Goal: Task Accomplishment & Management: Manage account settings

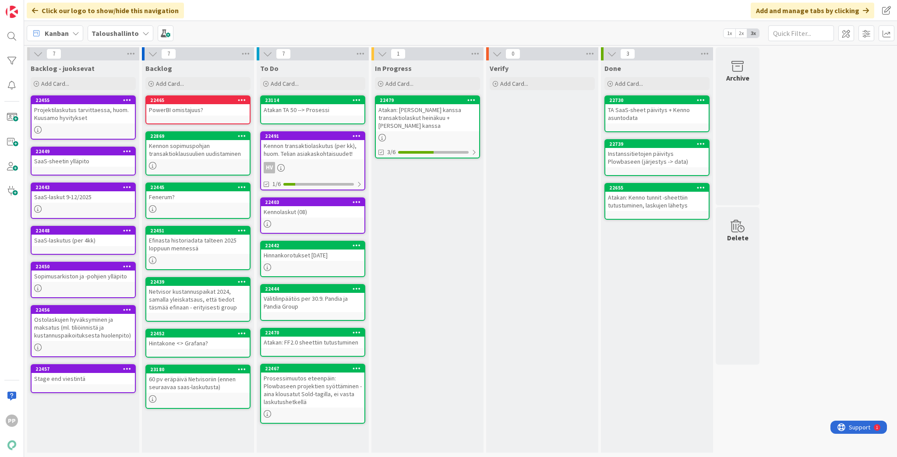
click at [116, 33] on b "Taloushallinto" at bounding box center [115, 33] width 47 height 9
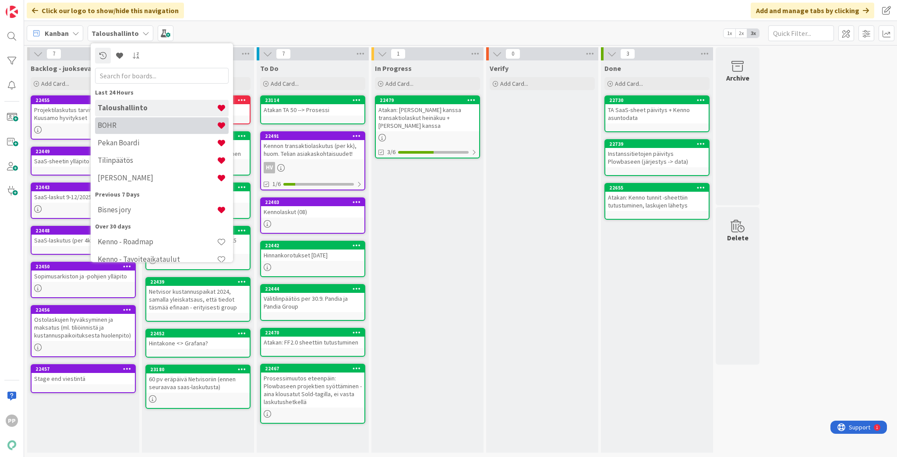
click at [142, 123] on h4 "BOHR" at bounding box center [157, 125] width 119 height 9
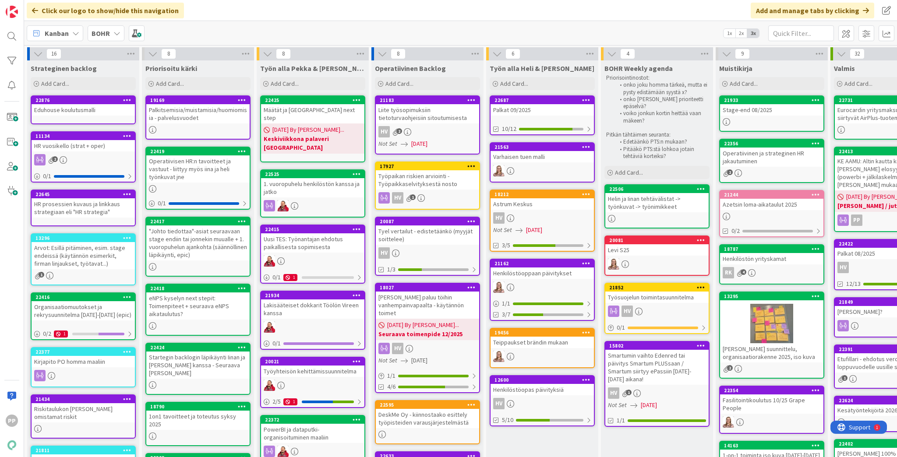
click at [251, 35] on div "Kanban BOHR 1x 2x 3x" at bounding box center [460, 33] width 873 height 24
click at [305, 33] on div "Kanban BOHR 1x 2x 3x" at bounding box center [460, 33] width 873 height 24
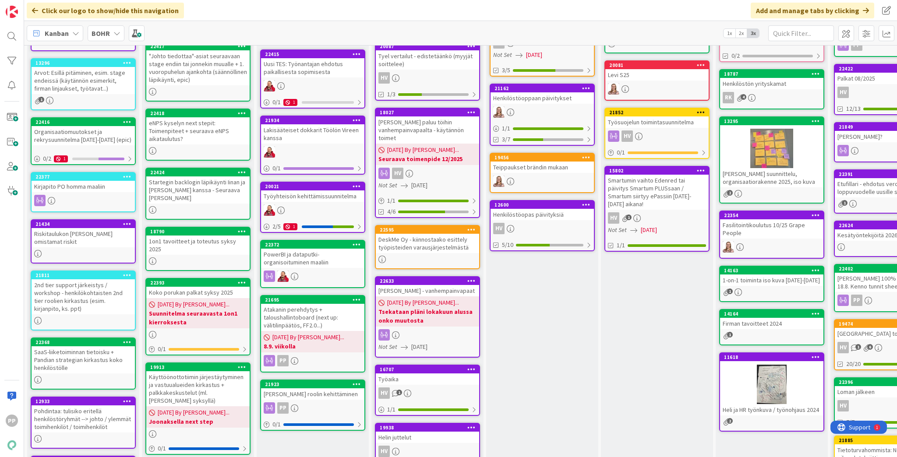
scroll to position [210, 0]
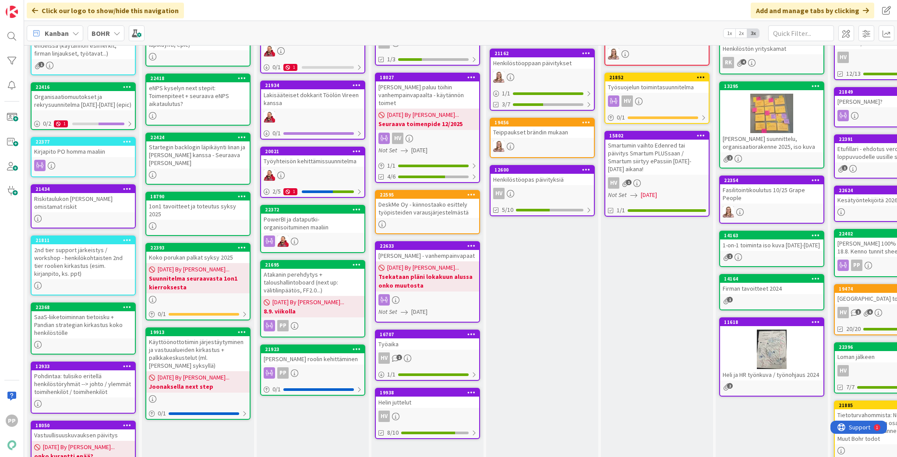
click at [288, 373] on div "Työn alla Pekka & [PERSON_NAME] Add Card... 22425 Määtät ja [GEOGRAPHIC_DATA] n…" at bounding box center [313, 348] width 112 height 996
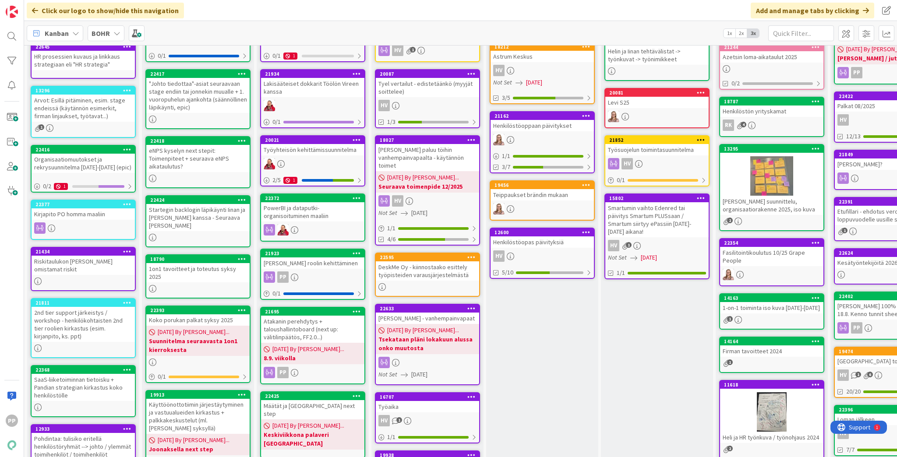
scroll to position [137, 0]
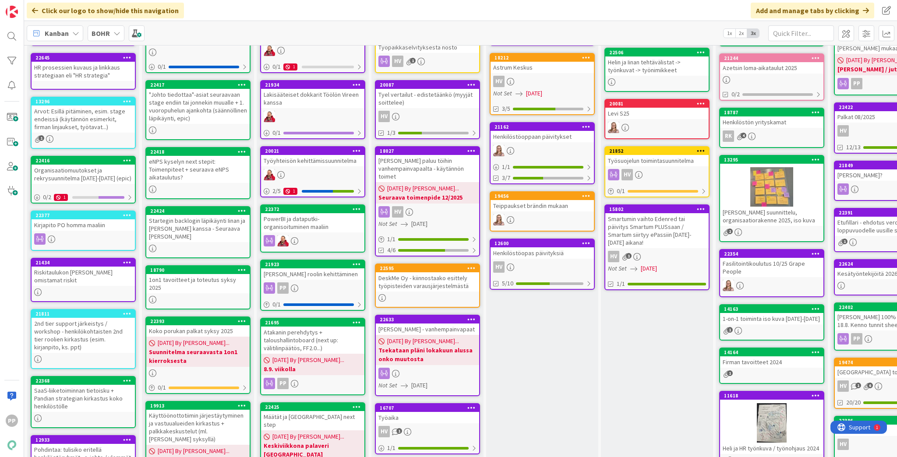
click at [324, 273] on div "[PERSON_NAME] roolin kehittäminen" at bounding box center [312, 273] width 103 height 11
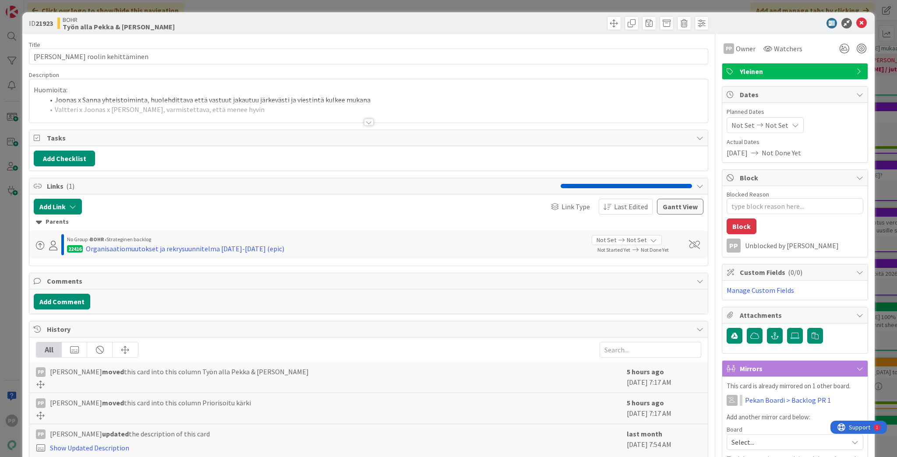
click at [146, 109] on div at bounding box center [368, 111] width 678 height 22
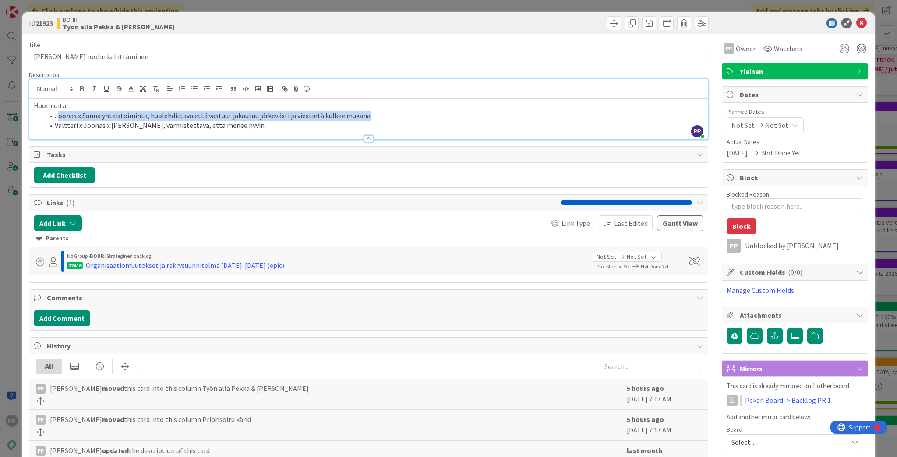
drag, startPoint x: 106, startPoint y: 115, endPoint x: 373, endPoint y: 113, distance: 267.1
click at [373, 113] on li "Joonas x Sanna yhteistoiminta, huolehdittava että vastuut jakautuu järkevästi j…" at bounding box center [373, 116] width 659 height 10
click at [38, 106] on p "Huomioita:" at bounding box center [368, 106] width 669 height 10
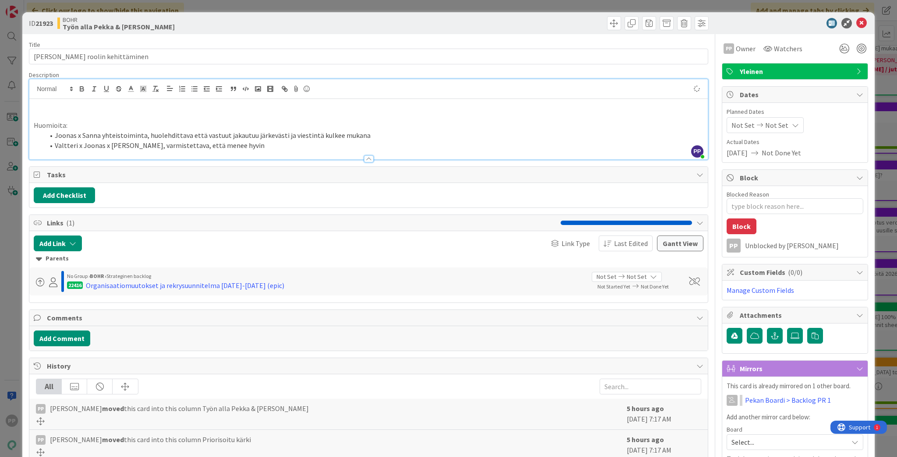
type textarea "x"
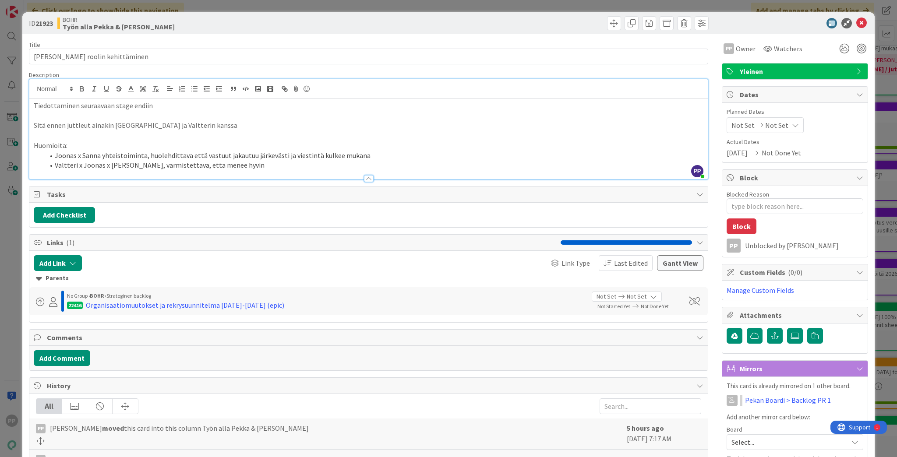
click at [83, 123] on p "Sitä ennen juttleut ainakin [GEOGRAPHIC_DATA] ja Valtterin kanssa" at bounding box center [368, 125] width 669 height 10
click at [84, 126] on p "Sitä ennen juttelu t ainakin [GEOGRAPHIC_DATA] ja [PERSON_NAME] kanssa" at bounding box center [368, 125] width 669 height 10
click at [201, 139] on p at bounding box center [368, 135] width 669 height 10
click at [228, 130] on p at bounding box center [368, 135] width 669 height 10
click at [234, 126] on p "Sitä ennen juttelut ainakin [GEOGRAPHIC_DATA] ja Valtterin kanssa" at bounding box center [368, 125] width 669 height 10
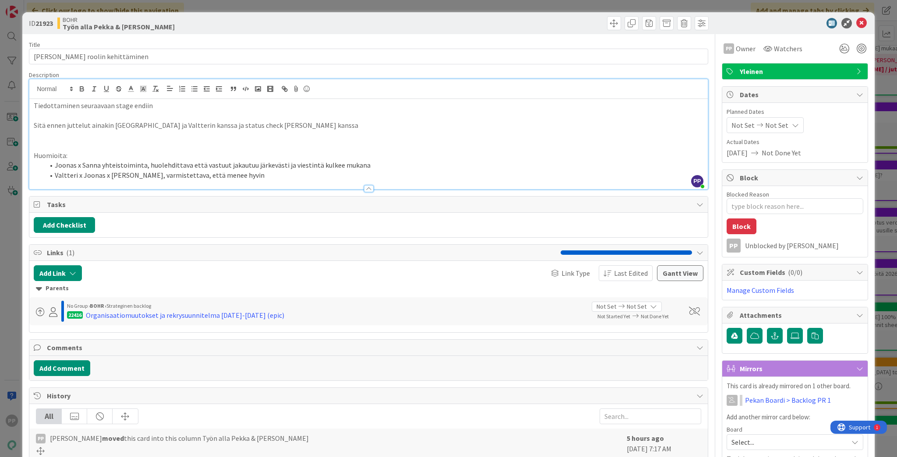
click at [62, 42] on div "Title 29 / 128" at bounding box center [368, 45] width 679 height 8
click at [80, 145] on p at bounding box center [368, 146] width 669 height 10
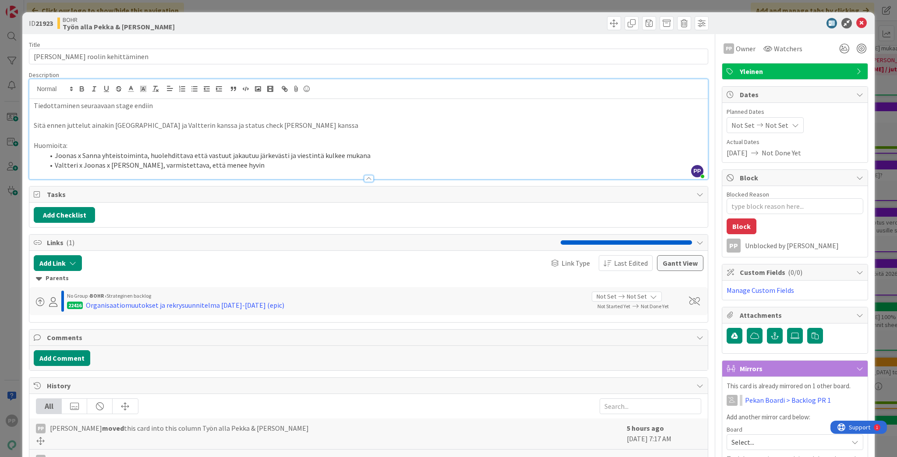
click at [279, 71] on div "Description" at bounding box center [368, 75] width 679 height 8
click at [308, 132] on p at bounding box center [368, 135] width 669 height 10
click at [317, 124] on p "Sitä ennen juttelut ainakin [GEOGRAPHIC_DATA] ja Valtterin kanssa ja status che…" at bounding box center [368, 125] width 669 height 10
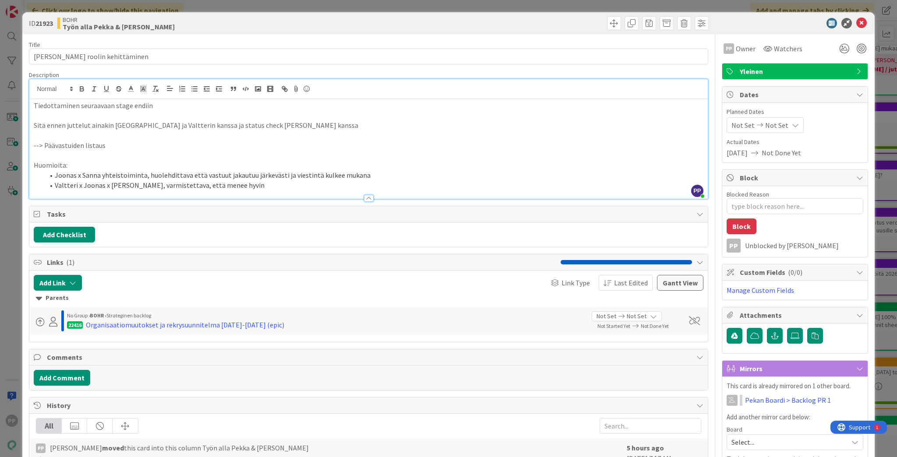
click at [41, 144] on p "--> Päävastuiden listaus" at bounding box center [368, 146] width 669 height 10
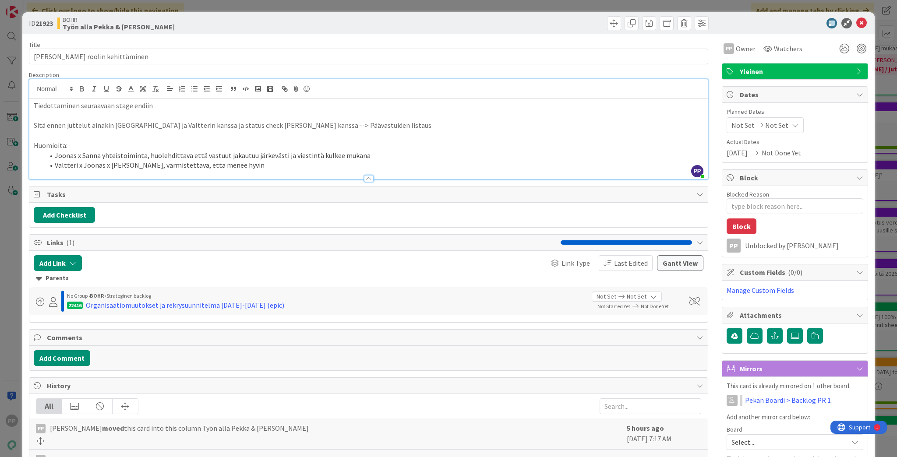
click at [130, 69] on div "Title 29 / 128 [PERSON_NAME] roolin kehittäminen Description PP [PERSON_NAME] j…" at bounding box center [368, 348] width 679 height 628
click at [672, 244] on div "Unblocked by [PERSON_NAME]" at bounding box center [804, 246] width 118 height 8
click at [545, 7] on div "ID 21923 [PERSON_NAME] Työn alla Pekka & [PERSON_NAME] Title 29 / 128 [PERSON_N…" at bounding box center [448, 228] width 897 height 457
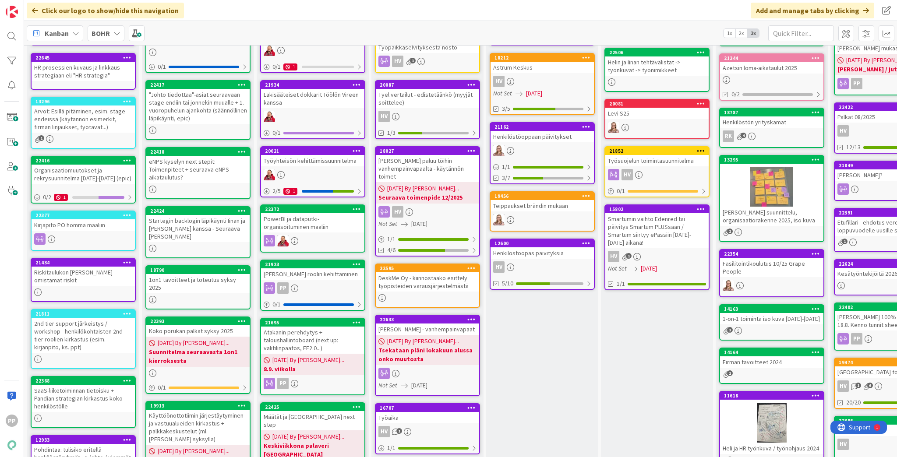
click at [320, 275] on div "[PERSON_NAME] roolin kehittäminen" at bounding box center [312, 273] width 103 height 11
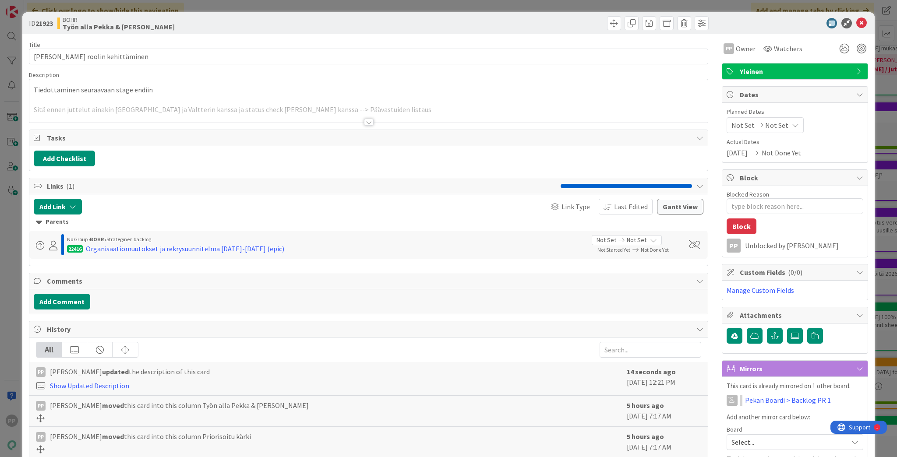
click at [149, 110] on div at bounding box center [368, 111] width 678 height 22
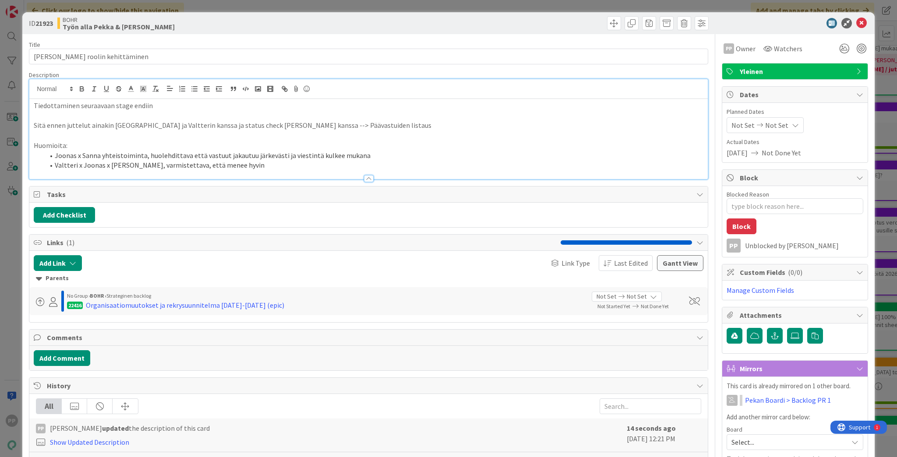
click at [365, 124] on p "Sitä ennen juttelut ainakin [GEOGRAPHIC_DATA] ja Valtterin kanssa ja status che…" at bounding box center [368, 125] width 669 height 10
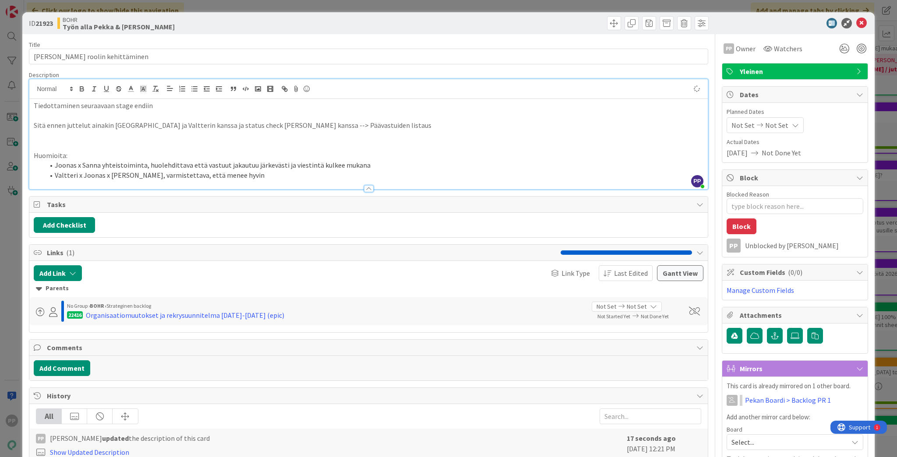
type textarea "x"
click at [218, 69] on div "Title 29 / 128 [PERSON_NAME] roolin kehittäminen Description PP [PERSON_NAME] j…" at bounding box center [368, 348] width 679 height 628
click at [236, 32] on div "ID 21923 [PERSON_NAME] Työn alla Pekka & [PERSON_NAME]" at bounding box center [448, 23] width 852 height 22
click at [243, 23] on div "[PERSON_NAME] Työn alla Pekka & [PERSON_NAME]" at bounding box center [211, 23] width 309 height 14
click at [252, 6] on div "ID 21923 [PERSON_NAME] Työn alla Pekka & [PERSON_NAME] Title 29 / 128 [PERSON_N…" at bounding box center [448, 228] width 897 height 457
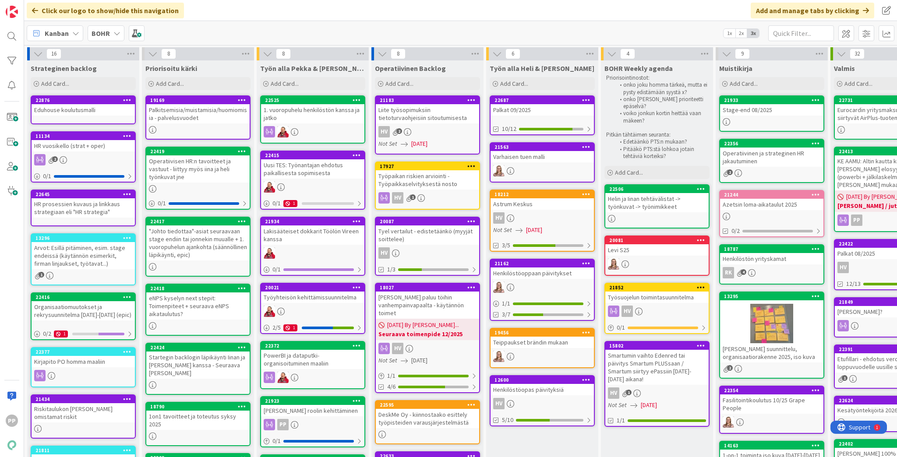
click at [324, 362] on div "PowerBI ja dataputki-organisoituminen maaliin" at bounding box center [312, 359] width 103 height 19
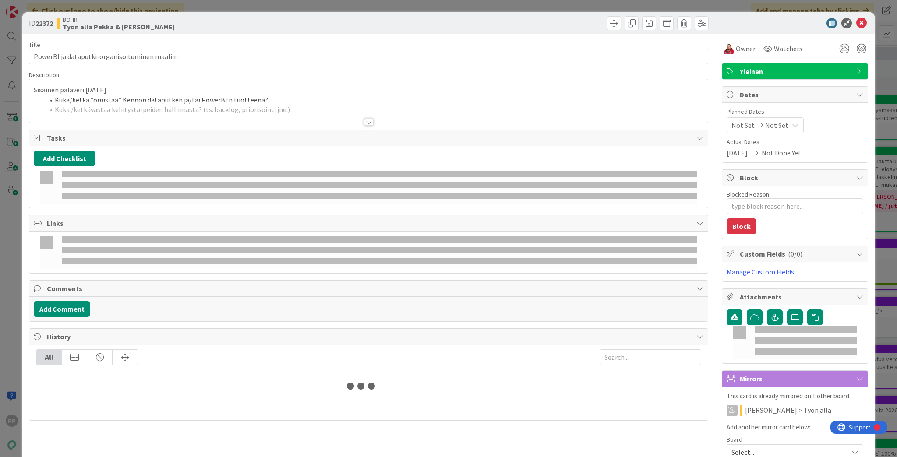
type textarea "x"
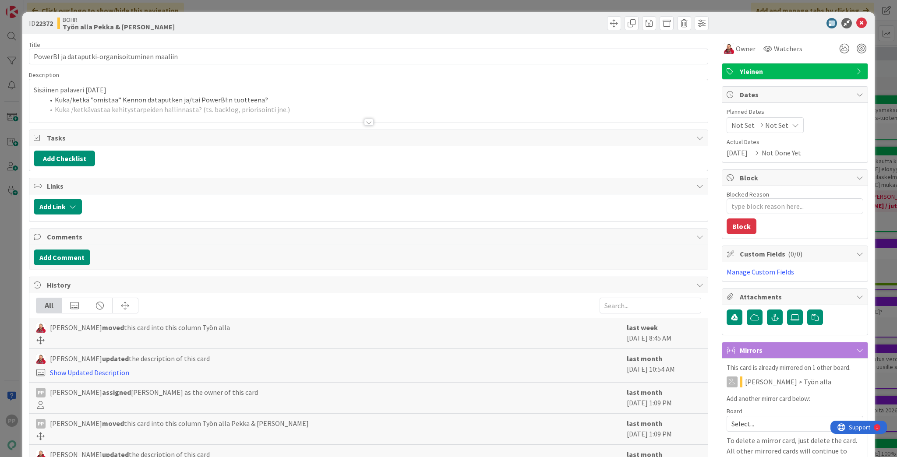
click at [148, 108] on div at bounding box center [368, 111] width 678 height 22
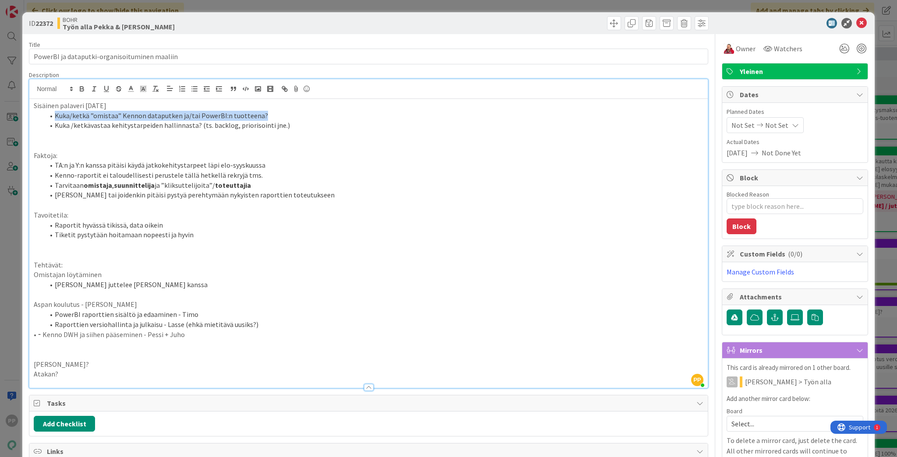
drag, startPoint x: 279, startPoint y: 118, endPoint x: 25, endPoint y: 113, distance: 254.4
click at [25, 113] on div "ID 22372 [PERSON_NAME] Työn alla Pekka & [PERSON_NAME] Title 45 / 128 PowerBI j…" at bounding box center [448, 390] width 852 height 757
click at [102, 125] on li "Kuka /ketkävastaa kehitystarpeiden hallinnasta? (ts. backlog, priorisointi jne.)" at bounding box center [373, 125] width 659 height 10
click at [105, 142] on p at bounding box center [368, 146] width 669 height 10
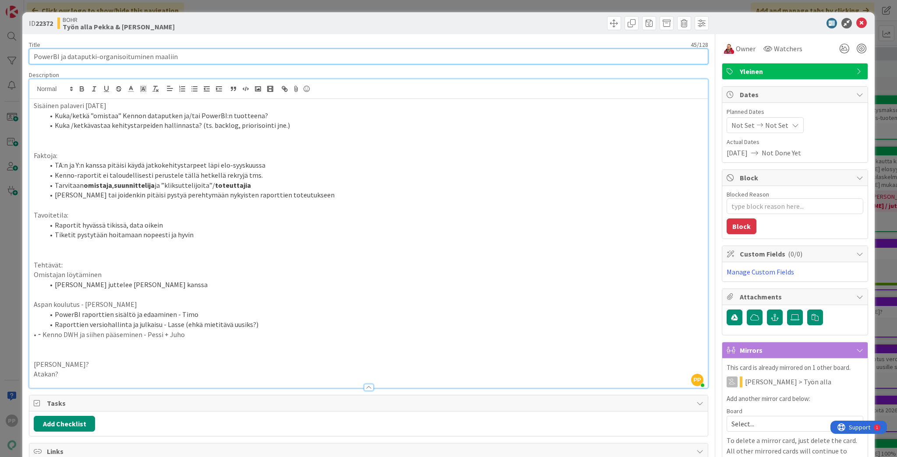
click at [249, 51] on input "PowerBI ja dataputki-organisoituminen maaliin" at bounding box center [368, 57] width 679 height 16
type input "PowerBI ja dataputki-organisoituminen maaliin - seurataan"
type textarea "x"
type input "PowerBI ja dataputki-organisoituminen maaliin - seurataan"
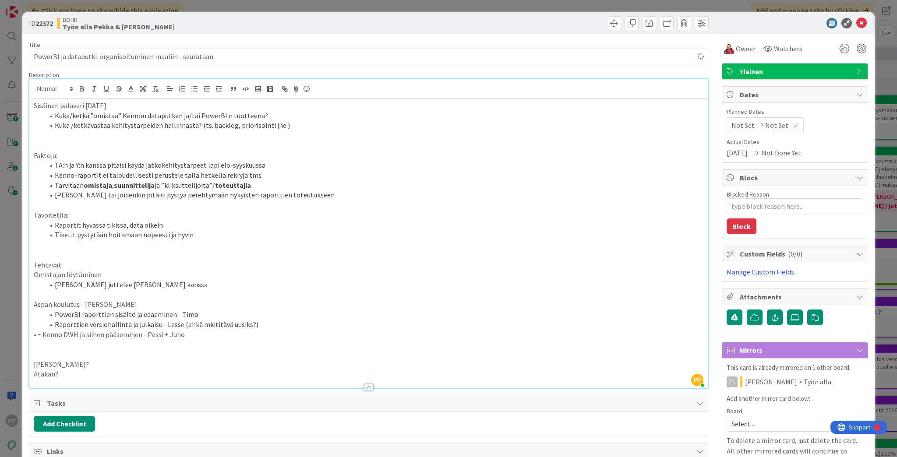
click at [298, 37] on div "Title 57 / 128 PowerBI ja dataputki-organisoituminen maaliin - seurataan Descri…" at bounding box center [368, 398] width 679 height 729
click at [246, 37] on div "Title 57 / 128 PowerBI ja dataputki-organisoituminen maaliin - seurataan Descri…" at bounding box center [368, 398] width 679 height 729
click at [262, 9] on div "ID 22372 [PERSON_NAME] Työn alla Pekka & [PERSON_NAME] Title 57 / 128 PowerBI j…" at bounding box center [448, 228] width 897 height 457
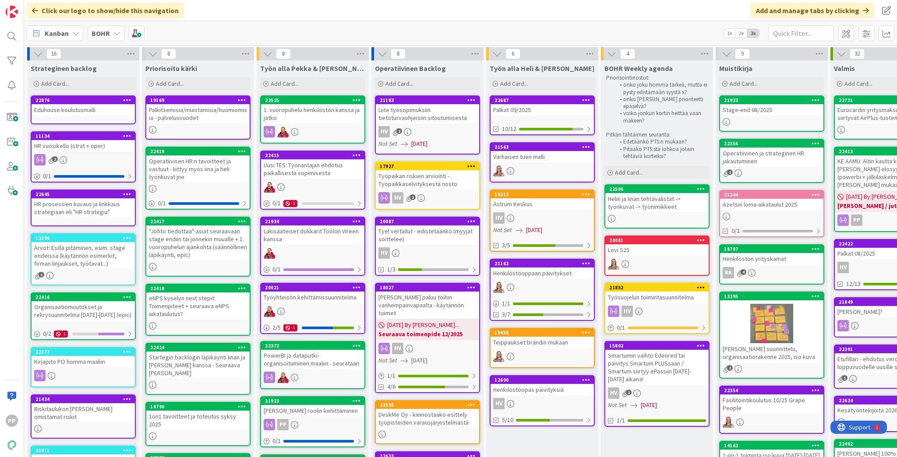
click at [335, 359] on div "PowerBI ja dataputki-organisoituminen maaliin - seurataan" at bounding box center [312, 359] width 103 height 19
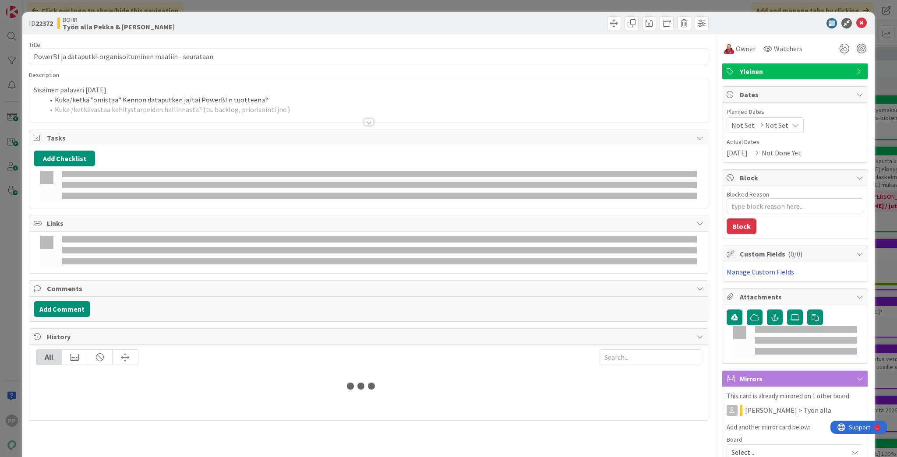
type textarea "x"
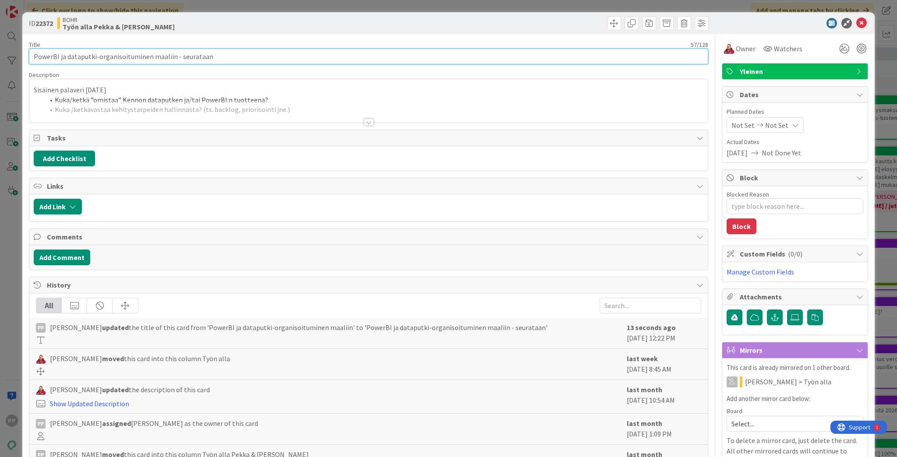
click at [217, 51] on input "PowerBI ja dataputki-organisoituminen maaliin - seurataan" at bounding box center [368, 57] width 679 height 16
type input "PowerBI ja dataputki-organisoituminen maaliin - seurataan, status ceh"
type textarea "x"
type input "PowerBI ja dataputki-organisoituminen maaliin - seurataan, status ch"
type textarea "x"
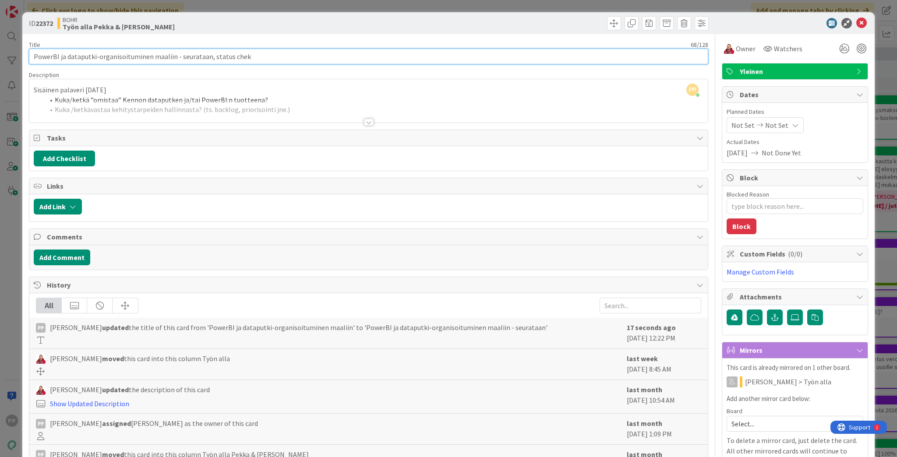
type input "PowerBI ja dataputki-organisoituminen maaliin - seurataan, status chekc"
type textarea "x"
type input "PowerBI ja dataputki-organisoituminen maaliin - seurataan, status che"
type textarea "x"
type input "PowerBI ja dataputki-organisoituminen maaliin - seurataan, status checkiä kun T…"
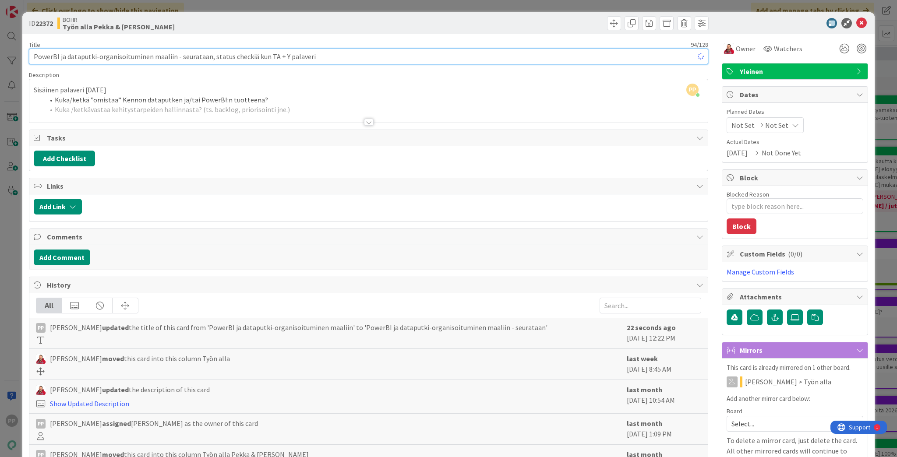
type textarea "x"
click at [204, 56] on input "PowerBI ja dataputki-organisoituminen maaliin - seurataan, status checkiä kun T…" at bounding box center [368, 57] width 679 height 16
click at [326, 57] on input "PowerBI ja dataputki-organisoituminen maaliin - seurataan, status checkiä kun T…" at bounding box center [368, 57] width 679 height 16
type input "PowerBI ja dataputki-organisoituminen maaliin - seurataan"
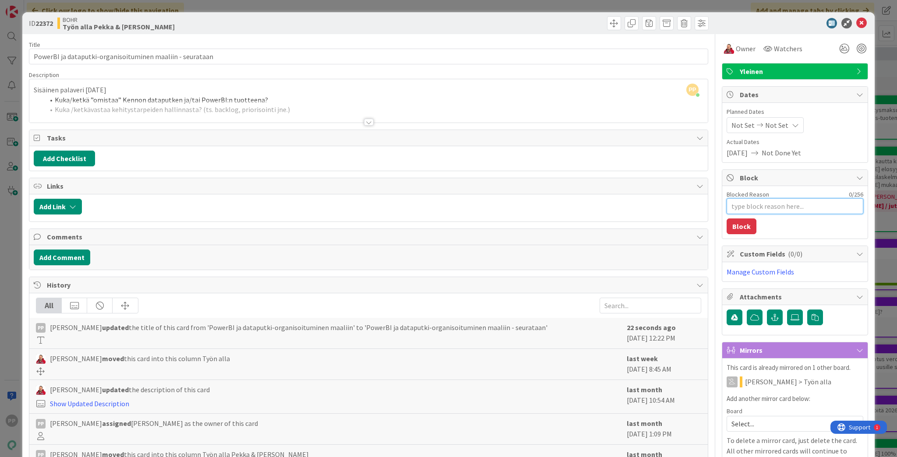
click at [672, 205] on textarea "Blocked Reason" at bounding box center [794, 206] width 137 height 16
type textarea "x"
type textarea "Y"
type textarea "x"
type textarea "Y-"
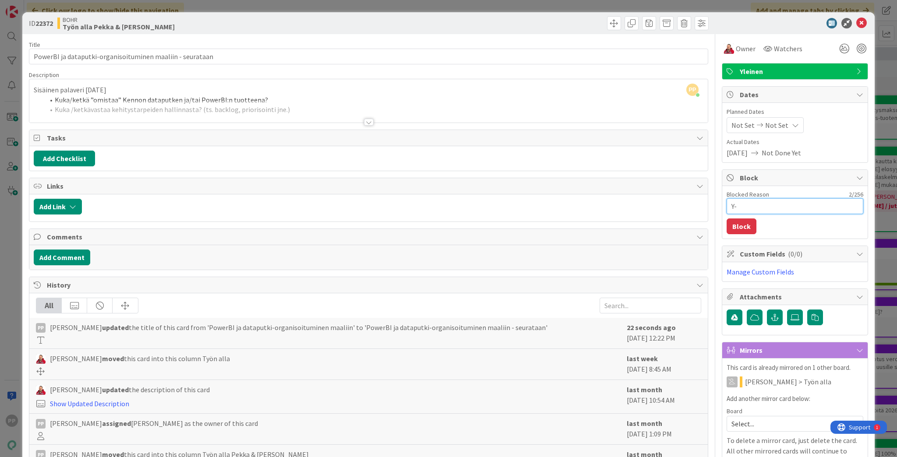
type textarea "x"
type textarea "Y-S"
type textarea "x"
type textarea "Y-Sä"
type textarea "x"
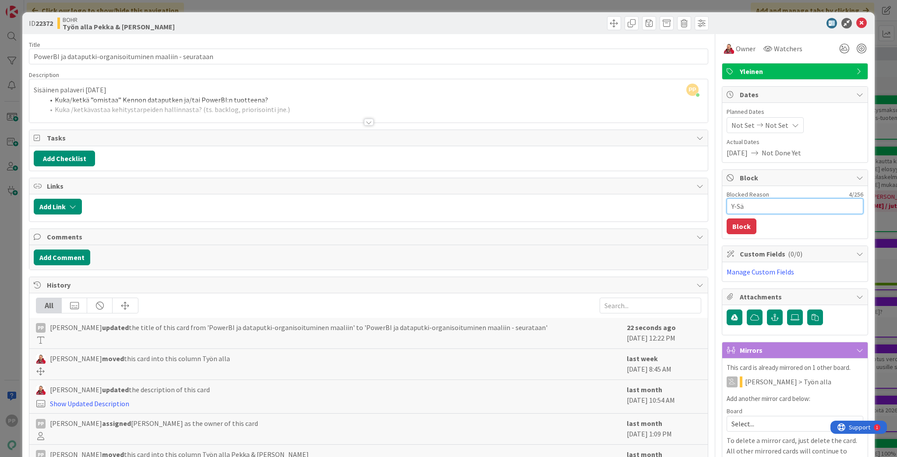
type textarea "Y-Sää"
type textarea "x"
type textarea "Y-Säät"
type textarea "x"
type textarea "Y-Säätiö"
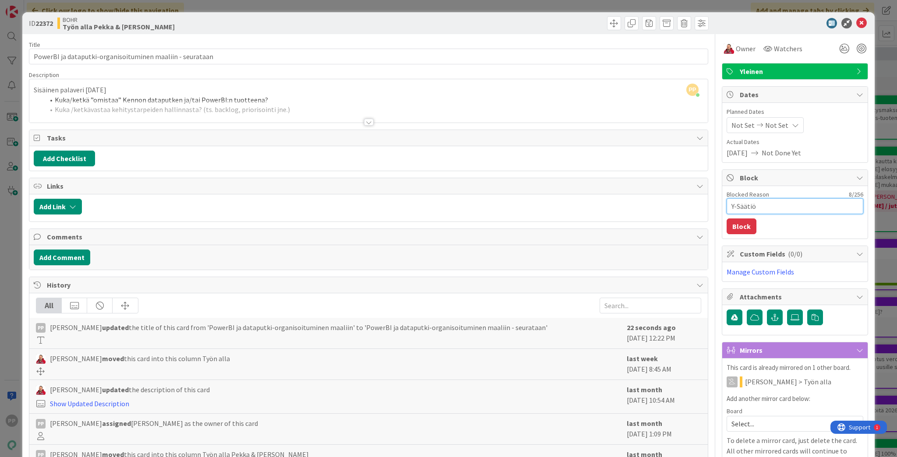
type textarea "x"
type textarea "Y-Säätiön"
type textarea "x"
type textarea "Y-Säätiön"
type textarea "x"
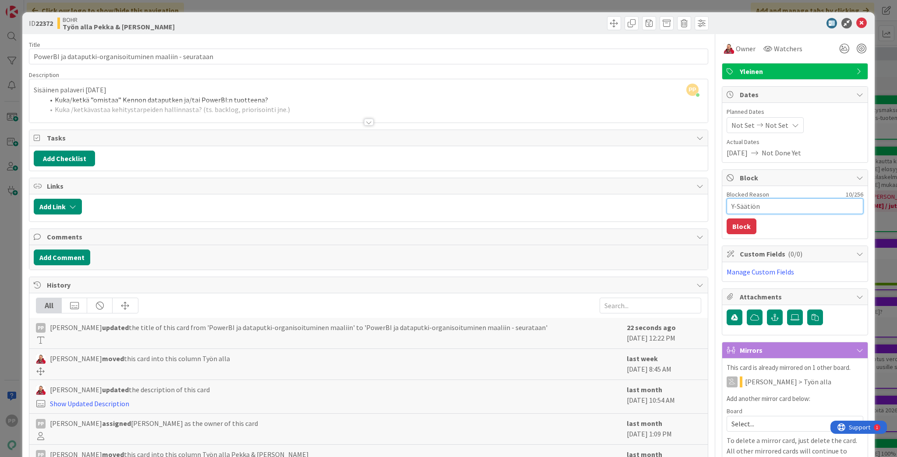
type textarea "Y-Säätiön +"
type textarea "x"
type textarea "Y-Säätiön +"
type textarea "x"
type textarea "Y-Säätiön + T"
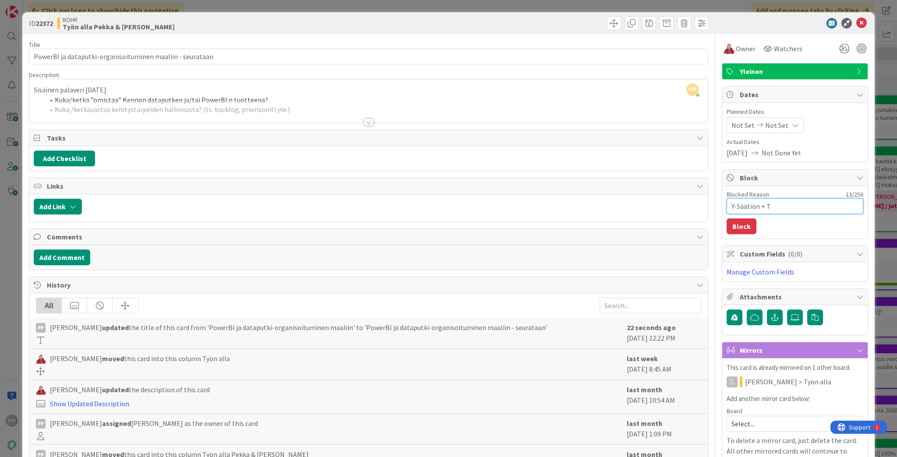
type textarea "x"
type textarea "Y-Säätiön + TA"
type textarea "x"
type textarea "Y-Säätiön + TA:"
type textarea "x"
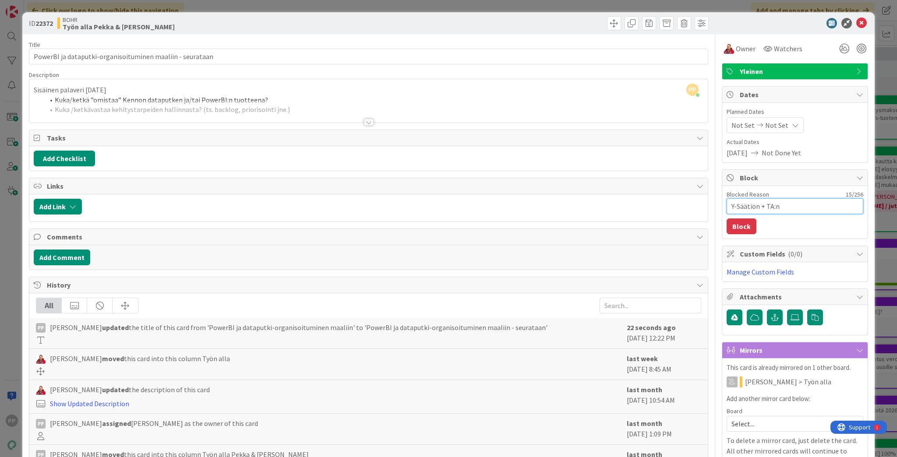
type textarea "Y-Säätiön + TA:n p"
type textarea "x"
type textarea "Y-Säätiön + TA:n pa"
type textarea "x"
type textarea "Y-Säätiön + TA:n pal"
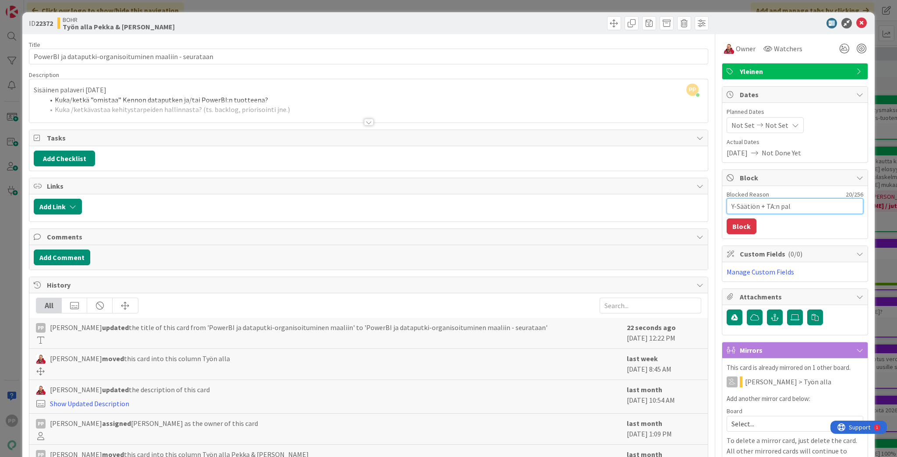
type textarea "x"
type textarea "Y-Säätiön + TA:n pala"
type textarea "x"
type textarea "Y-Säätiön + TA:n palav"
type textarea "x"
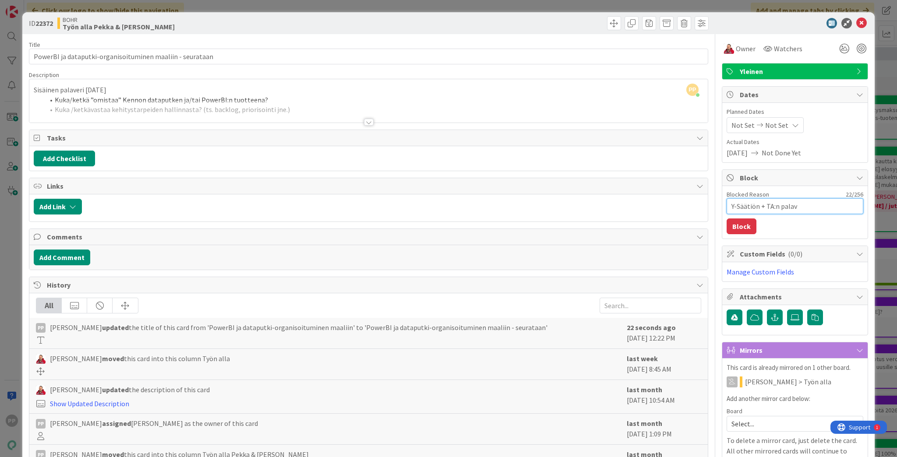
type textarea "Y-Säätiön + TA:n palave"
type textarea "x"
type textarea "Y-Säätiön + TA:n palaver"
type textarea "x"
type textarea "Y-Säätiön + TA:n palaveri"
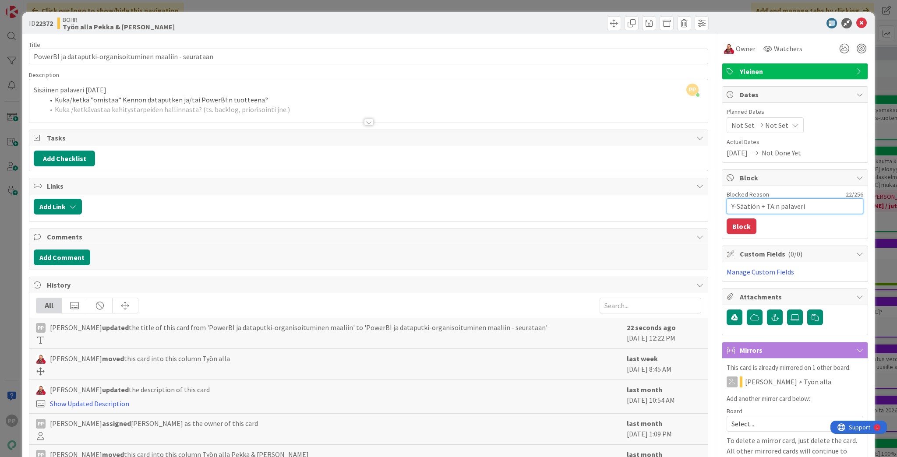
type textarea "x"
type textarea "Y-Säätiön + TA:n palaveri"
type textarea "x"
type textarea "Y-Säätiön + TA:n palaveri s"
type textarea "x"
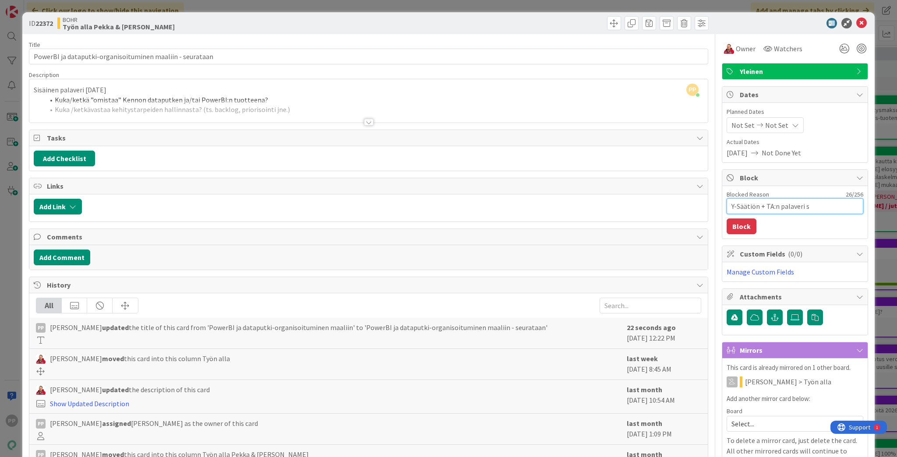
type textarea "Y-Säätiön + TA:n palaveri se"
type textarea "x"
type textarea "Y-Säätiön + TA:n palaveri seu"
type textarea "x"
type textarea "Y-Säätiön + TA:n palaveri seur"
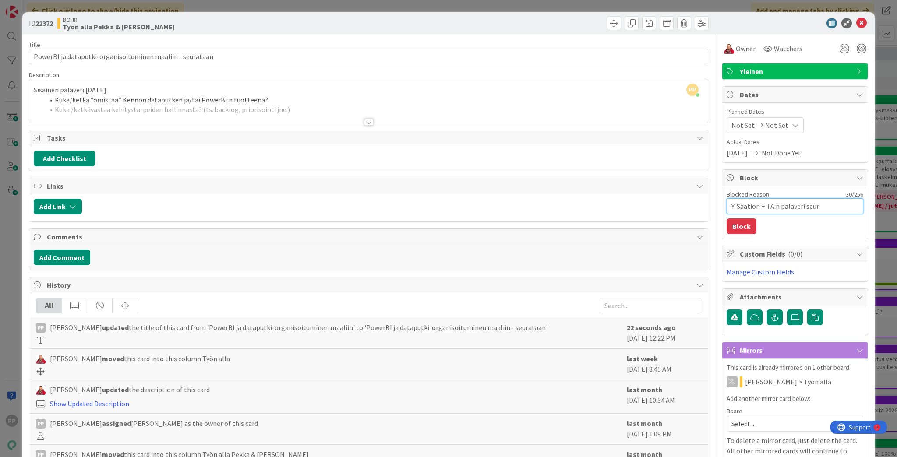
type textarea "x"
type textarea "Y-Säätiön + TA:n palaveri seura"
type textarea "x"
type textarea "Y-Säätiön + TA:n palaveri seuraav"
type textarea "x"
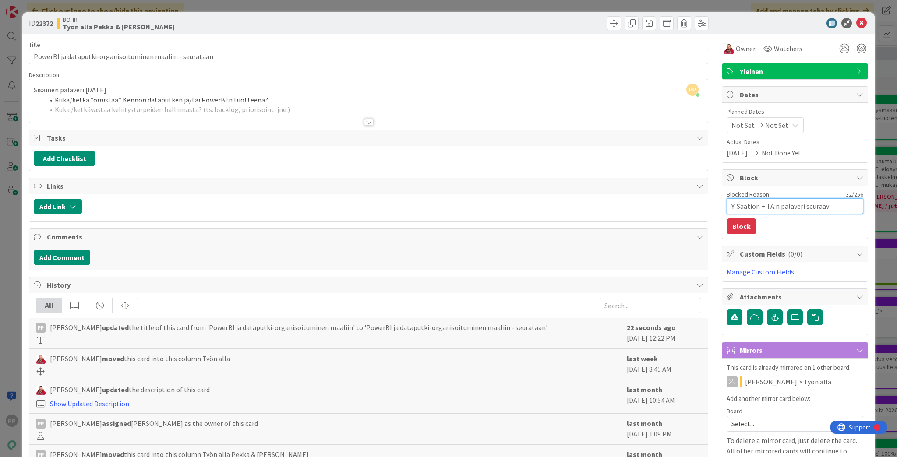
type textarea "Y-Säätiön + TA:n palaveri seuraava"
type textarea "x"
type textarea "Y-Säätiön + TA:n palaveri seuraavak"
type textarea "x"
type textarea "Y-Säätiön + TA:n palaveri seuraavaksi"
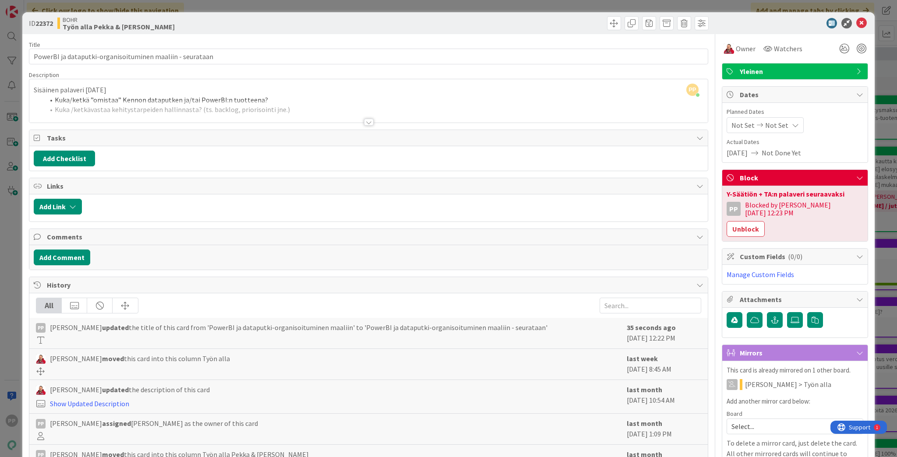
click at [672, 200] on div "ID 22372 [PERSON_NAME] Työn alla Pekka & [PERSON_NAME] Title 57 / 128 PowerBI j…" at bounding box center [448, 228] width 897 height 457
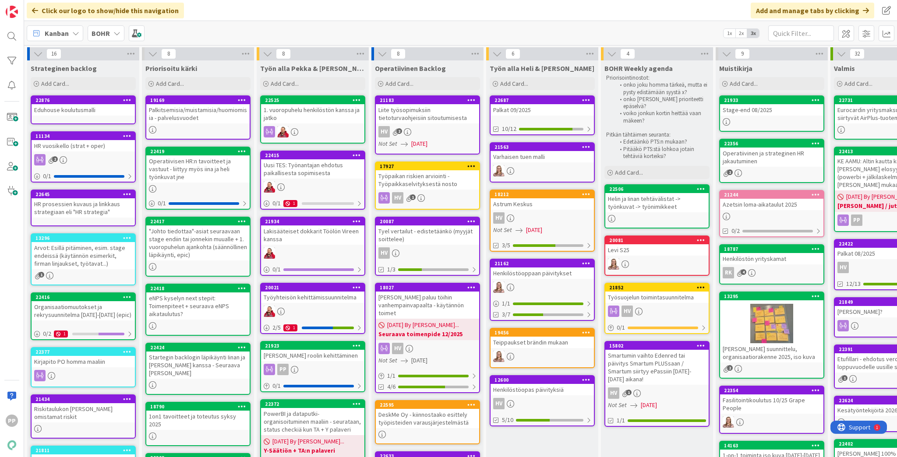
click at [332, 117] on div "1. vuoropuhelu henkilöstön kanssa ja jatko" at bounding box center [312, 113] width 103 height 19
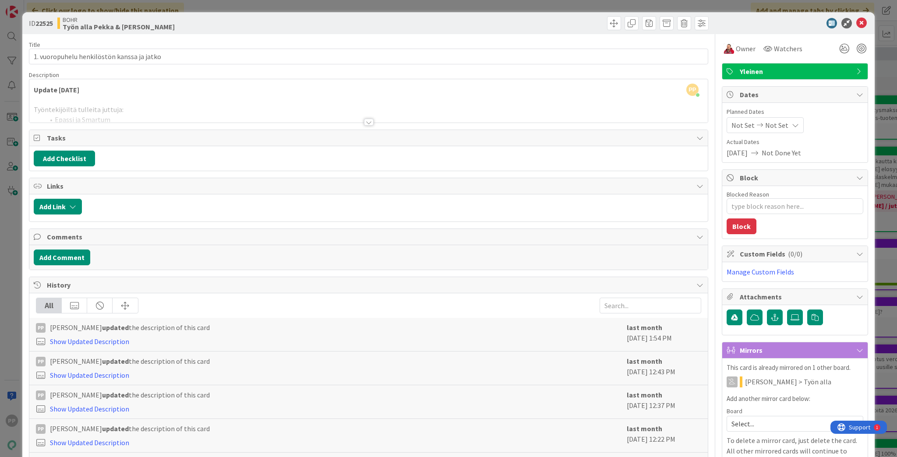
click at [137, 92] on div "PP [PERSON_NAME] just joined Update [DATE] Työntekijöiltä tulleita juttuja: Epa…" at bounding box center [368, 100] width 678 height 43
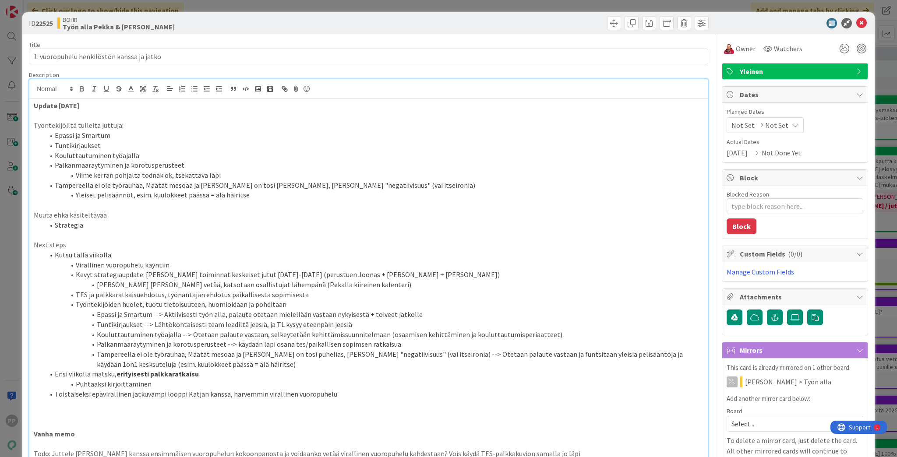
click at [134, 105] on p "Update [DATE]" at bounding box center [368, 106] width 669 height 10
click at [176, 44] on div "Title 42 / 128" at bounding box center [368, 45] width 679 height 8
click at [201, 74] on div "Description" at bounding box center [368, 75] width 679 height 8
click at [672, 208] on textarea "Blocked Reason" at bounding box center [794, 206] width 137 height 16
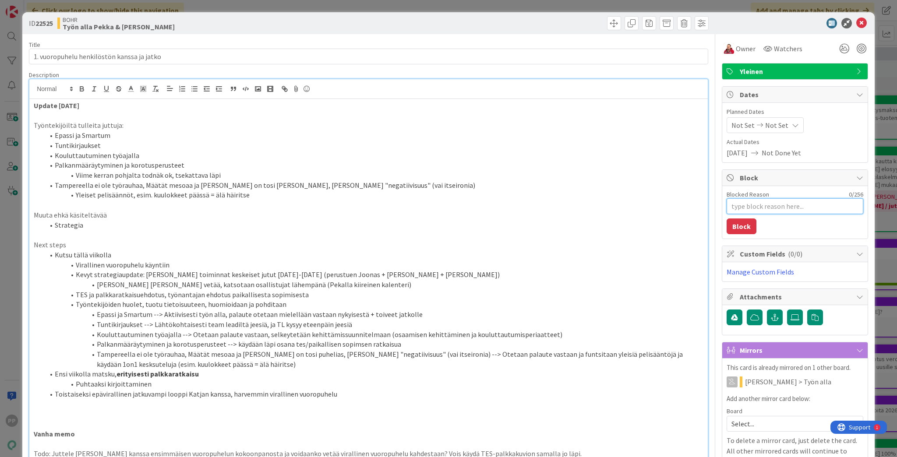
type textarea "x"
type textarea "K"
type textarea "x"
type textarea "Ka"
type textarea "x"
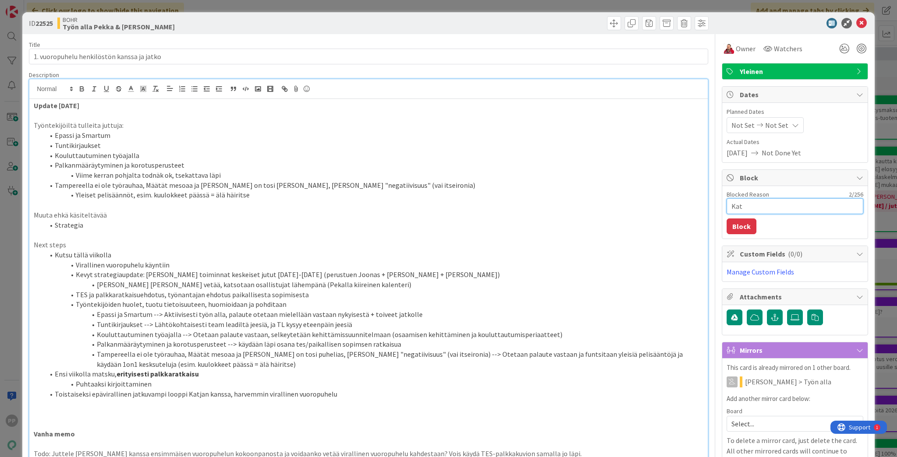
type textarea "Katj"
type textarea "x"
type textarea "Katja"
type textarea "x"
type textarea "Katja"
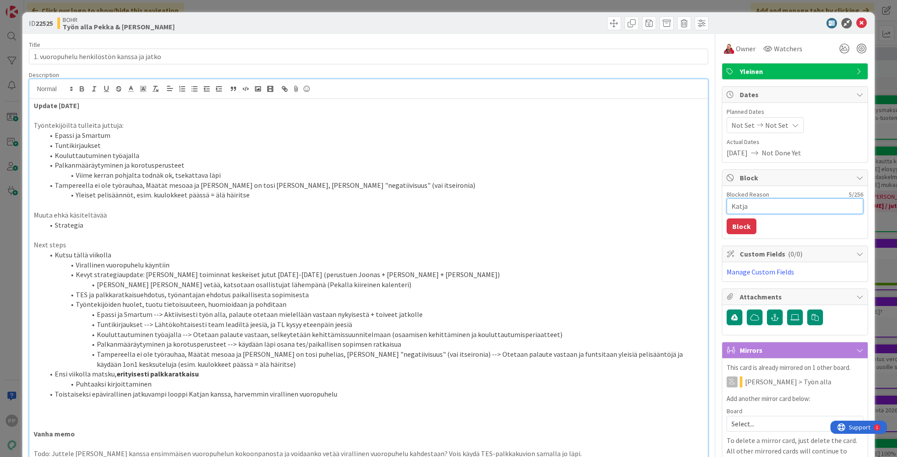
type textarea "x"
type textarea "Katja e"
type textarea "x"
type textarea "Katja eh"
type textarea "x"
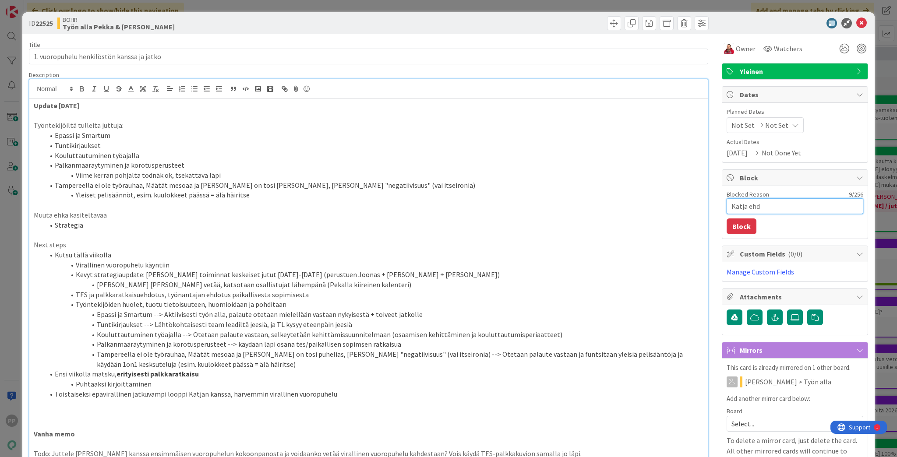
type textarea "[PERSON_NAME]"
type textarea "x"
type textarea "[PERSON_NAME]"
type textarea "x"
type textarea "Katja ehdott"
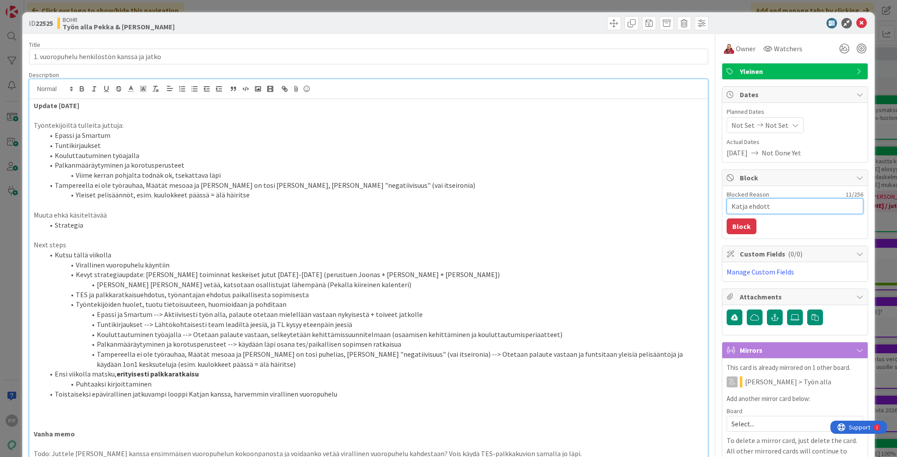
type textarea "x"
type textarea "Katja ehdotta"
type textarea "x"
type textarea "Katja ehdottaa"
type textarea "x"
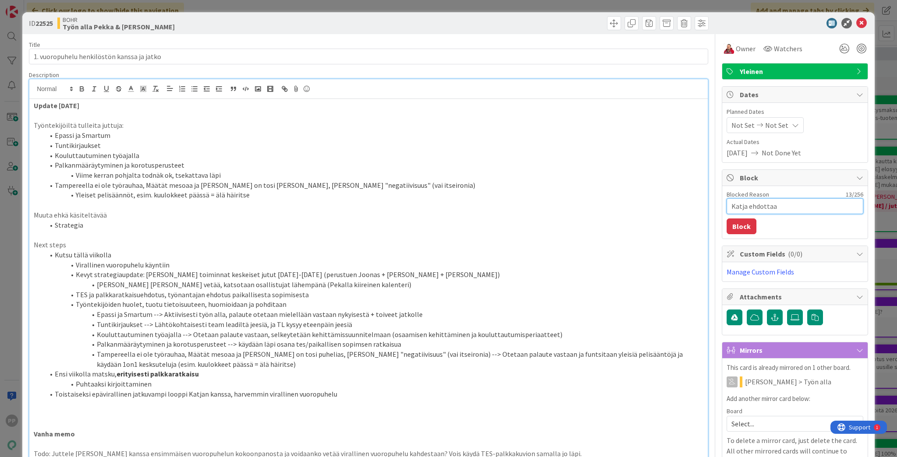
type textarea "Katja ehdottaa"
type textarea "x"
type textarea "Katja ehdottaa et"
type textarea "x"
type textarea "Katja ehdottaa ete"
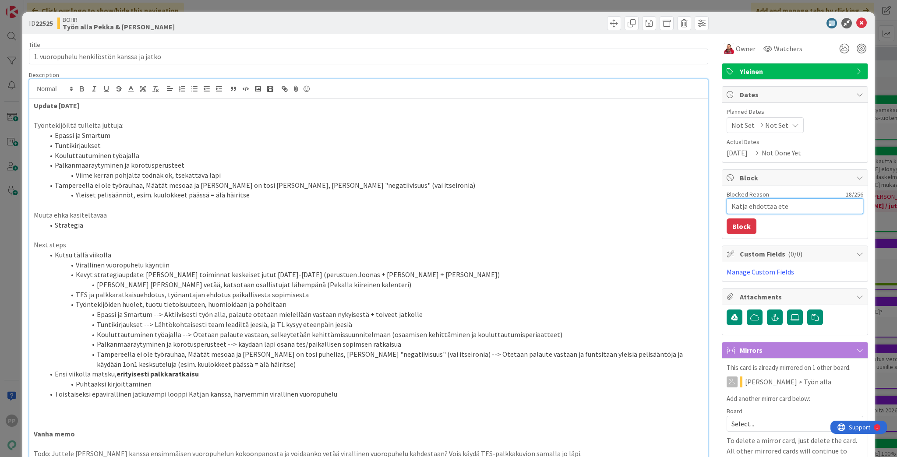
type textarea "x"
type textarea "Katja ehdottaa etee"
type textarea "x"
type textarea "Katja ehdottaa eteen"
type textarea "x"
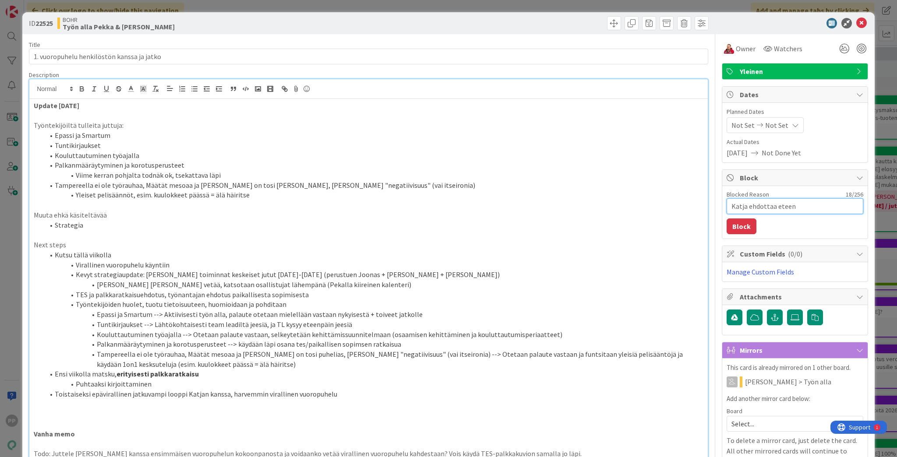
type textarea "Katja ehdottaa eteenp"
type textarea "x"
type textarea "Katja ehdottaa eteenpä"
type textarea "x"
type textarea "Katja ehdottaa eteenpäi"
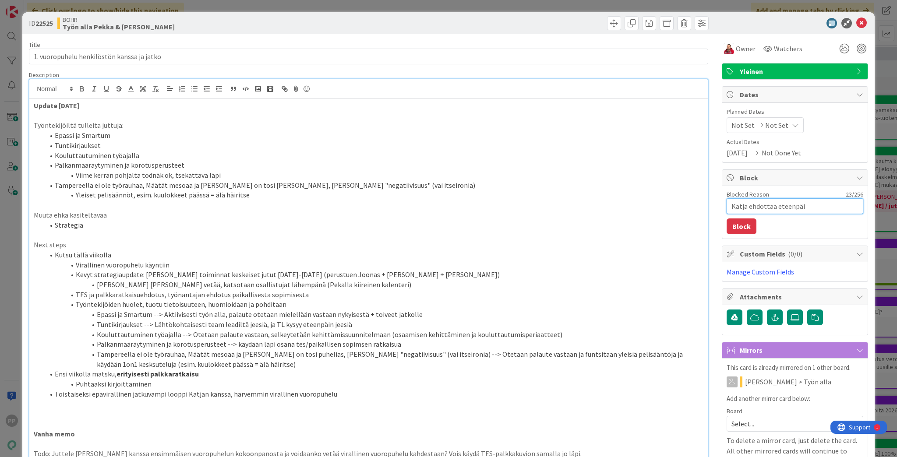
type textarea "x"
type textarea "Katja ehdottaa eteenpäin"
type textarea "x"
type textarea "Katja ehdottaa eteenpäin,"
type textarea "x"
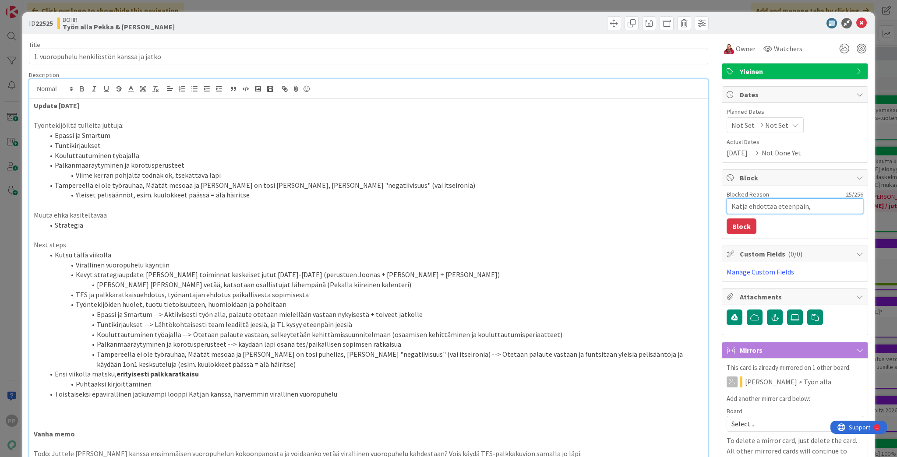
type textarea "Katja ehdottaa eteenpäin,"
type textarea "x"
type textarea "Katja ehdottaa eteenpäin, p"
type textarea "x"
type textarea "Katja ehdottaa eteenpäin, [GEOGRAPHIC_DATA]"
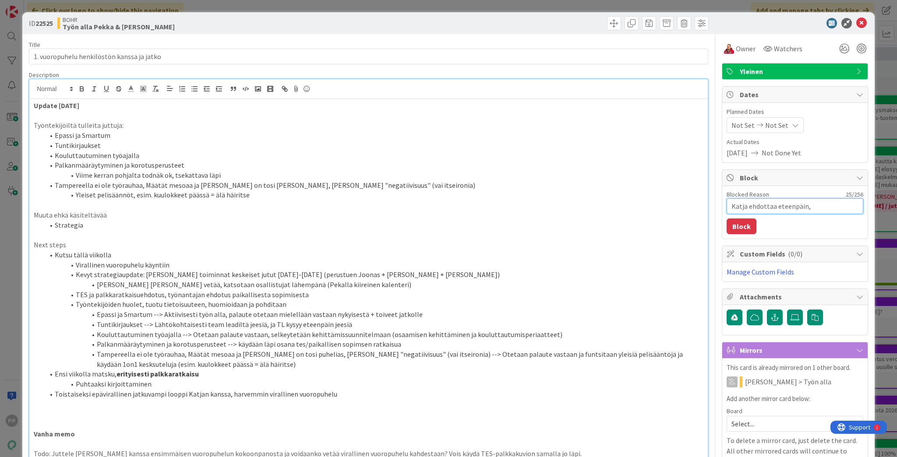
type textarea "x"
type textarea "Katja ehdottaa eteenpäin, pal"
type textarea "x"
type textarea "Katja ehdottaa eteenpäin, pala"
type textarea "x"
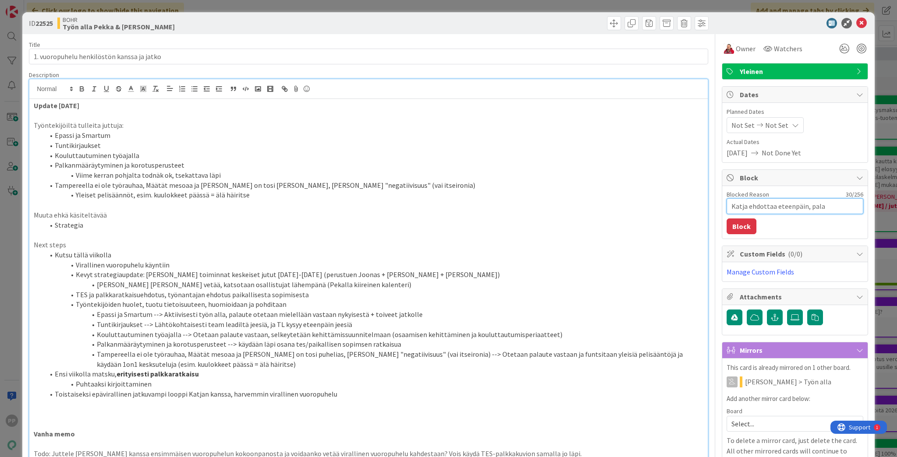
type textarea "Katja ehdottaa eteenpäin, palav"
type textarea "x"
type textarea "Katja ehdottaa eteenpäin, palave"
type textarea "x"
type textarea "Katja ehdottaa eteenpäin, palaver"
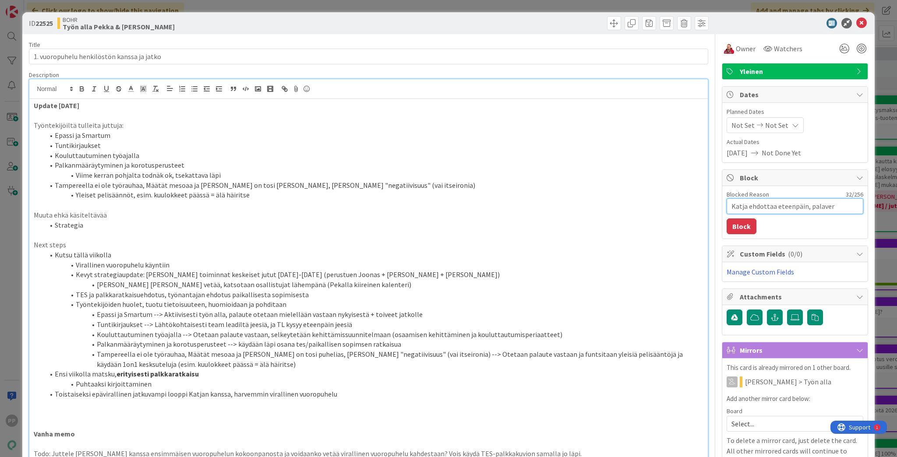
type textarea "x"
type textarea "Katja ehdottaa eteenpäin, palaveri"
type textarea "x"
type textarea "Katja ehdottaa eteenpäin, palaveri"
type textarea "x"
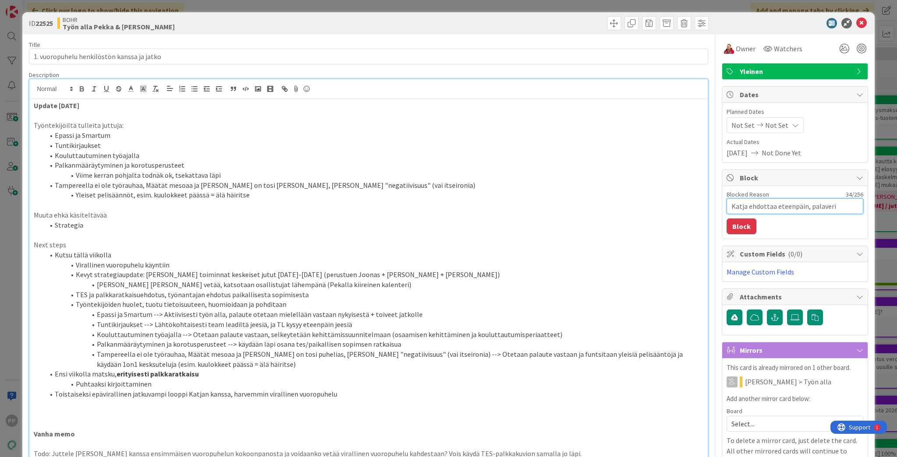
type textarea "Katja ehdottaa eteenpäin, palaveri K"
type textarea "x"
type textarea "Katja ehdottaa eteenpäin, palaveri Ka"
type textarea "x"
type textarea "Katja ehdottaa eteenpäin, palaveri Kat"
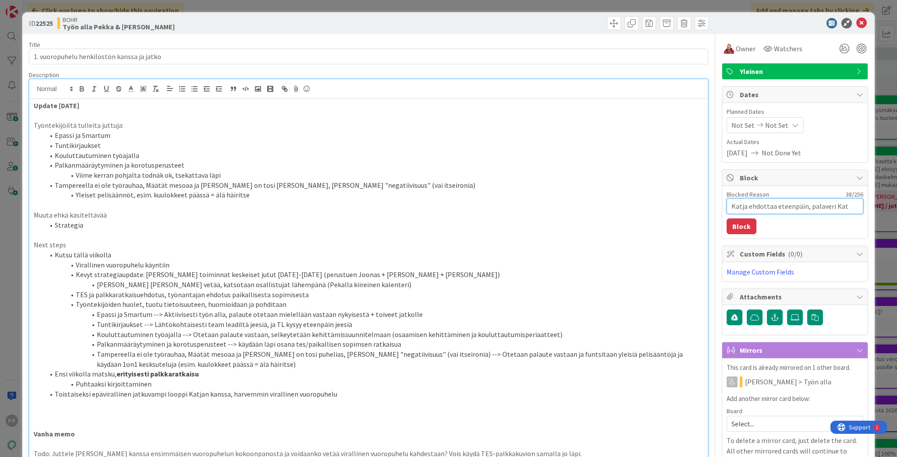
type textarea "x"
type textarea "Katja ehdottaa eteenpäin, palaveri Katj"
type textarea "x"
type textarea "Katja ehdottaa eteenpäin, palaveri Katja"
type textarea "x"
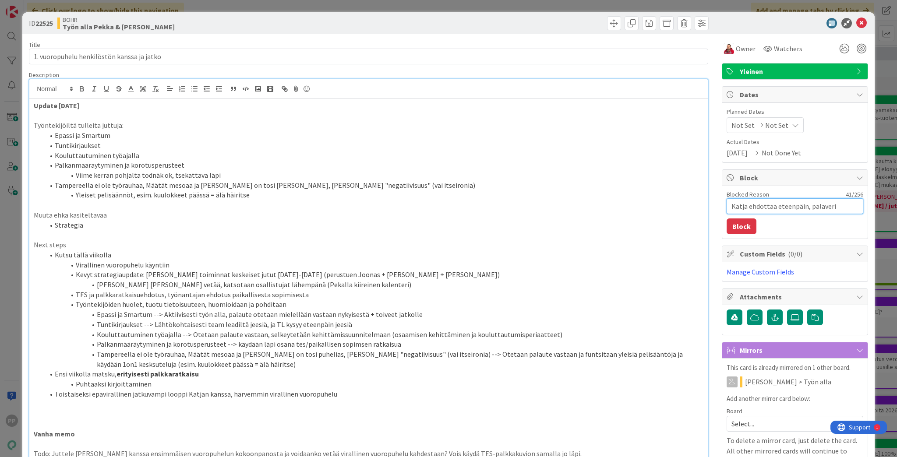
type textarea "Katja ehdottaa eteenpäin, palaveri [PERSON_NAME]"
type textarea "x"
type textarea "Katja ehdottaa eteenpäin, palaveri Katjan k"
type textarea "x"
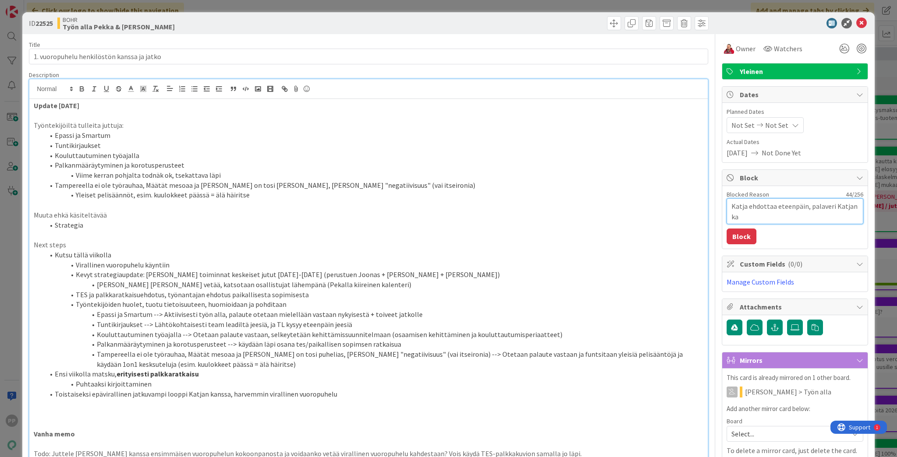
type textarea "Katja ehdottaa eteenpäin, palaveri Katjan kan"
type textarea "x"
type textarea "Katja ehdottaa eteenpäin, palaveri Katjan kans"
type textarea "x"
type textarea "Katja ehdottaa eteenpäin, palaveri Katjan kanss"
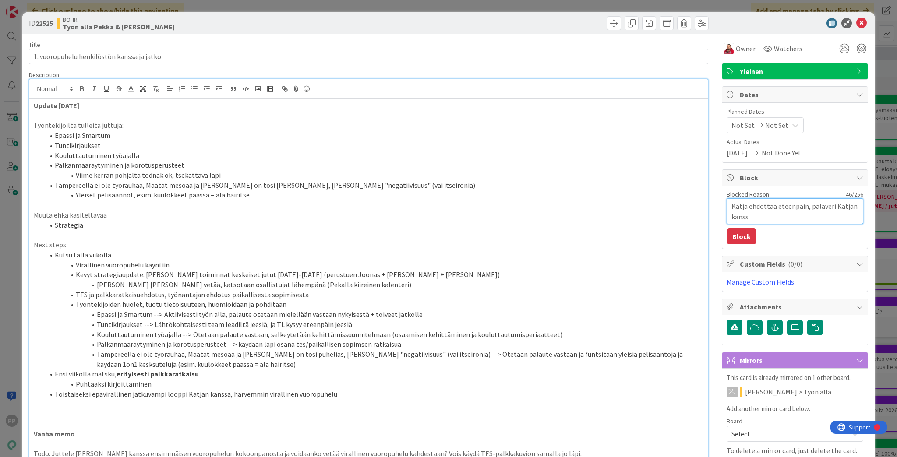
type textarea "x"
type textarea "Katja ehdottaa eteenpäin, palaveri [PERSON_NAME] kanssa"
type textarea "x"
type textarea "Katja ehdottaa eteenpäin, palaveri [PERSON_NAME] kanssa a"
type textarea "x"
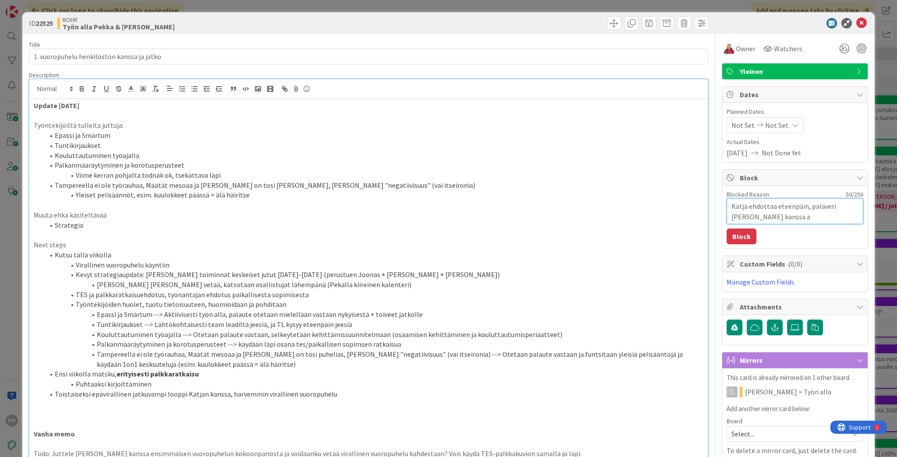
type textarea "[PERSON_NAME] ehdottaa eteenpäin, palaveri [PERSON_NAME] kanssa ai"
type textarea "x"
type textarea "[PERSON_NAME] ehdottaa eteenpäin, palaveri [PERSON_NAME] kanssa aik"
type textarea "x"
type textarea "Katja ehdottaa eteenpäin, palaveri [PERSON_NAME] kanssa aika"
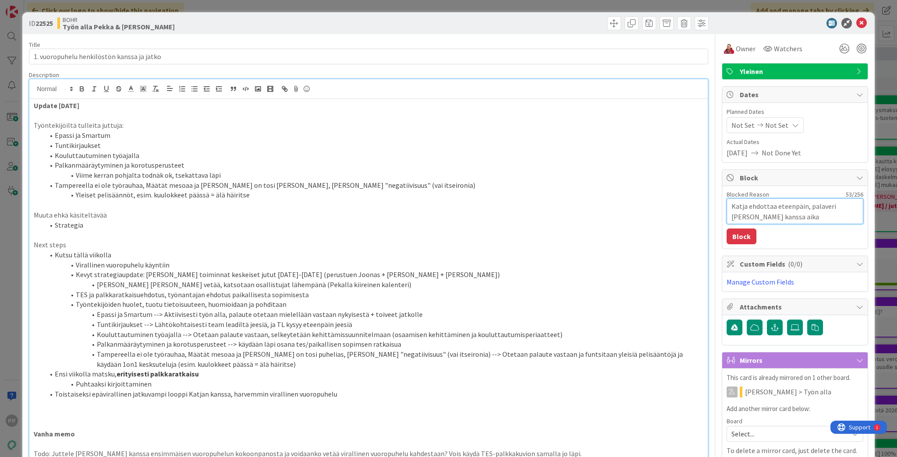
type textarea "x"
type textarea "Katja ehdottaa eteenpäin, palaveri [PERSON_NAME] kanssa aikat"
type textarea "x"
type textarea "Katja ehdottaa eteenpäin, palaveri [PERSON_NAME] kanssa aikata"
type textarea "x"
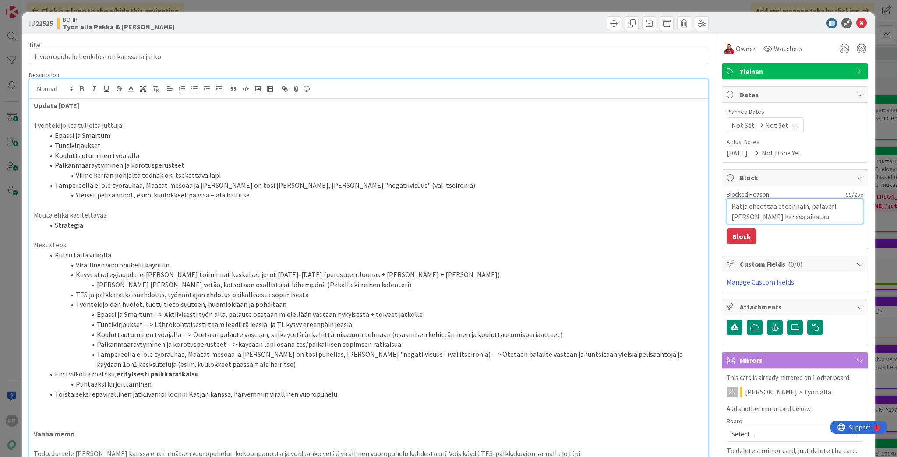
type textarea "Katja ehdottaa eteenpäin, palaveri [PERSON_NAME] kanssa aikataul"
type textarea "x"
type textarea "Katja ehdottaa eteenpäin, palaveri [PERSON_NAME] kanssa aikataulu"
type textarea "x"
type textarea "Katja ehdottaa eteenpäin, palaveri [PERSON_NAME] kanssa aikataulut"
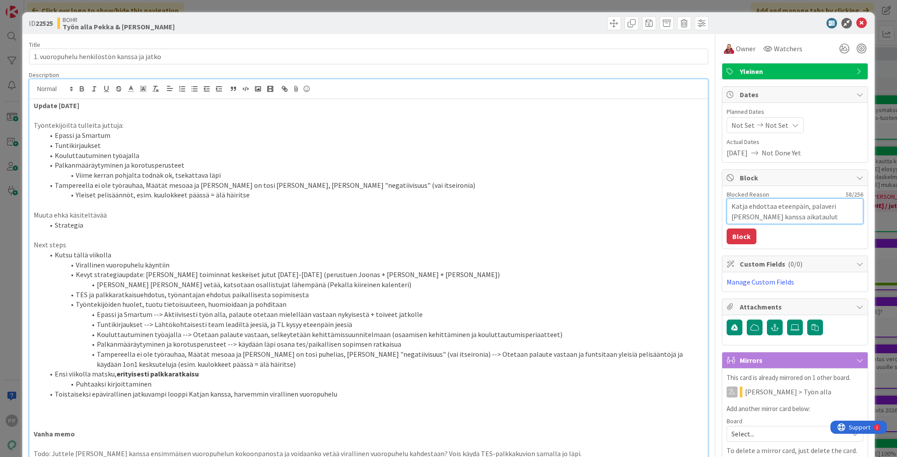
type textarea "x"
type textarea "Katja ehdottaa eteenpäin, palaveri [PERSON_NAME] kanssa aikataulute"
type textarea "x"
type textarea "Katja ehdottaa eteenpäin, palaveri [PERSON_NAME] kanssa aikataulutet"
type textarea "x"
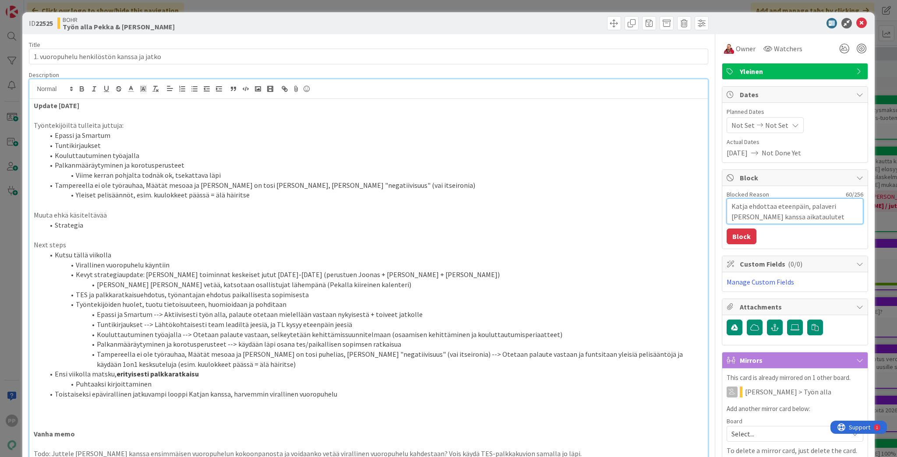
type textarea "Katja ehdottaa eteenpäin, palaveri [PERSON_NAME] kanssa aikataulutett"
type textarea "x"
type textarea "Katja ehdottaa eteenpäin, palaveri [PERSON_NAME] kanssa aikataulutettu"
type textarea "x"
type textarea "Katja ehdottaa eteenpäin, palaveri [PERSON_NAME] kanssa aikataulutettu"
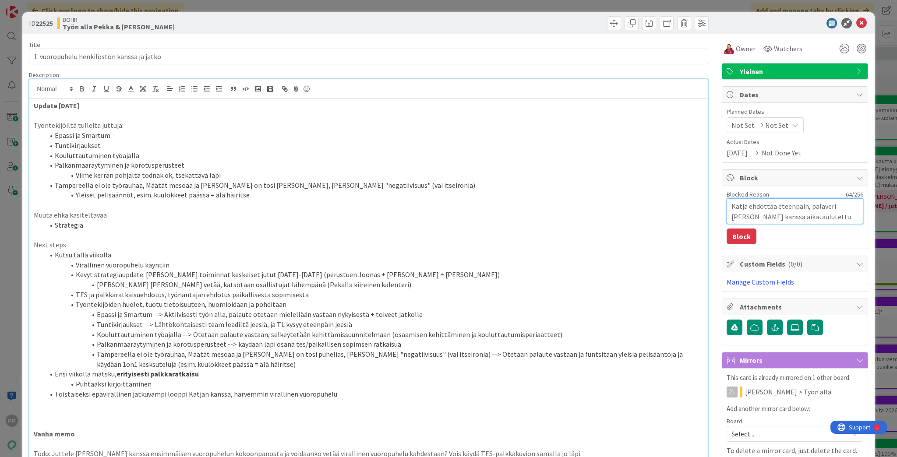
type textarea "x"
type textarea "Katja ehdottaa eteenpäin, palaveri [PERSON_NAME] kanssa aikataulutettu ("
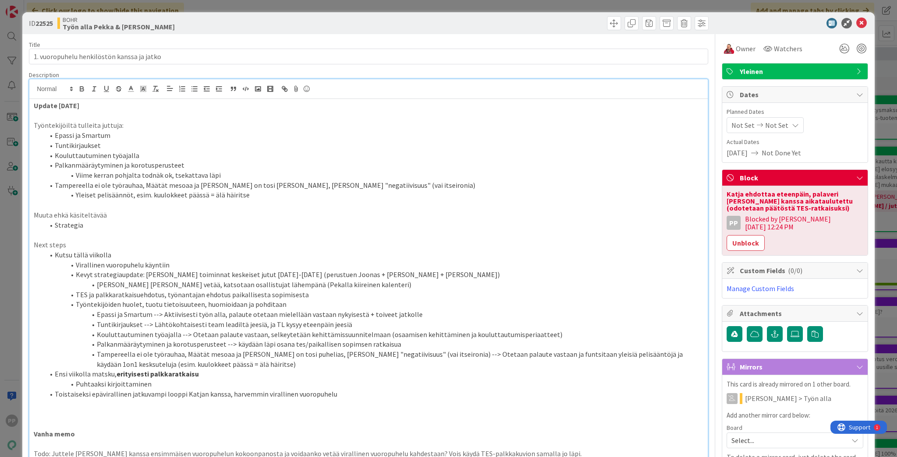
click at [672, 190] on div "ID 22525 [PERSON_NAME] Työn alla [PERSON_NAME] & [PERSON_NAME] Title 42 / 128 1…" at bounding box center [448, 228] width 897 height 457
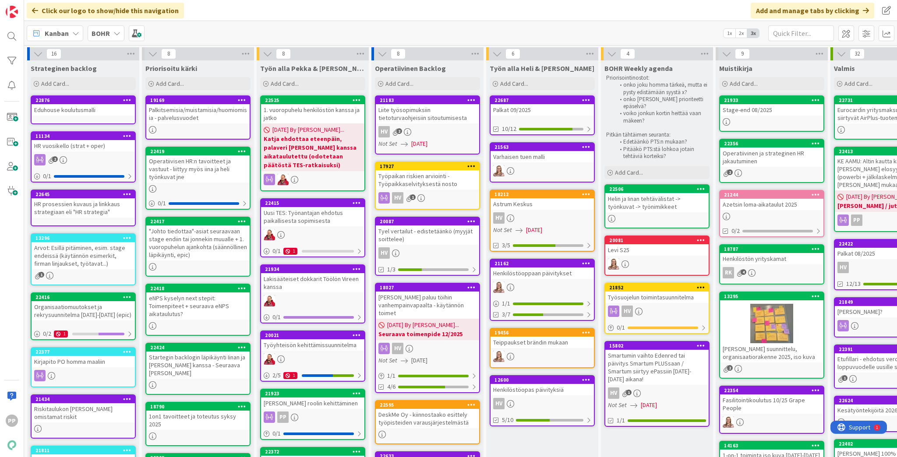
click at [334, 119] on div "1. vuoropuhelu henkilöstön kanssa ja jatko" at bounding box center [312, 113] width 103 height 19
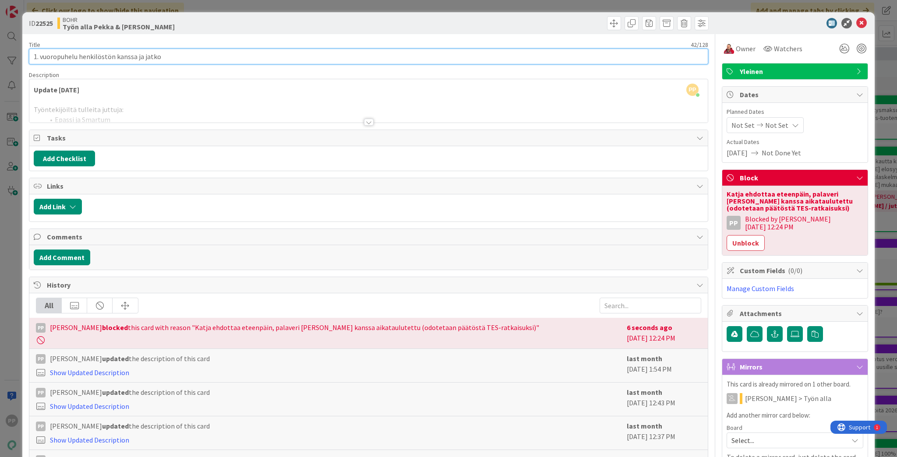
drag, startPoint x: 80, startPoint y: 56, endPoint x: 134, endPoint y: 64, distance: 54.5
click at [134, 64] on div "Title 42 / 128 1. vuoropuhelu henkilöstön kanssa ja jatko Description PP [PERSO…" at bounding box center [368, 347] width 679 height 626
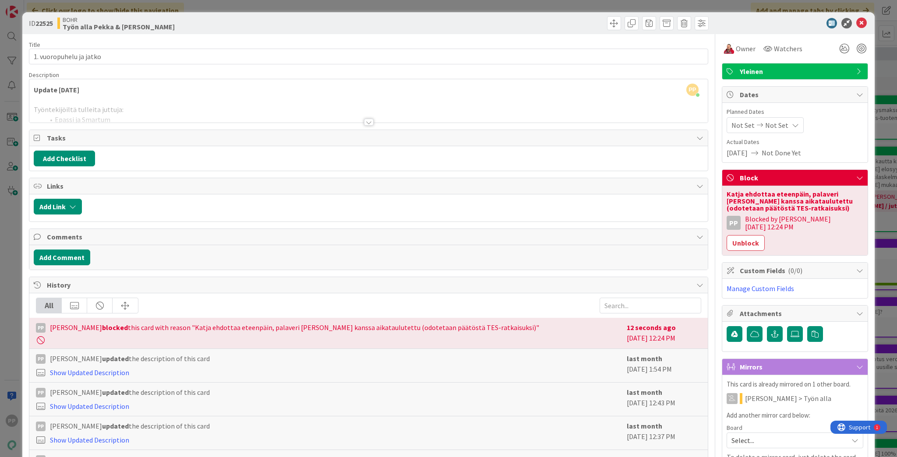
click at [166, 38] on div "Title 23 / 128 1. vuoropuhelu ja jatko Description PP [PERSON_NAME] just joined…" at bounding box center [368, 347] width 679 height 626
click at [201, 9] on div "ID 22525 [PERSON_NAME] Työn alla Pekka & [PERSON_NAME] Title 23 / 128 1. vuorop…" at bounding box center [448, 228] width 897 height 457
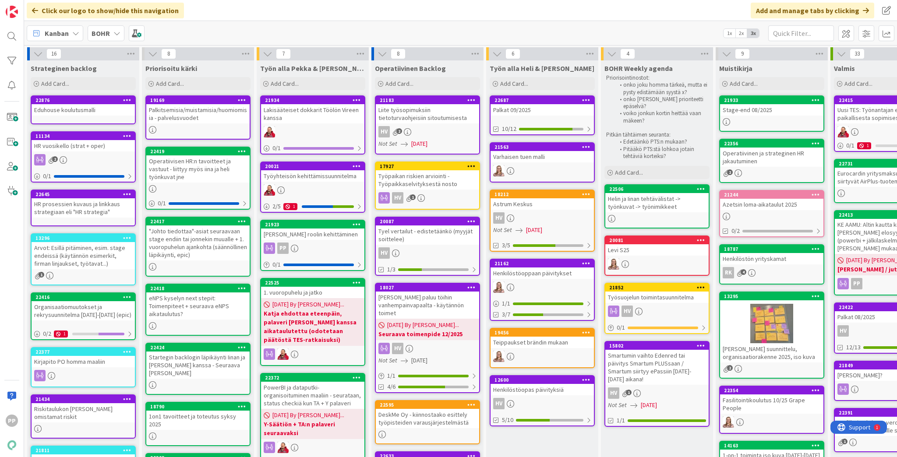
click at [333, 120] on div "Lakisääteiset dokkarit Töölön Vireen kanssa" at bounding box center [312, 113] width 103 height 19
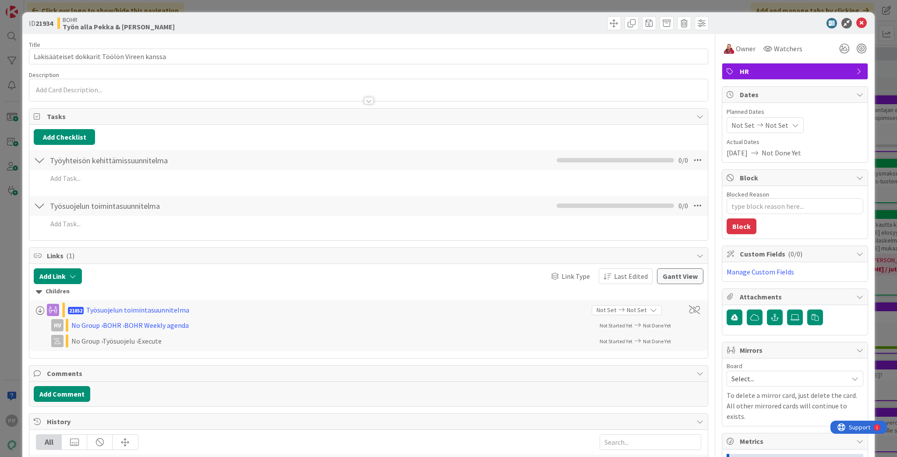
click at [237, 27] on div "[PERSON_NAME] Työn alla Pekka & [PERSON_NAME]" at bounding box center [211, 23] width 309 height 14
click at [240, 7] on div "ID 21934 [PERSON_NAME] Työn alla Pekka & [PERSON_NAME] Title 43 / 128 Lakisääte…" at bounding box center [448, 228] width 897 height 457
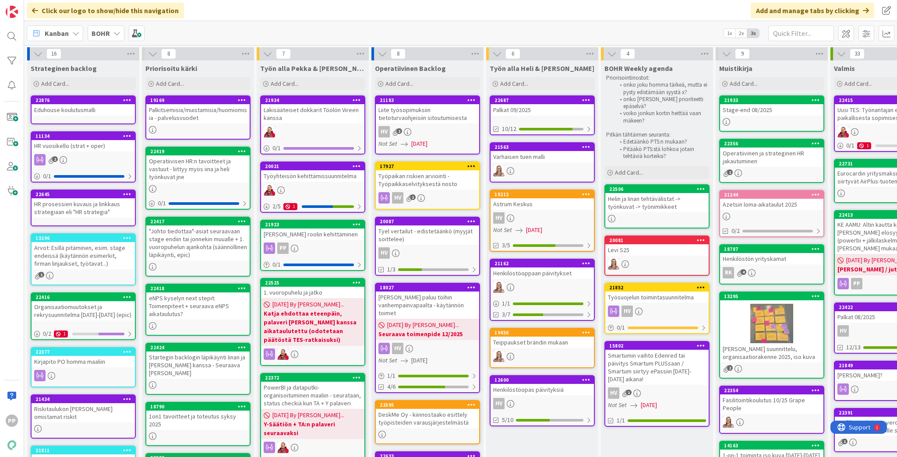
click at [324, 111] on div "Lakisääteiset dokkarit Töölön Vireen kanssa" at bounding box center [312, 113] width 103 height 19
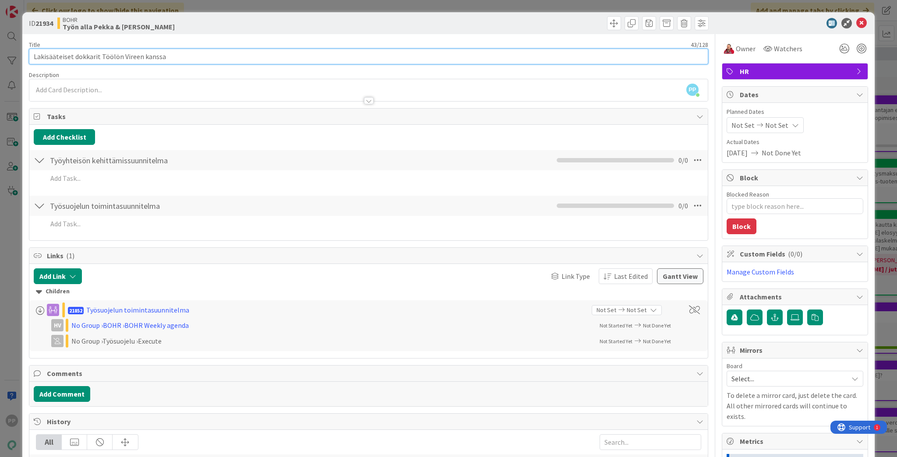
click at [121, 57] on input "Lakisääteiset dokkarit Töölön Vireen kanssa" at bounding box center [368, 57] width 679 height 16
drag, startPoint x: 102, startPoint y: 55, endPoint x: 139, endPoint y: 56, distance: 36.8
click at [139, 56] on input "Lakisääteiset dokkarit Töölön Vireen kanssa" at bounding box center [368, 57] width 679 height 16
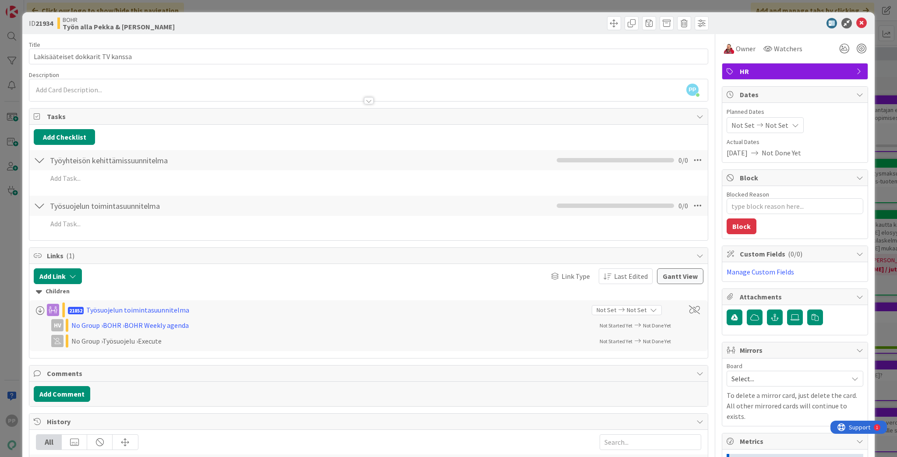
click at [161, 41] on div "Title 32 / 128" at bounding box center [368, 45] width 679 height 8
click at [190, 1] on div "ID 21934 [PERSON_NAME] Työn alla Pekka & [PERSON_NAME] Title 32 / 128 Lakisääte…" at bounding box center [448, 228] width 897 height 457
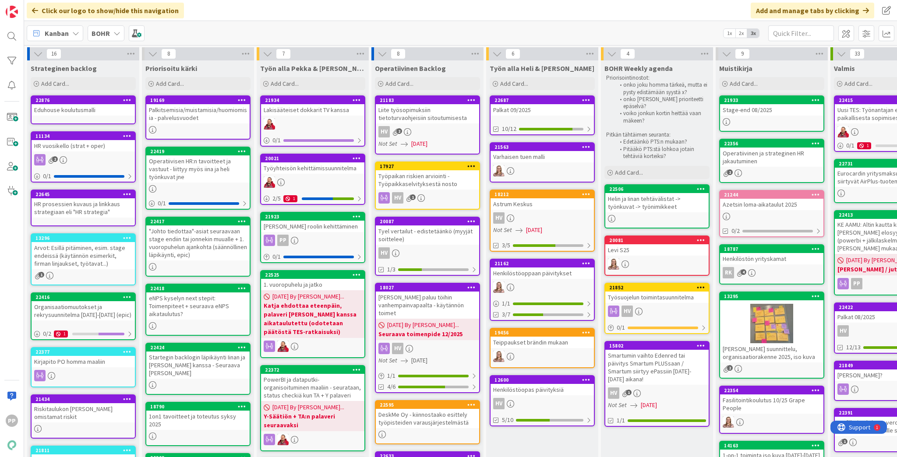
click at [354, 113] on div "Lakisääteiset dokkarit TV kanssa" at bounding box center [312, 109] width 103 height 11
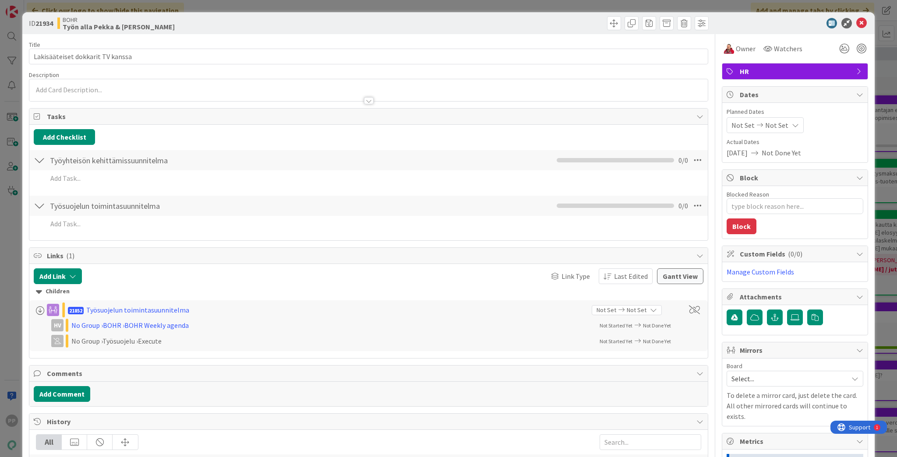
click at [192, 104] on div "Title 32 / 128 Lakisääteiset dokkarit TV kanssa Description Owner Watchers HR T…" at bounding box center [368, 331] width 679 height 595
click at [193, 92] on div at bounding box center [368, 96] width 678 height 9
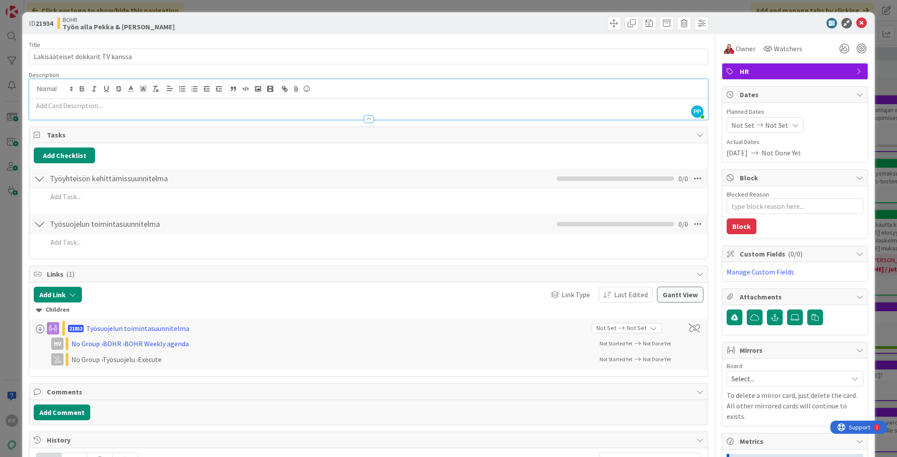
click at [198, 112] on div at bounding box center [368, 114] width 678 height 9
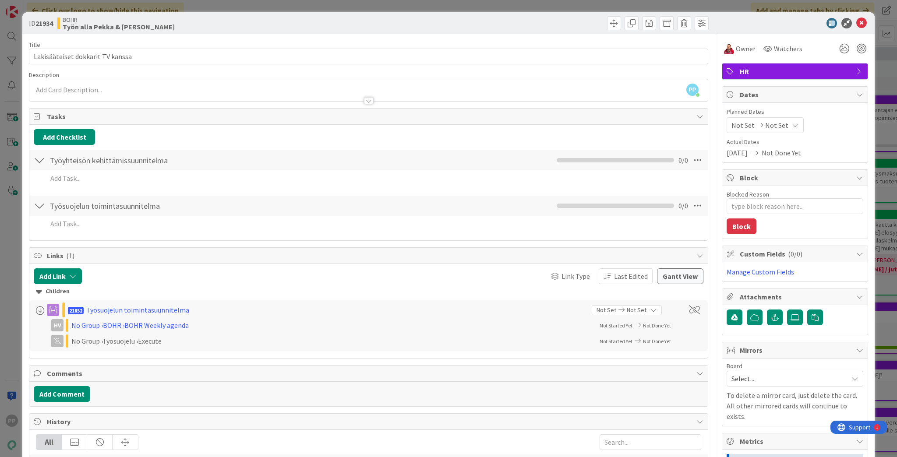
click at [198, 97] on div at bounding box center [368, 96] width 678 height 9
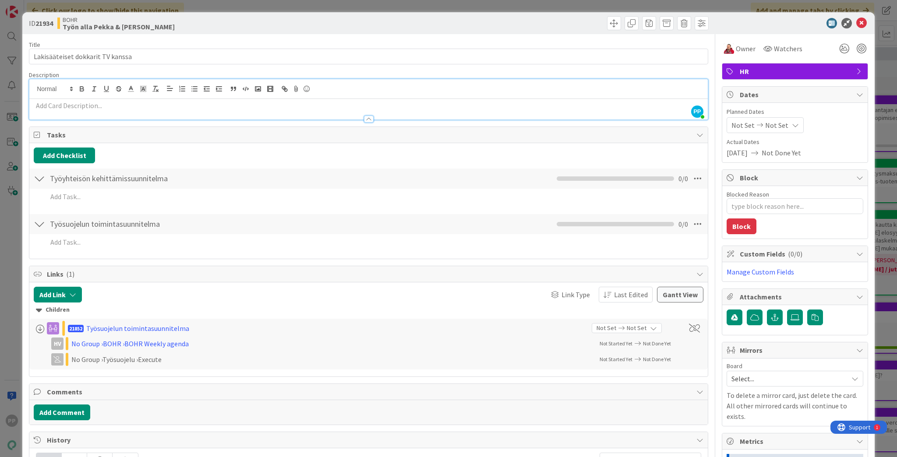
click at [175, 104] on p at bounding box center [368, 106] width 669 height 10
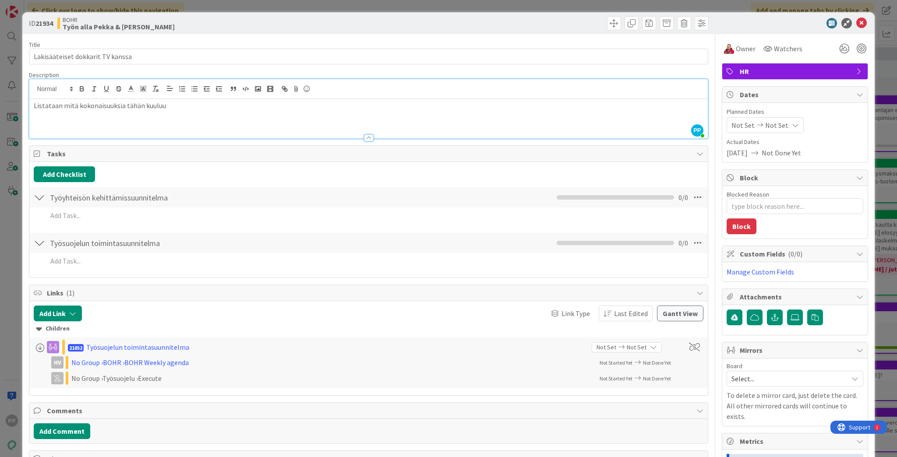
click at [180, 74] on div "Description" at bounding box center [368, 75] width 679 height 8
click at [188, 39] on div "Title 32 / 128 Lakisääteiset dokkarit TV kanssa Description PP [PERSON_NAME] ju…" at bounding box center [368, 350] width 679 height 632
click at [195, 4] on div "ID 21934 [PERSON_NAME] Työn alla Pekka & [PERSON_NAME] Title 32 / 128 Lakisääte…" at bounding box center [448, 228] width 897 height 457
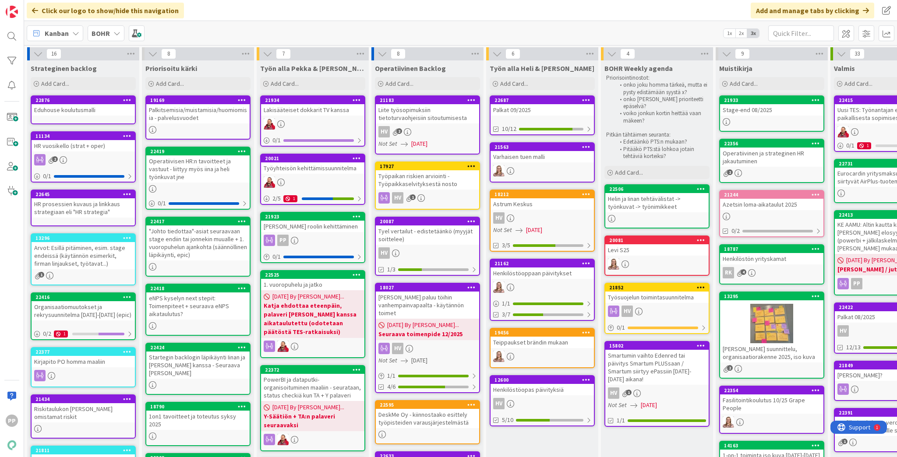
click at [317, 171] on div "Työyhteisön kehittämissuunnitelma" at bounding box center [312, 167] width 103 height 11
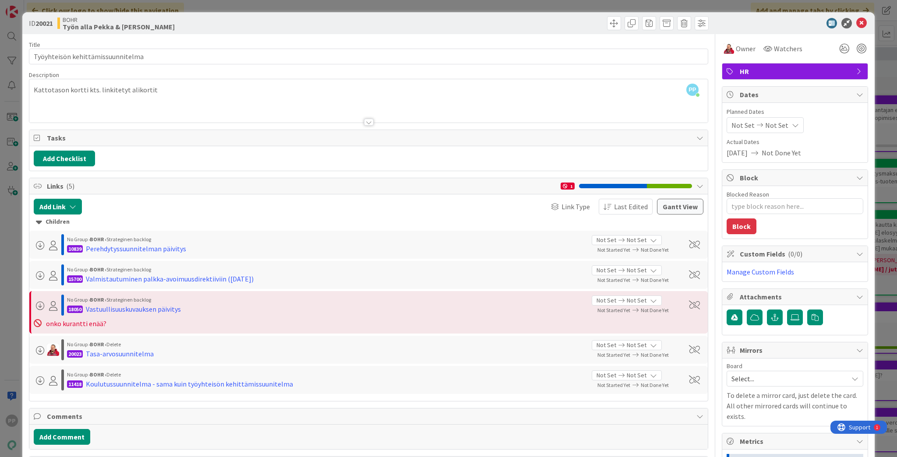
click at [75, 373] on div "Title 33 / 128 Työyhteisön kehittämissuunnitelma Description PP [PERSON_NAME] j…" at bounding box center [368, 353] width 679 height 638
click at [18, 373] on div "ID 20021 [PERSON_NAME] Työn alla Pekka & [PERSON_NAME] Title 33 / 128 Työyhteis…" at bounding box center [448, 228] width 897 height 457
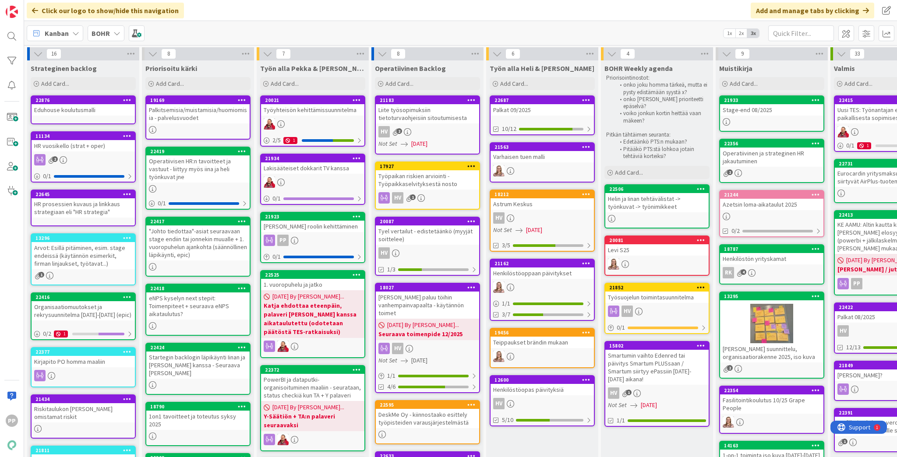
click at [203, 114] on div "Palkitsemisia/muistamisia/huomiomisia - palvelusvuodet" at bounding box center [197, 113] width 103 height 19
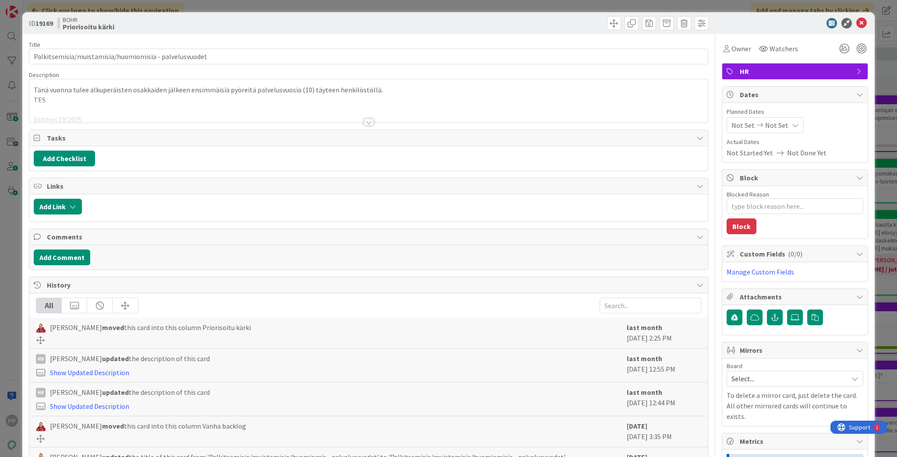
click at [203, 114] on div at bounding box center [368, 111] width 678 height 22
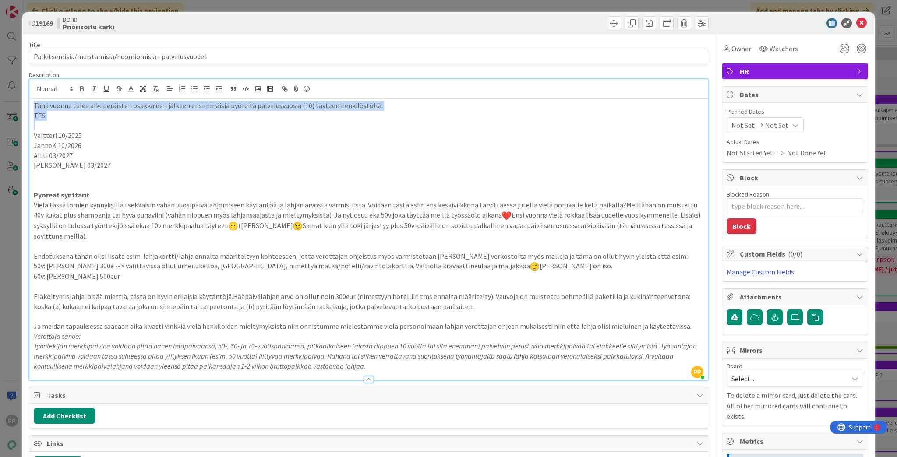
drag, startPoint x: 395, startPoint y: 122, endPoint x: -119, endPoint y: 35, distance: 521.2
click at [0, 35] on html "PP Click our logo to show/hide this navigation Add and manage tabs by clicking …" at bounding box center [448, 228] width 897 height 457
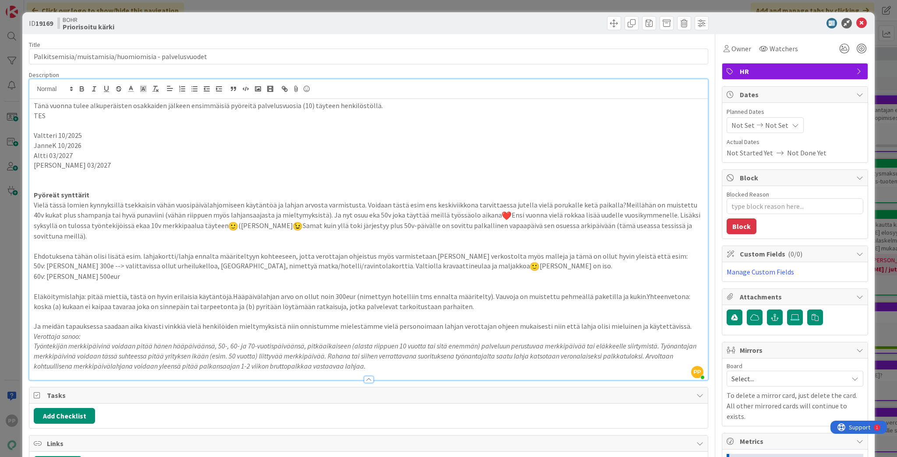
click at [77, 137] on p "Valtteri 10/2025" at bounding box center [368, 135] width 669 height 10
click at [119, 130] on p "Valtteri 10/2025" at bounding box center [368, 135] width 669 height 10
click at [126, 127] on p at bounding box center [368, 125] width 669 height 10
drag, startPoint x: 58, startPoint y: 134, endPoint x: 86, endPoint y: 146, distance: 31.2
click at [86, 146] on div "Tänä vuonna tulee alkuperäisten osakkaiden jälkeen ensimmäisiä pyöreitä palvelu…" at bounding box center [368, 239] width 678 height 281
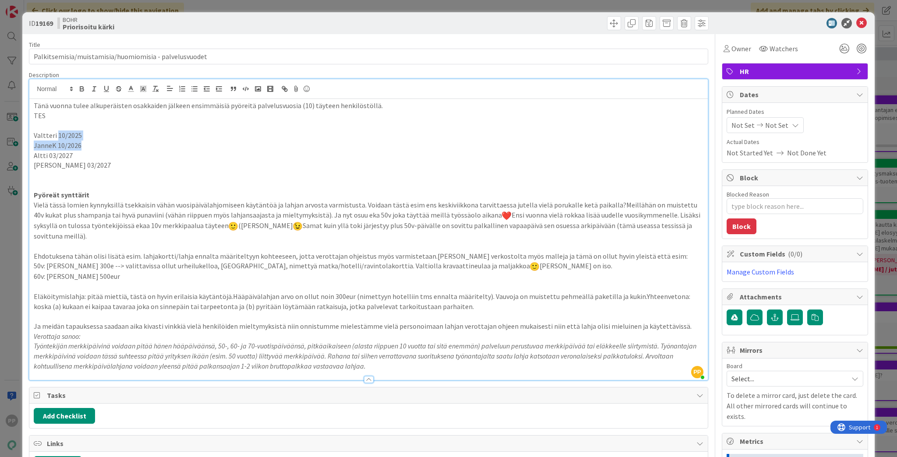
click at [86, 146] on p "JanneK 10/2026" at bounding box center [368, 146] width 669 height 10
drag, startPoint x: 88, startPoint y: 147, endPoint x: 48, endPoint y: 146, distance: 39.8
click at [48, 146] on p "JanneK 10/2026" at bounding box center [368, 146] width 669 height 10
click at [59, 201] on p "Vielä tässä lomien kynnyksillä tsekkaisin vähän vuosipäivälahjomiseen käytäntöä…" at bounding box center [368, 220] width 669 height 41
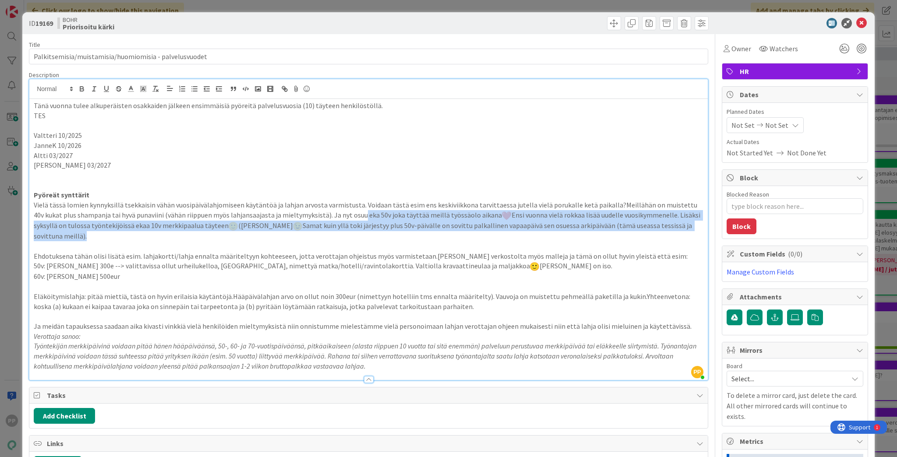
drag, startPoint x: 348, startPoint y: 213, endPoint x: 511, endPoint y: 234, distance: 165.1
click at [511, 234] on p "Vielä tässä lomien kynnyksillä tsekkaisin vähän vuosipäivälahjomiseen käytäntöä…" at bounding box center [368, 220] width 669 height 41
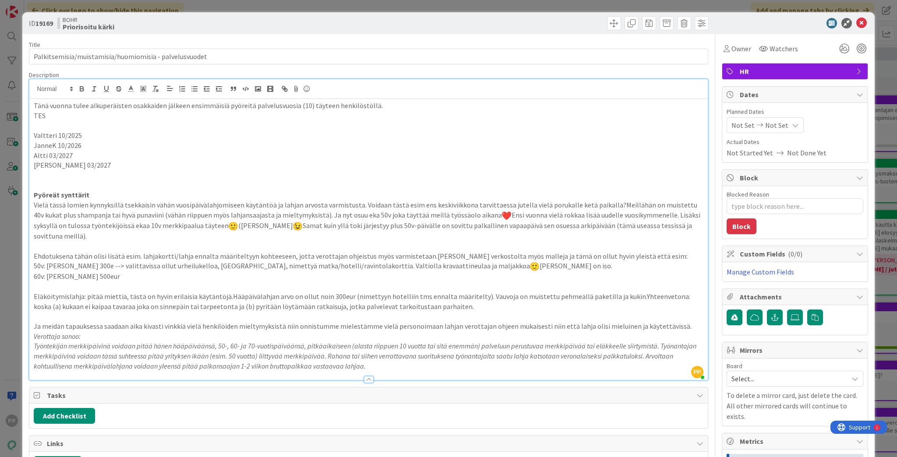
click at [314, 253] on p "Ehdotuksena tähän olisi lisätä esim. lahjakortti/lahja ennalta määriteltyyn koh…" at bounding box center [368, 256] width 669 height 10
click at [225, 296] on p "Eläköitymislahja: pitää miettiä, tästä on hyvin erilaisia käytäntöjä.Hääpäiväla…" at bounding box center [368, 302] width 669 height 20
click at [67, 252] on p "Ehdotuksena tähän olisi lisätä esim. lahjakortti/lahja ennalta määriteltyyn koh…" at bounding box center [368, 256] width 669 height 10
click at [70, 255] on p "Ehdotuksena tähän olisi lisätä esim. lahjakortti/lahja ennalta määriteltyyn koh…" at bounding box center [368, 256] width 669 height 10
click at [71, 257] on p "Ehdotuksena tähän olisi lisätä esim. lahjakortti/lahja ennalta määriteltyyn koh…" at bounding box center [368, 256] width 669 height 10
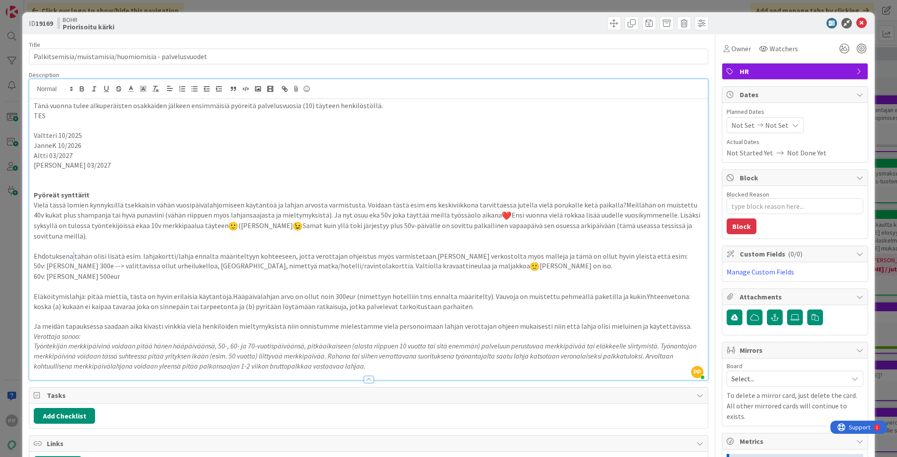
click at [73, 254] on p "Ehdotuksena tähän olisi lisätä esim. lahjakortti/lahja ennalta määriteltyyn koh…" at bounding box center [368, 256] width 669 height 10
click at [299, 359] on em "Työntekijän merkkipäivinä voidaan pitää hänen hääpäiväänsä, 50-, 60- ja 70-vuot…" at bounding box center [366, 355] width 664 height 28
click at [200, 308] on p "Eläköitymislahja: pitää miettiä, tästä on hyvin erilaisia käytäntöjä.Hääpäiväla…" at bounding box center [368, 302] width 669 height 20
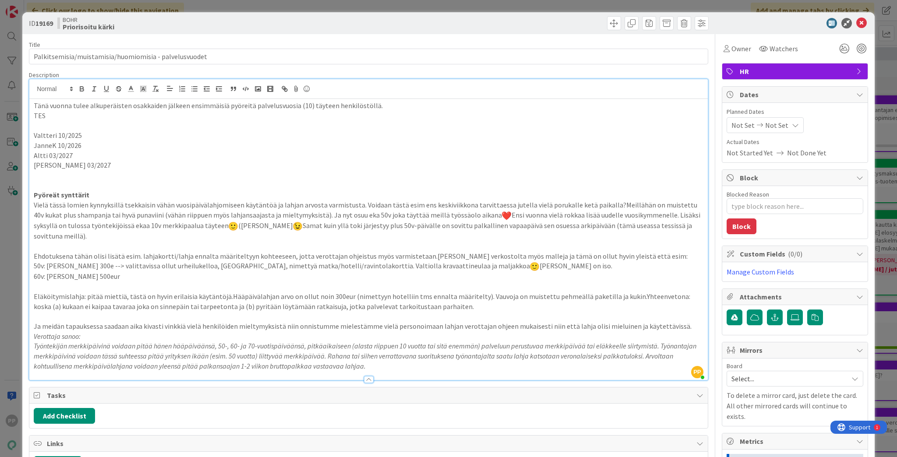
click at [120, 179] on p at bounding box center [368, 175] width 669 height 10
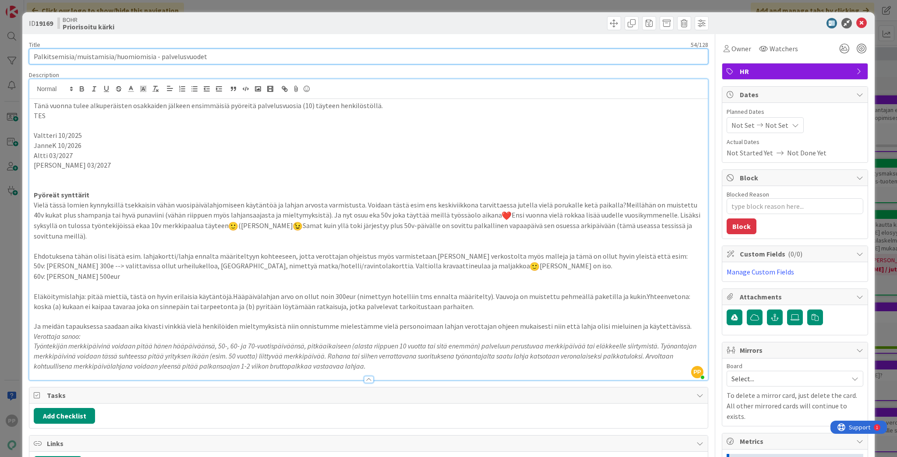
click at [180, 56] on input "Palkitsemisia/muistamisia/huomiomisia - palvelusvuodet" at bounding box center [368, 57] width 679 height 16
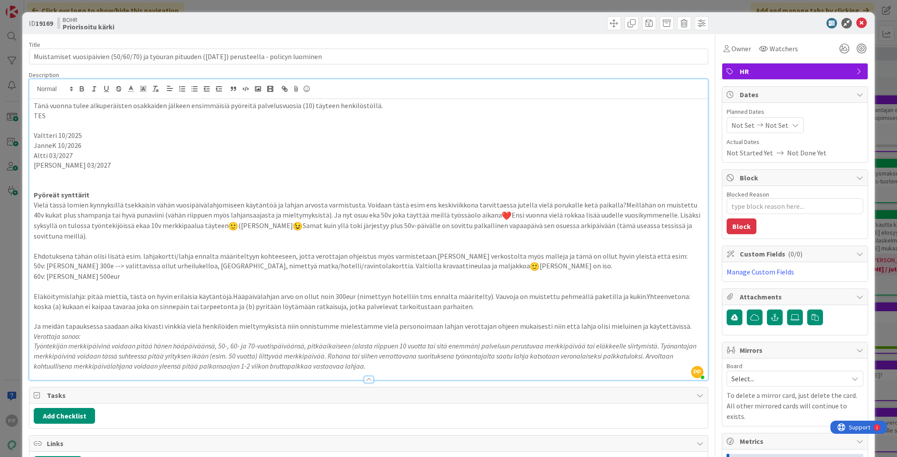
click at [34, 105] on p "Tänä vuonna tulee alkuperäisten osakkaiden jälkeen ensimmäisiä pyöreitä palvelu…" at bounding box center [368, 106] width 669 height 10
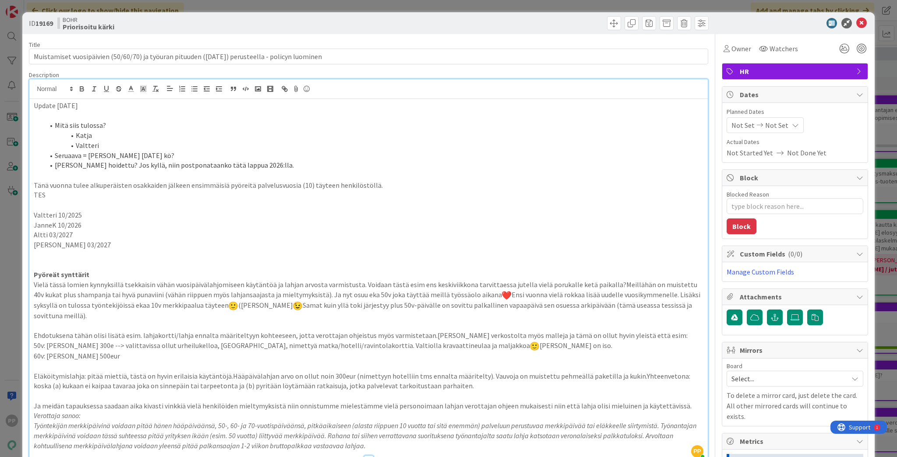
click at [88, 108] on p "Update [DATE]" at bounding box center [368, 106] width 669 height 10
click at [67, 153] on li "Seruaava = [PERSON_NAME] [DATE] kö?" at bounding box center [373, 156] width 659 height 10
click at [226, 162] on li "[PERSON_NAME] hoidettu? Jos kyllä, niin postponataanko tätä lappua 2026:lla." at bounding box center [373, 165] width 659 height 10
drag, startPoint x: 308, startPoint y: 168, endPoint x: 43, endPoint y: 165, distance: 264.9
click at [43, 165] on ol "Mitä siis tulossa? [PERSON_NAME] = [PERSON_NAME] [DATE] kö? Onko Katja hoidettu…" at bounding box center [368, 145] width 669 height 50
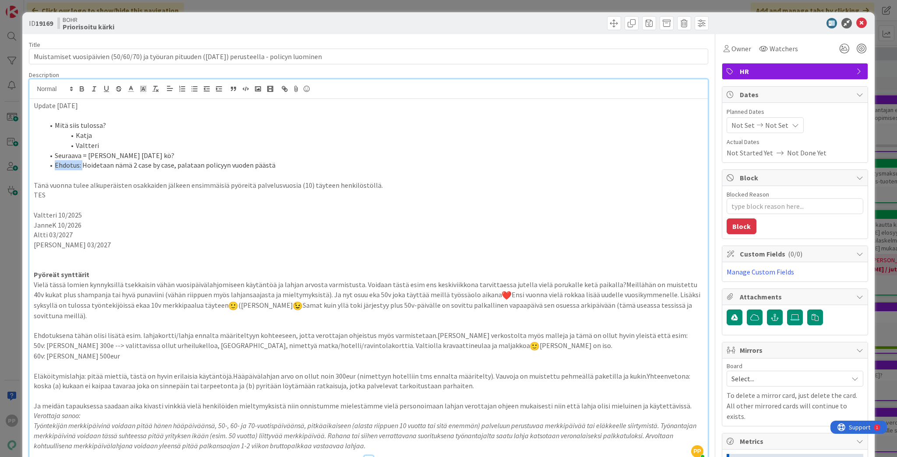
drag, startPoint x: 81, startPoint y: 165, endPoint x: 50, endPoint y: 164, distance: 30.7
click at [50, 164] on li "Ehdotus: Hoidetaan nämä 2 case by case, palataan policyyn vuoden päästä" at bounding box center [373, 165] width 659 height 10
click at [50, 179] on p at bounding box center [368, 175] width 669 height 10
click at [88, 70] on div "Title 97 / 128 Muistamiset vuosipäivien (50/60/70) ja työuran pituuden ([DATE])…" at bounding box center [368, 434] width 679 height 800
click at [108, 160] on li "Ehdotus: Hoidetaan nämä 2 case by case, palataan policyyn vuoden päästä" at bounding box center [373, 165] width 659 height 10
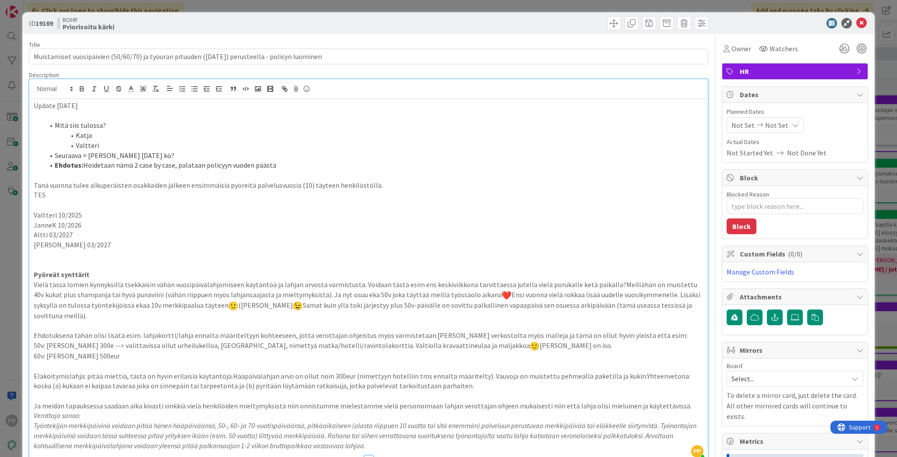
click at [136, 167] on li "Ehdotus: Hoidetaan nämä 2 case by case, palataan policyyn vuoden päästä" at bounding box center [373, 165] width 659 height 10
click at [151, 147] on li "Valtteri" at bounding box center [373, 146] width 659 height 10
click at [77, 158] on li "Seuraava = [PERSON_NAME] [DATE] kö?" at bounding box center [373, 156] width 659 height 10
click at [323, 192] on p "TES" at bounding box center [368, 195] width 669 height 10
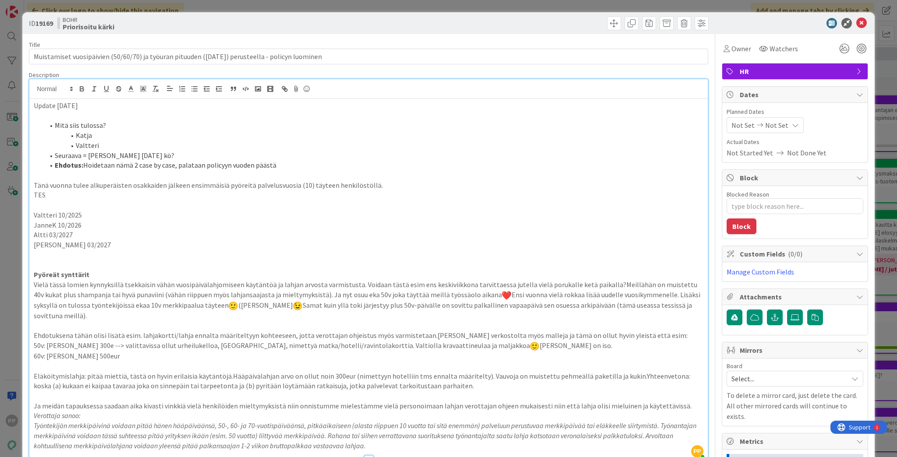
click at [329, 161] on li "Ehdotus: Hoidetaan nämä 2 case by case, palataan policyyn vuoden päästä" at bounding box center [373, 165] width 659 height 10
drag, startPoint x: 274, startPoint y: 163, endPoint x: 174, endPoint y: 169, distance: 100.0
click at [174, 169] on li "Ehdotus: Hoidetaan nämä 2 case by case, palataan policyyn vuoden päästä. Tarkis…" at bounding box center [373, 165] width 659 height 10
click at [394, 167] on li "Ehdotus: Hoidetaan nämä 2 case by case. Tarkistetaan 76 syntyneet. Niihin case …" at bounding box center [373, 165] width 659 height 10
click at [384, 74] on div "Description" at bounding box center [368, 75] width 679 height 8
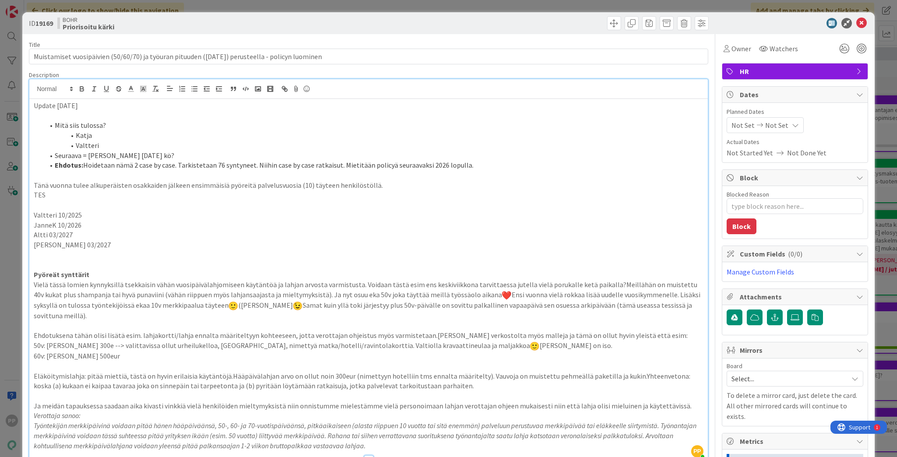
click at [393, 38] on div "Title 97 / 128 Muistamiset vuosipäivien (50/60/70) ja työuran pituuden ([DATE])…" at bounding box center [368, 434] width 679 height 800
click at [404, 9] on div "ID 19169 BOHR Priorisoitu kärki Title 97 / 128 Muistamiset vuosipäivien (50/60/…" at bounding box center [448, 228] width 897 height 457
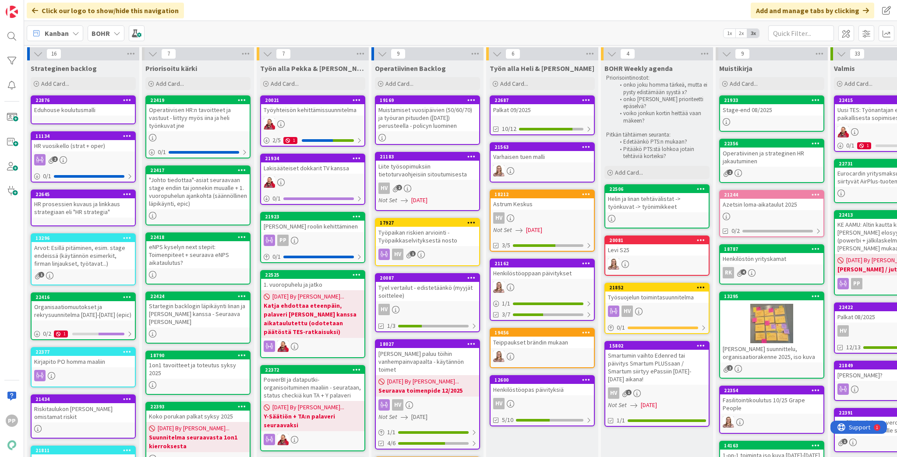
click at [473, 100] on icon at bounding box center [471, 100] width 8 height 6
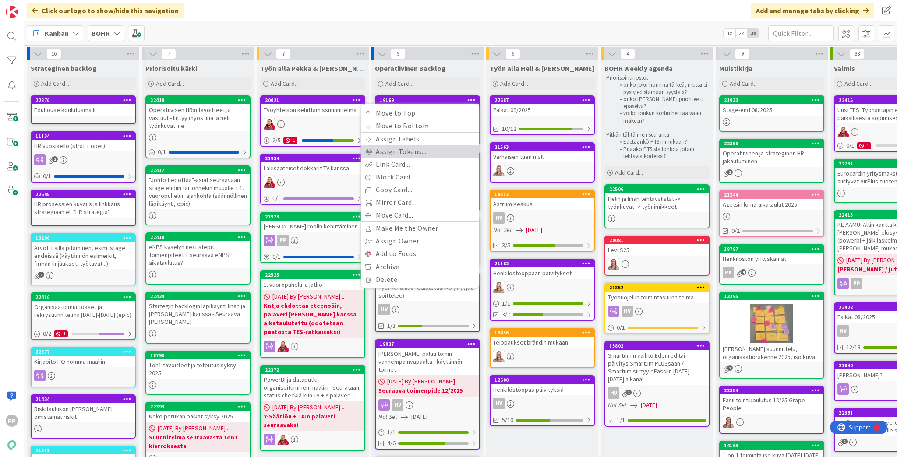
click at [429, 150] on link "Assign Tokens..." at bounding box center [420, 151] width 118 height 13
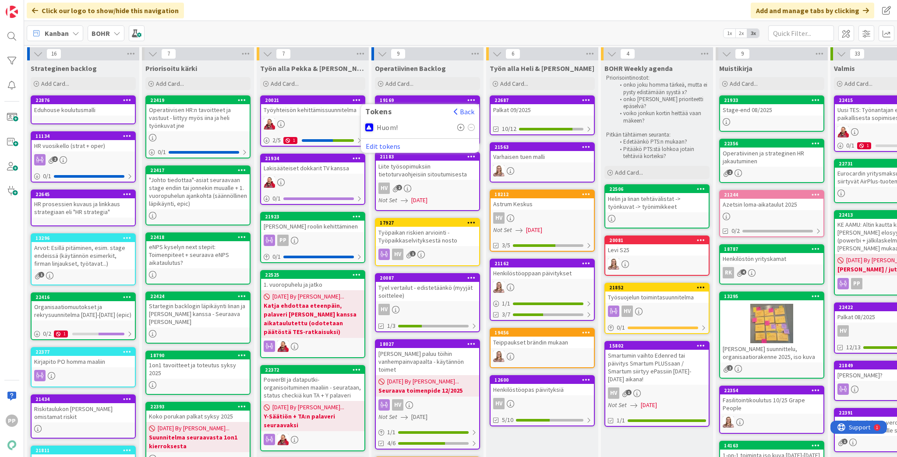
click at [393, 127] on span "Huom!" at bounding box center [387, 127] width 21 height 8
click at [462, 124] on icon at bounding box center [460, 127] width 7 height 7
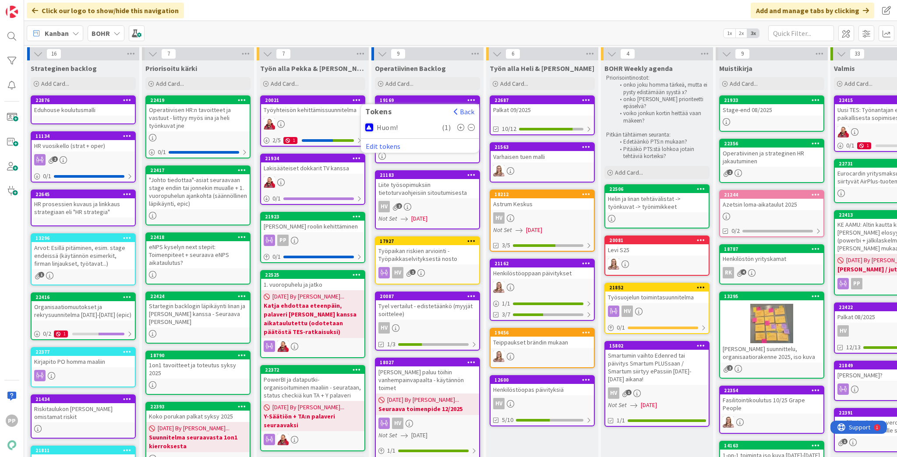
click at [461, 32] on div "Kanban BOHR 1x 2x 3x" at bounding box center [460, 33] width 873 height 24
click at [190, 127] on div "Operatiivisen HR:n tavoitteet ja vastuut - liittyy myös iina ja heli työnkuvat …" at bounding box center [197, 117] width 103 height 27
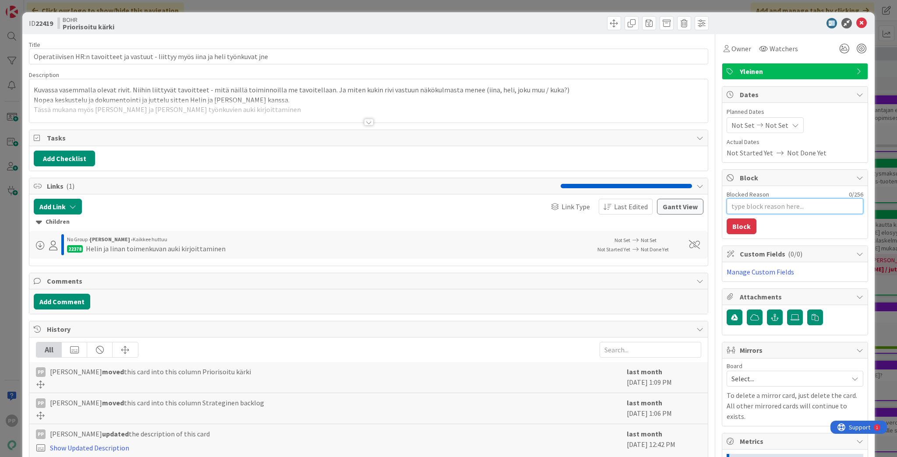
click at [672, 208] on textarea "Blocked Reason" at bounding box center [794, 206] width 137 height 16
click at [672, 204] on textarea "Katsotaan [PERSON_NAME] case ensin" at bounding box center [794, 206] width 137 height 16
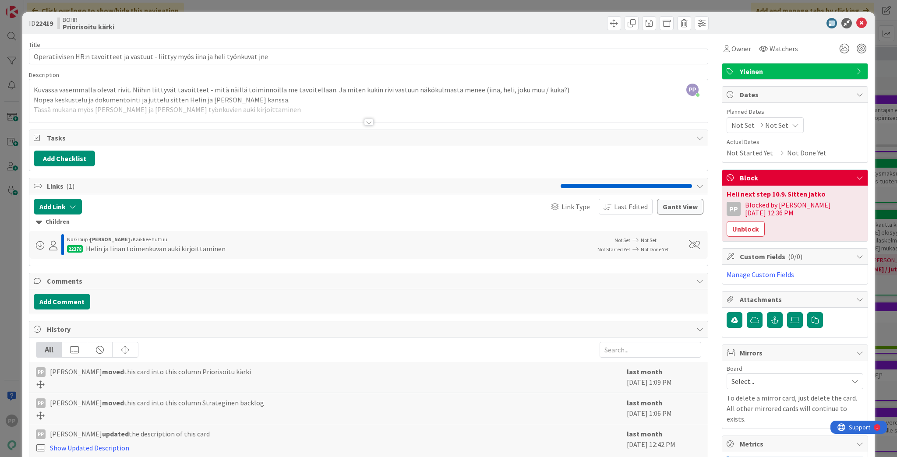
click at [672, 207] on div "ID 22419 BOHR Priorisoitu kärki Title 82 / 128 Operatiivisen HR:n tavoitteet ja…" at bounding box center [448, 228] width 897 height 457
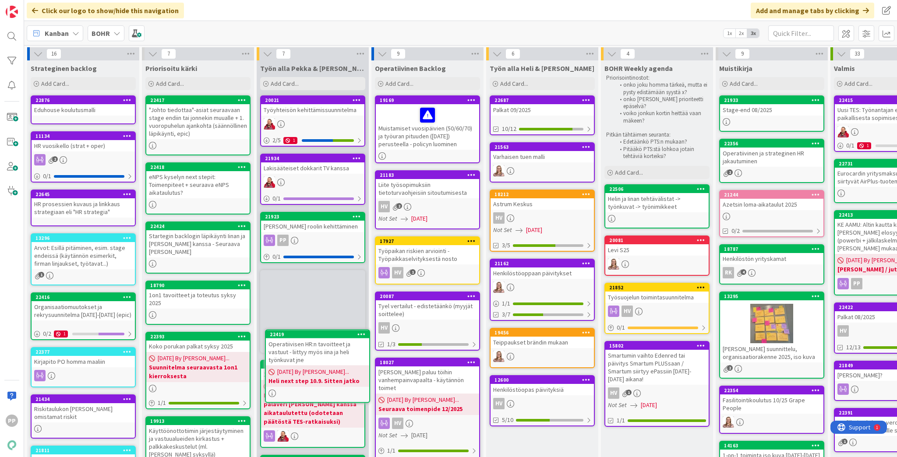
scroll to position [9, 0]
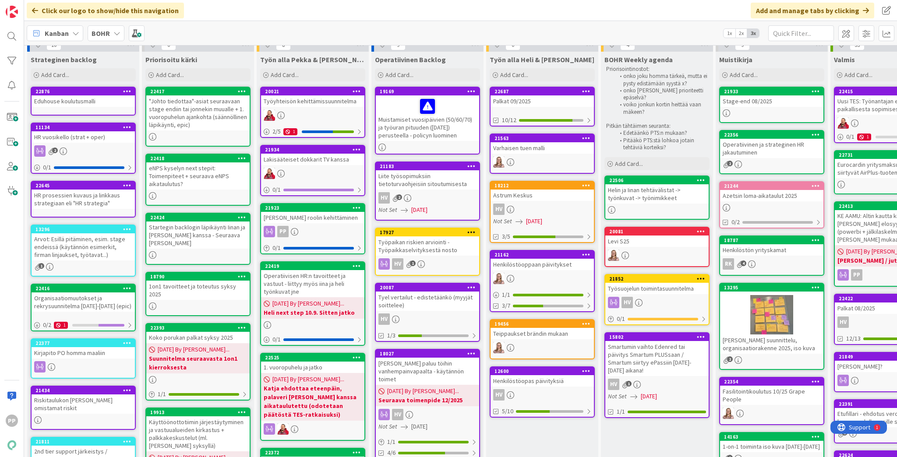
click at [317, 280] on div "Operatiivisen HR:n tavoitteet ja vastuut - liittyy myös iina ja heli työnkuvat …" at bounding box center [312, 283] width 103 height 27
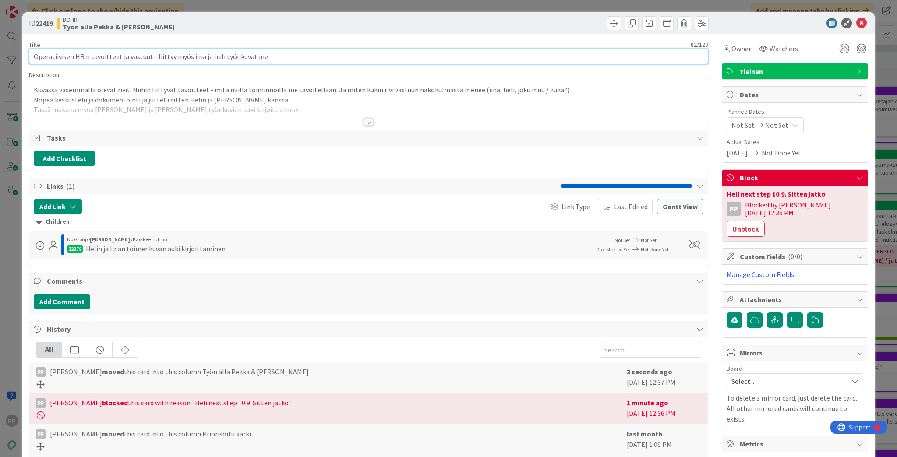
click at [136, 63] on input "Operatiivisen HR:n tavoitteet ja vastuut - liittyy myös iina ja heli työnkuvat …" at bounding box center [368, 57] width 679 height 16
click at [36, 54] on input "Operatiivisen HR:n tavoitteet ja vastuut - liittyy myös iina ja heli työnkuvat …" at bounding box center [368, 57] width 679 height 16
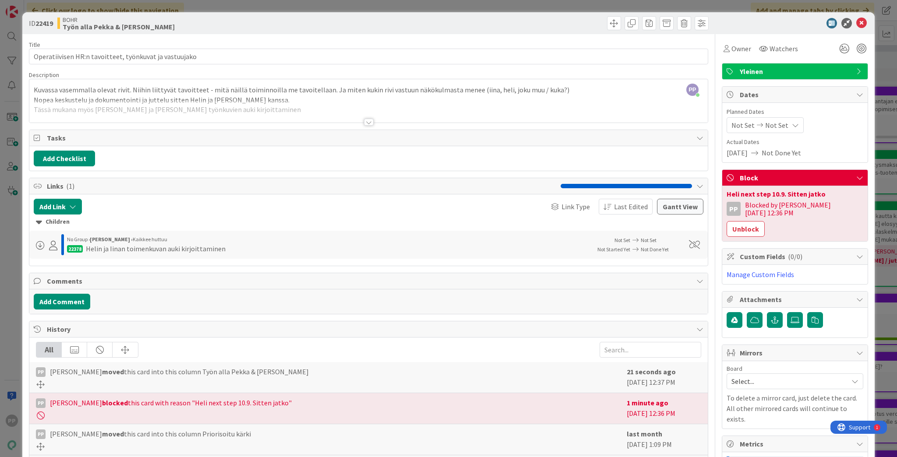
click at [67, 42] on div "Title 54 / 128" at bounding box center [368, 45] width 679 height 8
click at [150, 9] on div "ID 22419 [PERSON_NAME] Työn alla Pekka & [PERSON_NAME] Title 54 / 128 Operatiiv…" at bounding box center [448, 228] width 897 height 457
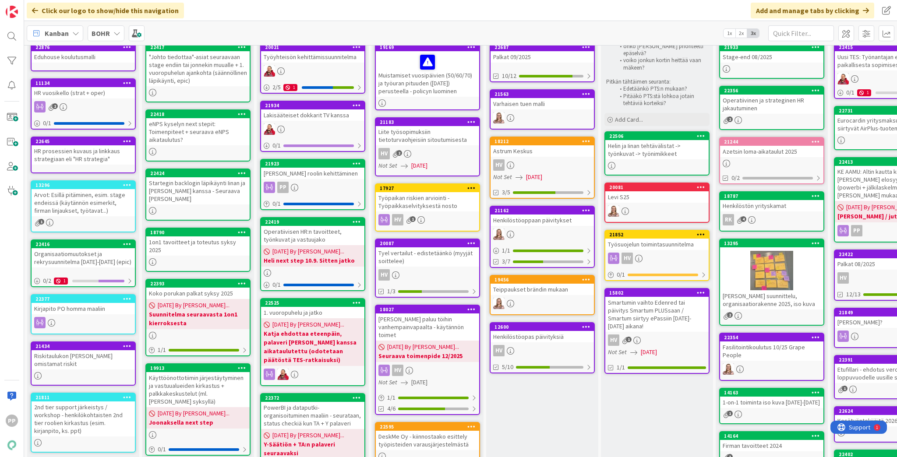
scroll to position [44, 0]
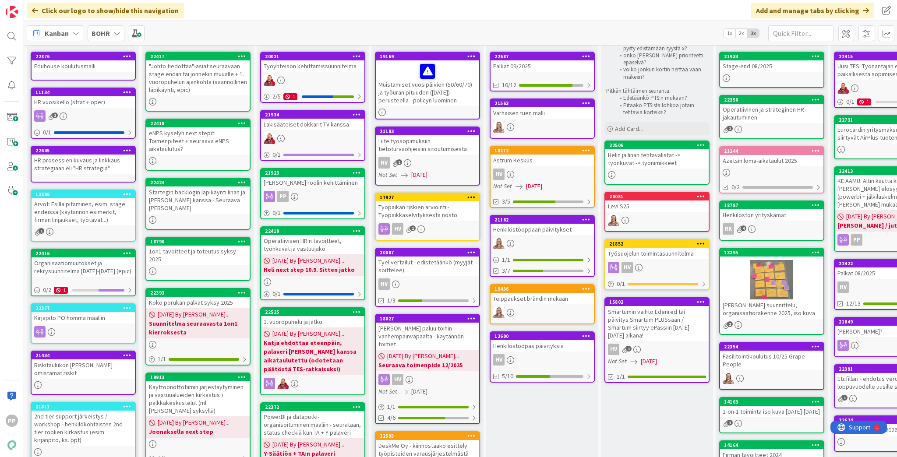
click at [209, 246] on div "1on1 tavoitteet ja toteutus syksy 2025" at bounding box center [197, 255] width 103 height 19
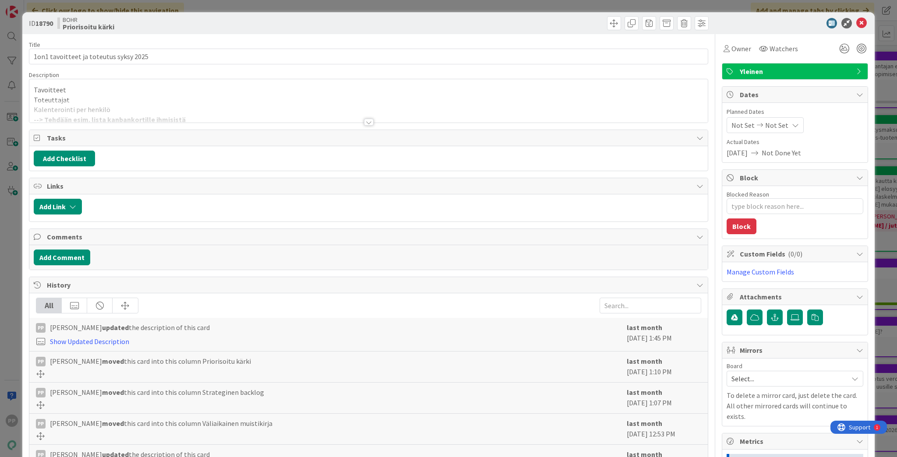
click at [146, 98] on div "Tavoitteet Toteuttajat Kalenterointi per henkilö --> Tehdään esim. lista kanban…" at bounding box center [368, 102] width 678 height 39
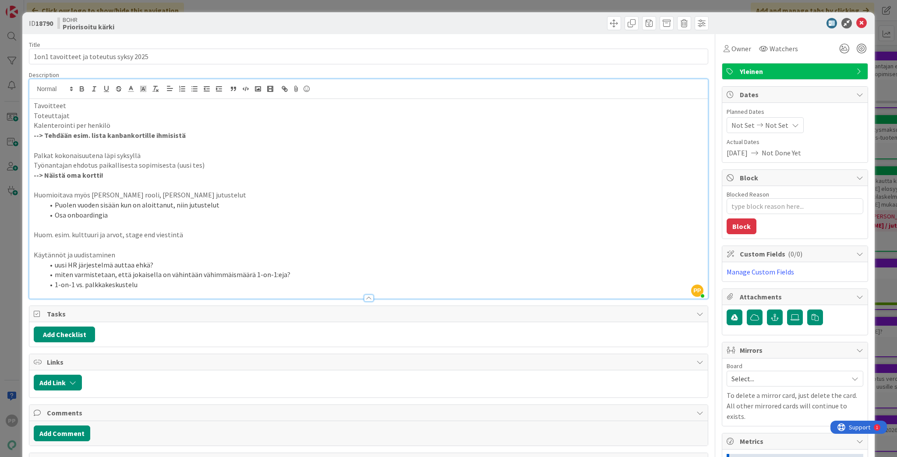
click at [479, 10] on div "ID 18790 BOHR Priorisoitu kärki Title 38 / 128 1on1 tavoitteet ja toteutus syks…" at bounding box center [448, 228] width 897 height 457
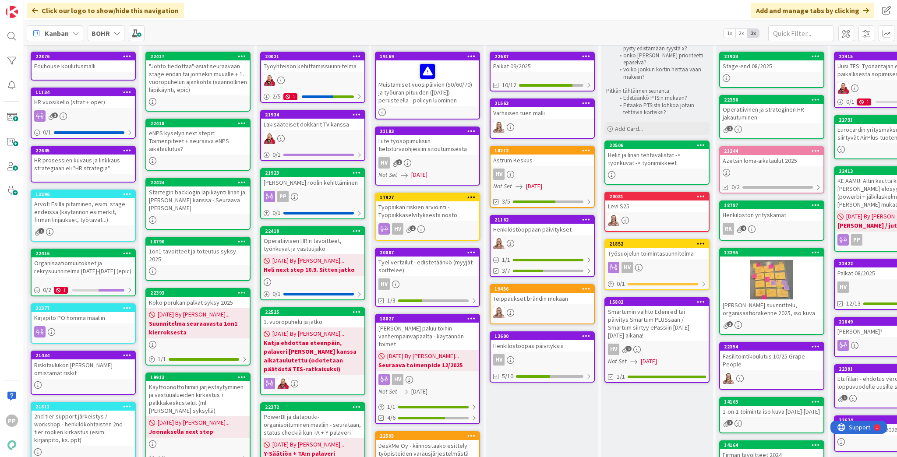
click at [243, 238] on icon at bounding box center [242, 241] width 8 height 6
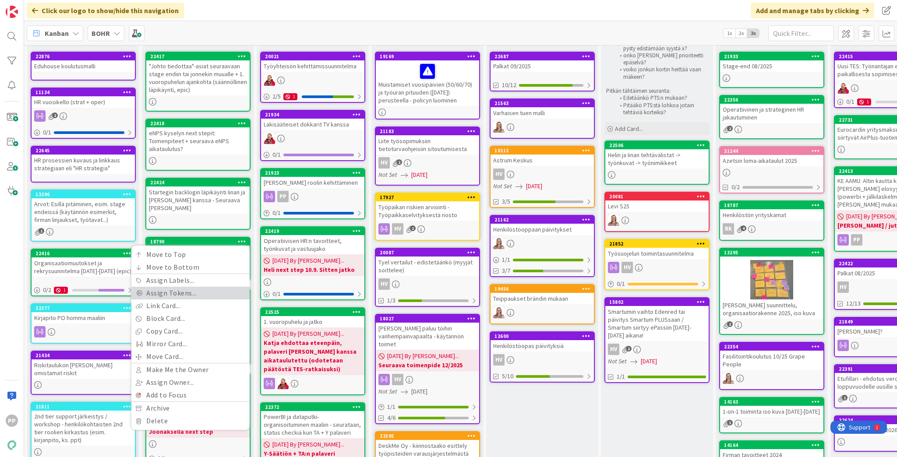
click at [220, 287] on link "Assign Tokens..." at bounding box center [190, 293] width 118 height 13
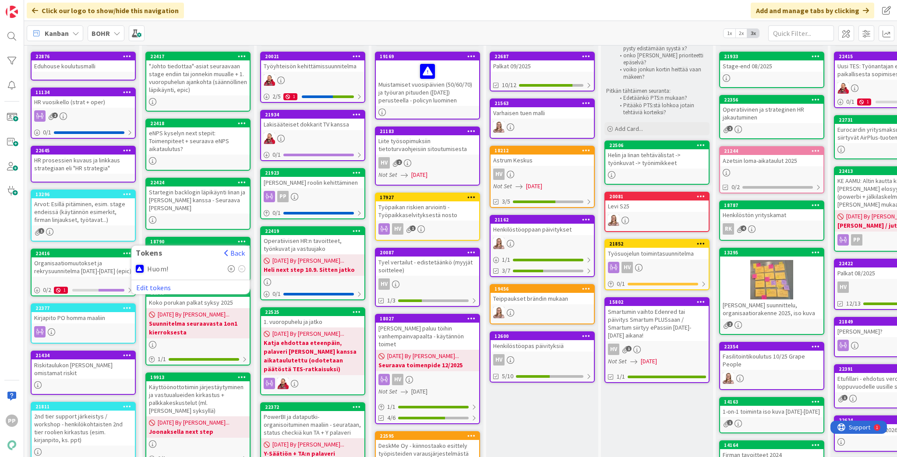
click at [231, 265] on icon at bounding box center [231, 268] width 7 height 7
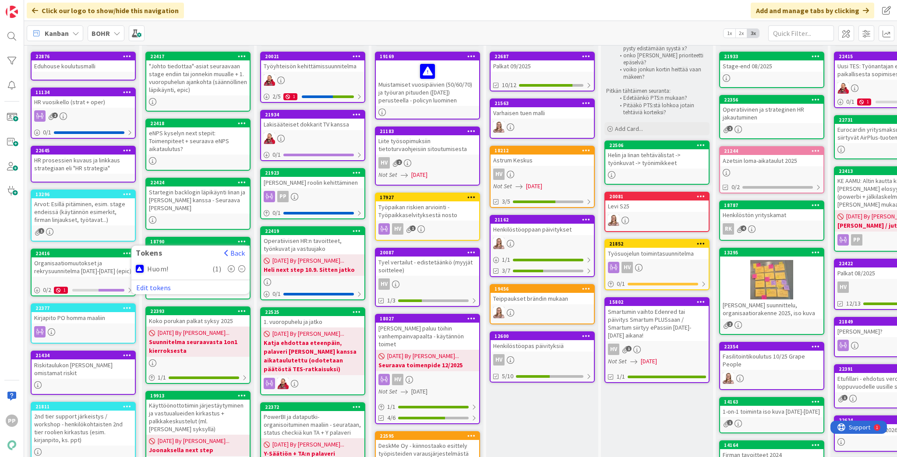
click at [283, 41] on div "Kanban BOHR 1x 2x 3x" at bounding box center [460, 33] width 873 height 24
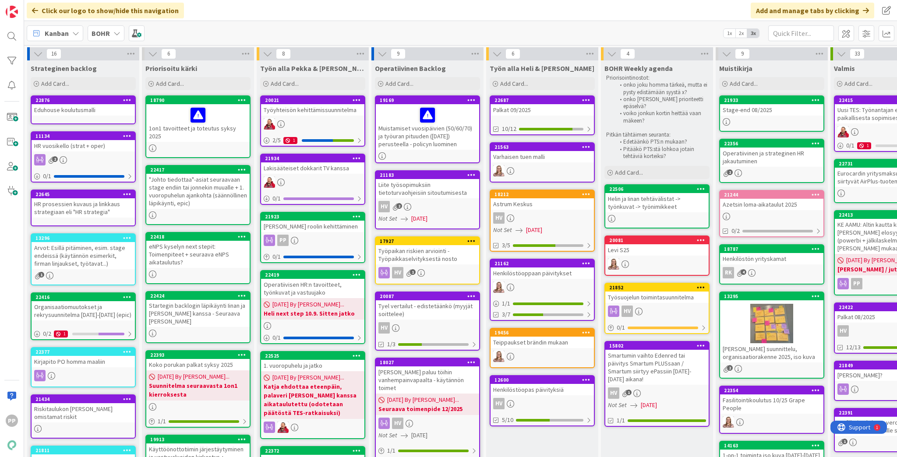
click at [243, 33] on div "Kanban BOHR 1x 2x 3x" at bounding box center [460, 33] width 873 height 24
click at [216, 187] on div ""Johto tiedottaa"-asiat seuraavaan stage endiin tai jonnekin muualle + 1. vuoro…" at bounding box center [197, 191] width 103 height 35
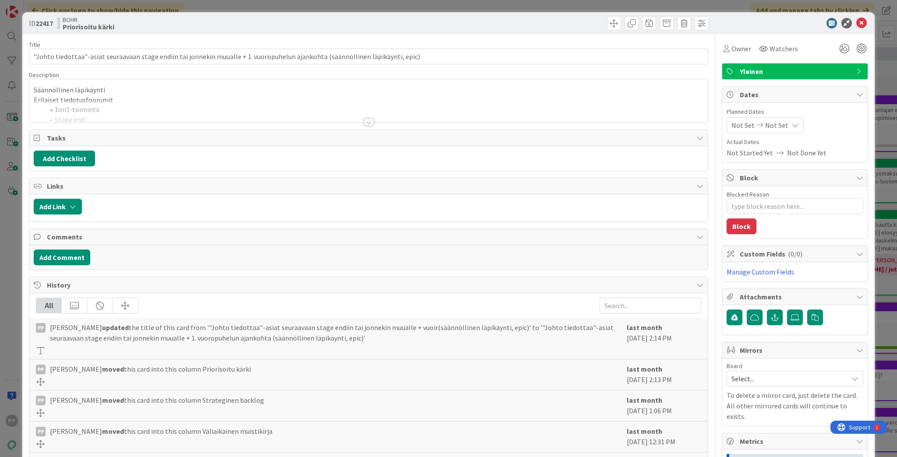
click at [141, 116] on div at bounding box center [368, 111] width 678 height 22
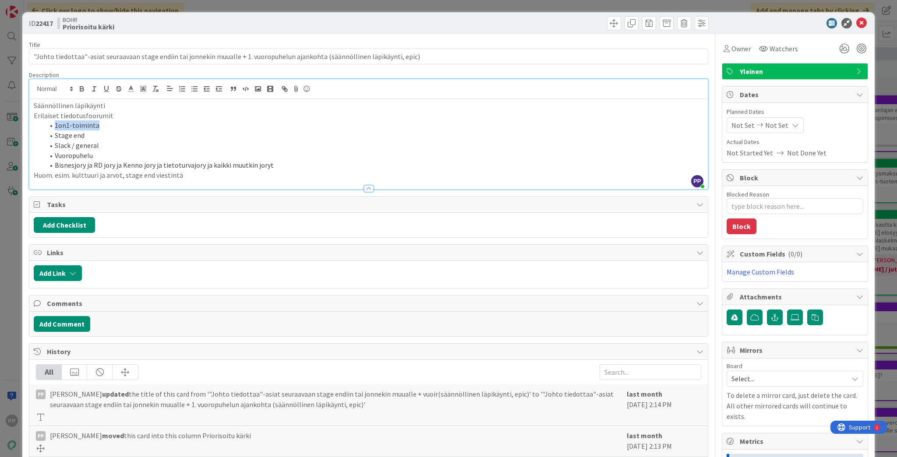
drag, startPoint x: 55, startPoint y: 123, endPoint x: 107, endPoint y: 126, distance: 52.2
click at [107, 126] on li "1on1-toiminta" at bounding box center [373, 125] width 659 height 10
drag, startPoint x: 54, startPoint y: 137, endPoint x: 88, endPoint y: 137, distance: 33.3
click at [88, 137] on li "Stage end" at bounding box center [373, 135] width 659 height 10
drag, startPoint x: 53, startPoint y: 146, endPoint x: 128, endPoint y: 146, distance: 75.3
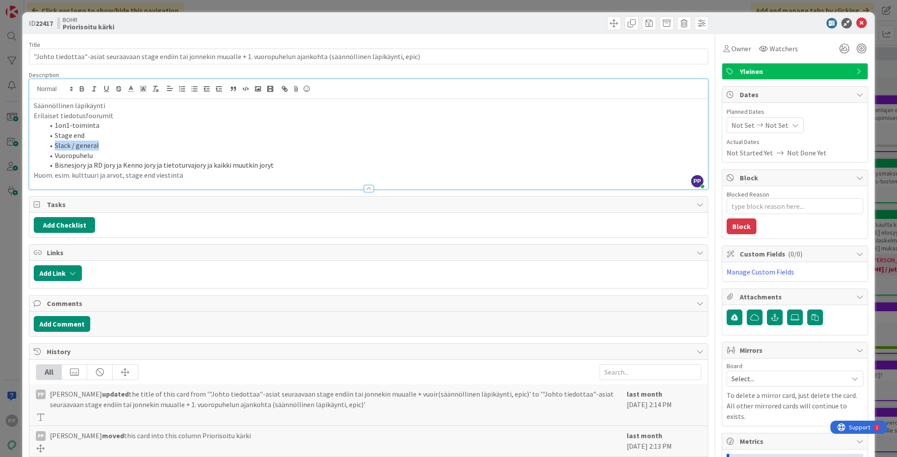
click at [128, 146] on li "Slack / general" at bounding box center [373, 146] width 659 height 10
click at [123, 151] on li "Vuoropuhelu" at bounding box center [373, 156] width 659 height 10
drag, startPoint x: 122, startPoint y: 155, endPoint x: 48, endPoint y: 157, distance: 73.6
click at [48, 157] on li "Vuoropuhelu" at bounding box center [373, 156] width 659 height 10
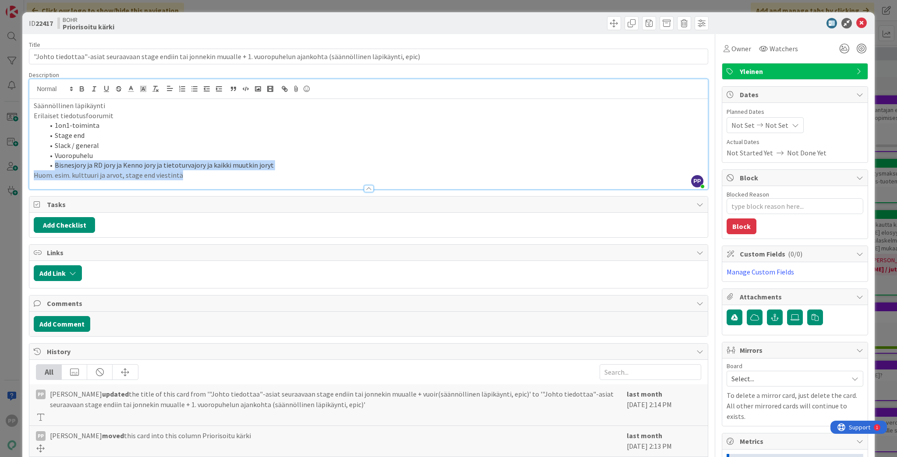
drag, startPoint x: 54, startPoint y: 166, endPoint x: 302, endPoint y: 176, distance: 248.0
click at [302, 176] on div "Säännöllinen läpikäynti Erilaiset tiedotusfoorumit 1on1-toiminta Stage end Slac…" at bounding box center [368, 144] width 678 height 90
click at [302, 176] on p "Huom. esim. kulttuuri ja arvot, stage end viestintä" at bounding box center [368, 175] width 669 height 10
drag, startPoint x: 291, startPoint y: 175, endPoint x: 24, endPoint y: 178, distance: 267.5
click at [24, 178] on div "ID 22417 BOHR Priorisoitu kärki Title 128 / 128 "Johto tiedottaa"-asiat seuraav…" at bounding box center [448, 308] width 852 height 593
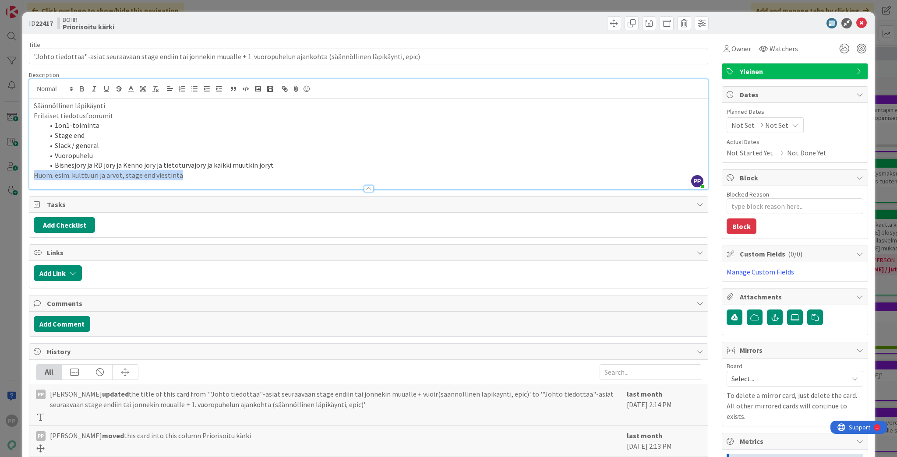
click at [67, 176] on p "Huom. esim. kulttuuri ja arvot, stage end viestintä" at bounding box center [368, 175] width 669 height 10
click at [156, 180] on div at bounding box center [368, 184] width 678 height 9
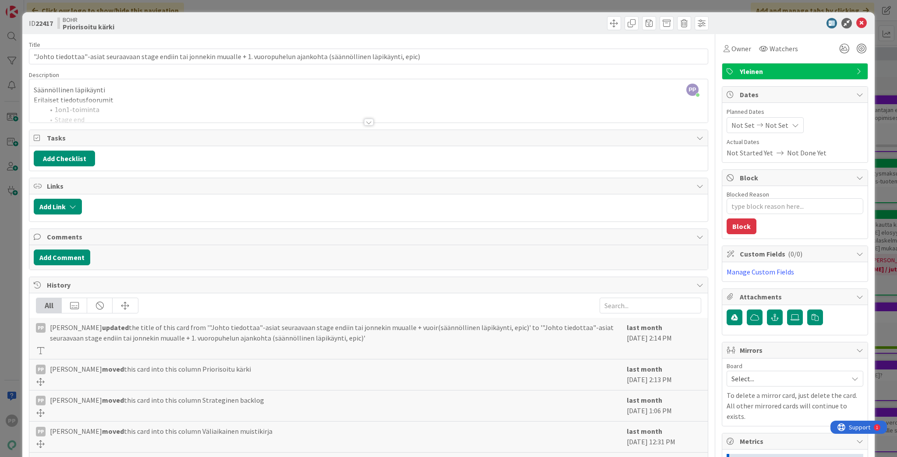
click at [187, 178] on div "Links" at bounding box center [368, 186] width 678 height 16
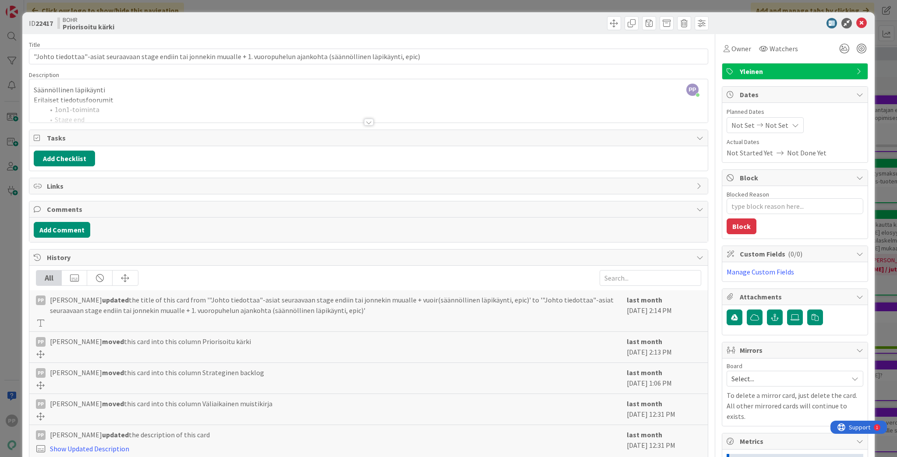
click at [177, 102] on div at bounding box center [368, 111] width 678 height 22
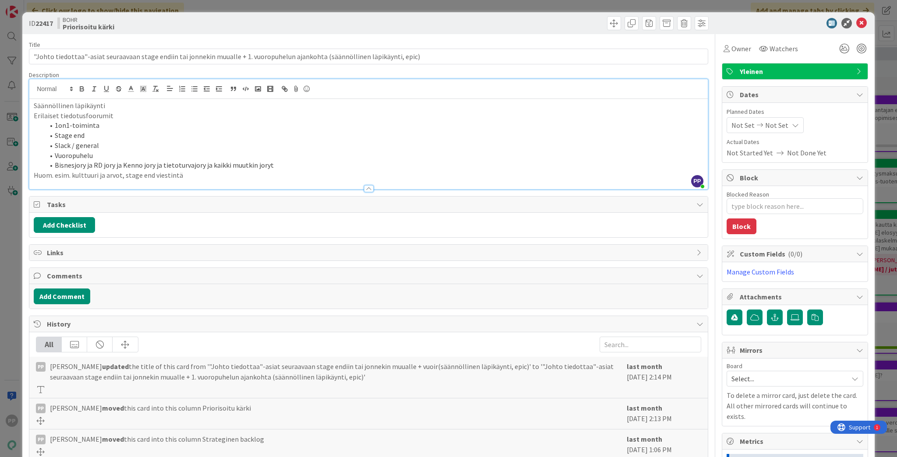
click at [299, 167] on li "Bisnesjory ja RD jory ja Kenno jory ja tietoturvajory ja kaikki muutkin joryt" at bounding box center [373, 165] width 659 height 10
click at [672, 211] on textarea "Blocked Reason" at bounding box center [794, 206] width 137 height 16
click at [341, 175] on p "Huom. esim. kulttuuri ja arvot, stage end viestintä" at bounding box center [368, 175] width 669 height 10
click at [672, 205] on textarea "Blocked Reason" at bounding box center [794, 206] width 137 height 16
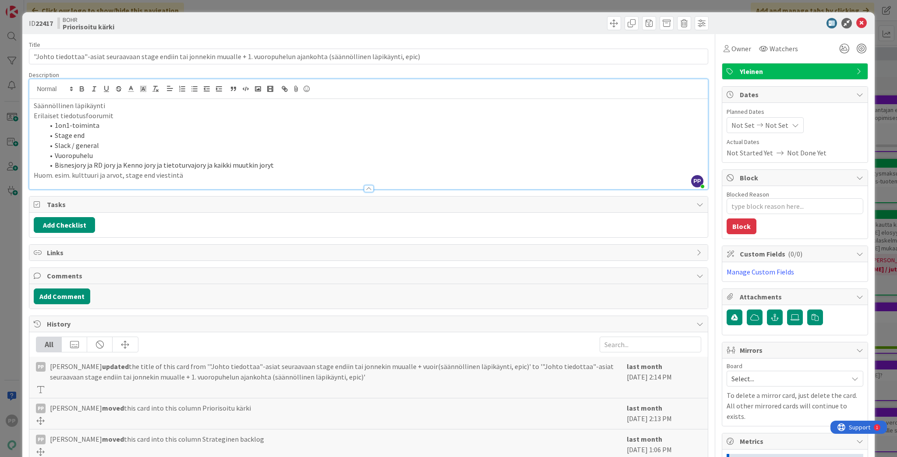
click at [179, 173] on p "Huom. esim. kulttuuri ja arvot, stage end viestintä" at bounding box center [368, 175] width 669 height 10
drag, startPoint x: 180, startPoint y: 177, endPoint x: -13, endPoint y: 177, distance: 193.5
click at [0, 177] on html "PP Click our logo to show/hide this navigation Add and manage tabs by clicking …" at bounding box center [448, 228] width 897 height 457
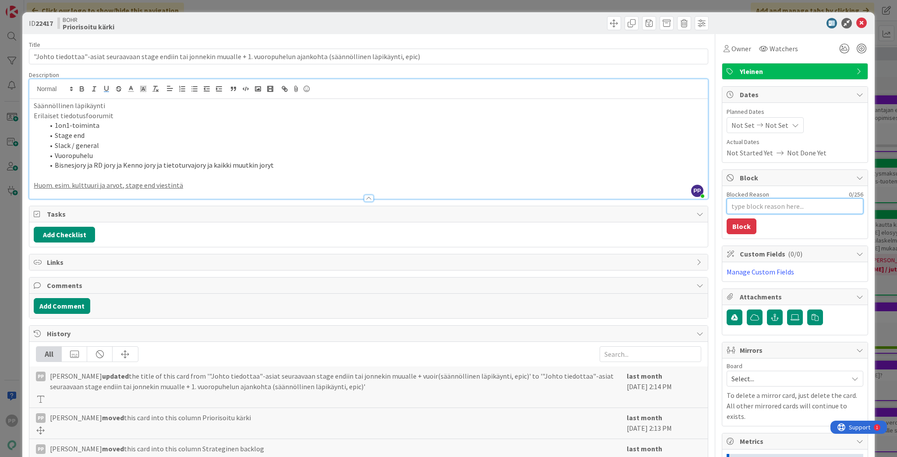
click at [672, 199] on textarea "Blocked Reason" at bounding box center [794, 206] width 137 height 16
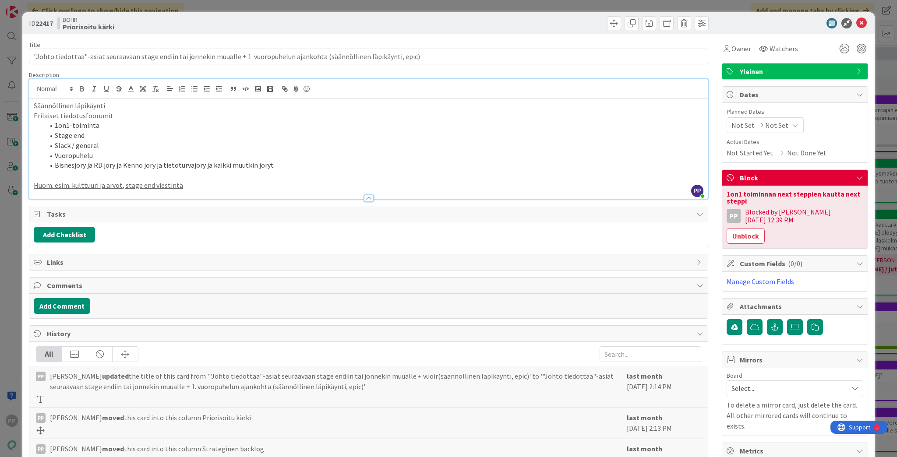
click at [672, 206] on div "ID 22417 BOHR Priorisoitu kärki Title 128 / 128 "Johto tiedottaa"-asiat seuraav…" at bounding box center [448, 228] width 897 height 457
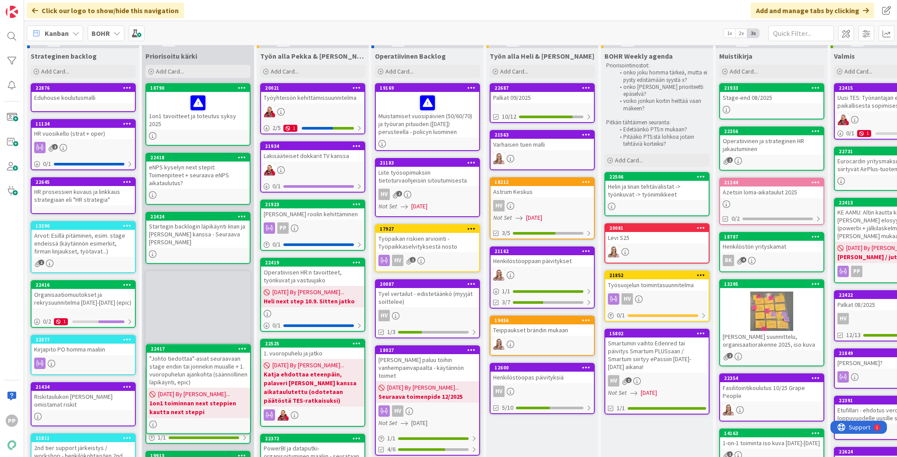
scroll to position [25, 0]
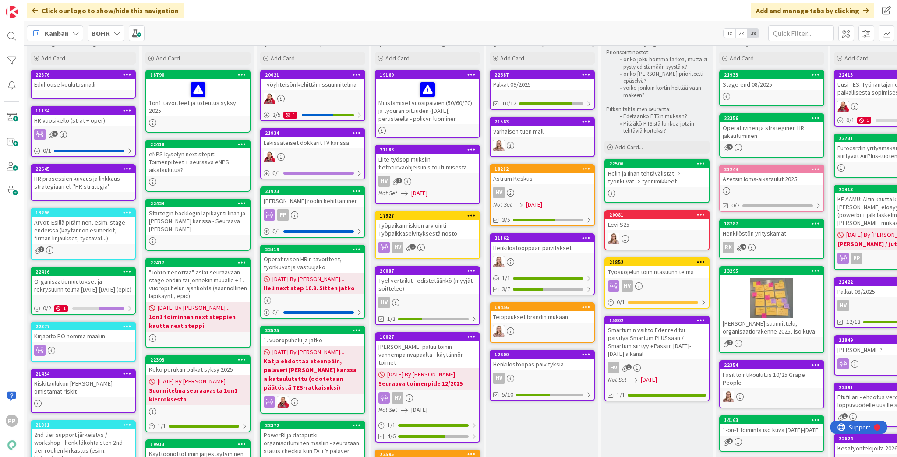
click at [193, 155] on div "eNPS kyselyn next stepit: Toimenpiteet + seuraava eNPS aikataulutus?" at bounding box center [197, 161] width 103 height 27
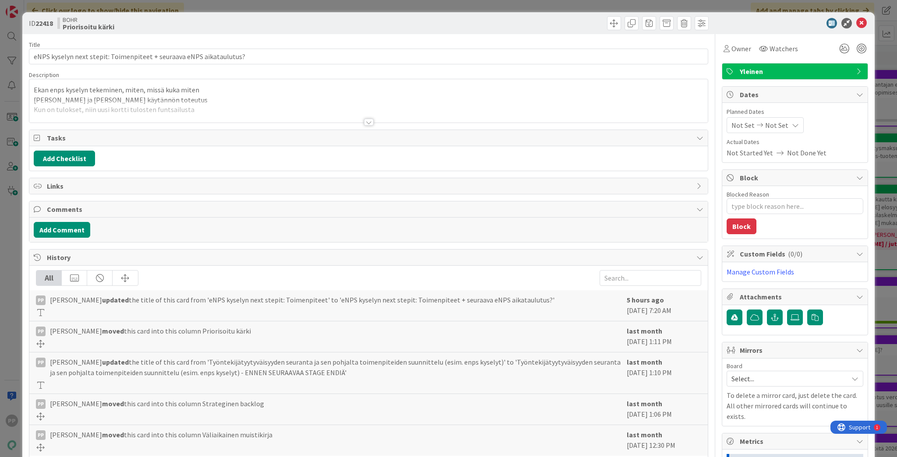
click at [228, 117] on div at bounding box center [368, 111] width 678 height 22
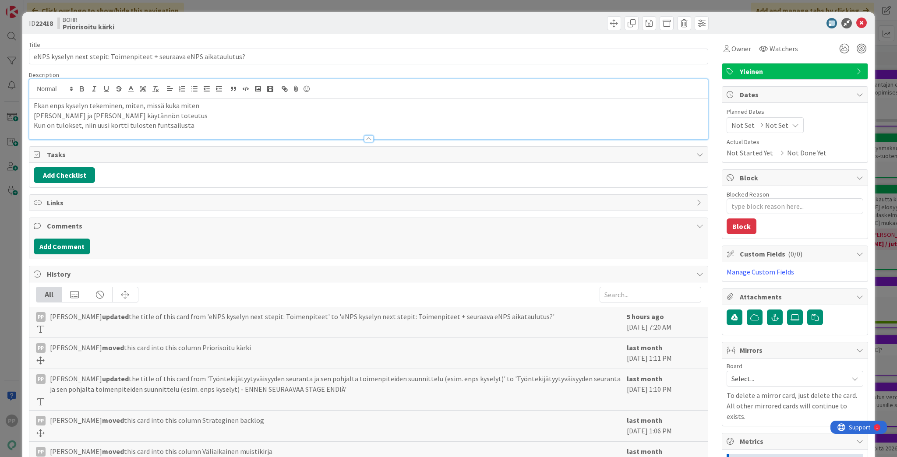
click at [228, 118] on p "[PERSON_NAME] ja [PERSON_NAME] käytännön toteutus" at bounding box center [368, 116] width 669 height 10
click at [232, 125] on p "Kun on tulokset, niin uusi kortti tulosten funtsailusta" at bounding box center [368, 125] width 669 height 10
click at [633, 8] on div "ID 22418 BOHR Priorisoitu kärki Title 68 / 128 eNPS kyselyn next stepit: Toimen…" at bounding box center [448, 228] width 897 height 457
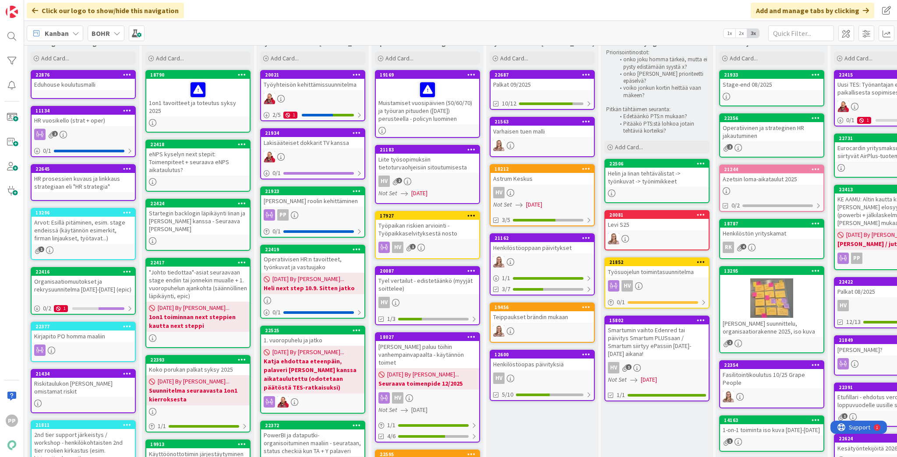
click at [243, 141] on icon at bounding box center [242, 144] width 8 height 6
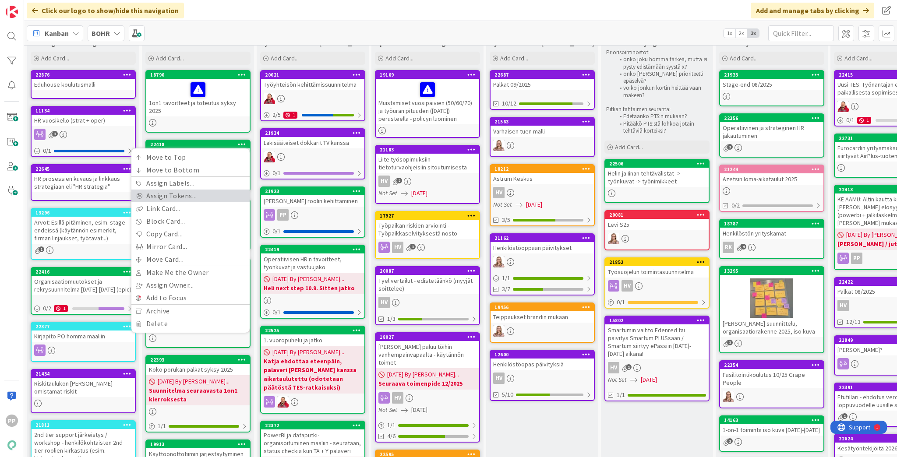
click at [206, 190] on link "Assign Tokens..." at bounding box center [190, 196] width 118 height 13
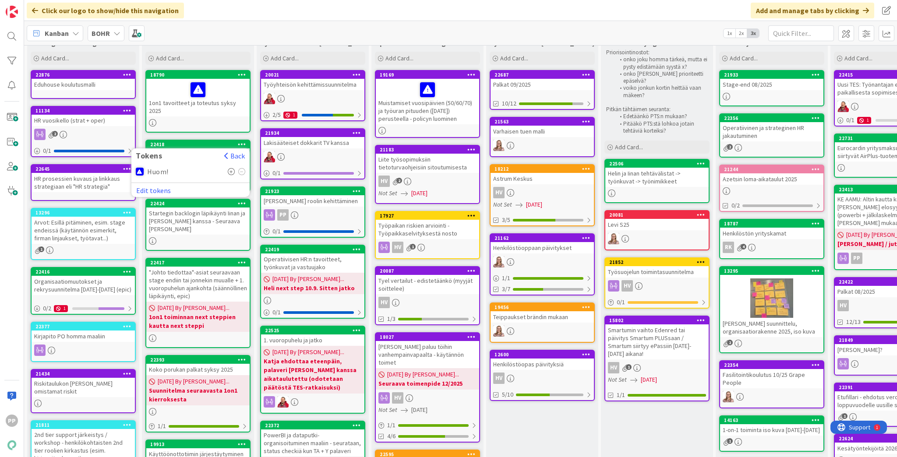
drag, startPoint x: 229, startPoint y: 162, endPoint x: 229, endPoint y: 155, distance: 6.6
click at [230, 168] on icon at bounding box center [231, 171] width 7 height 7
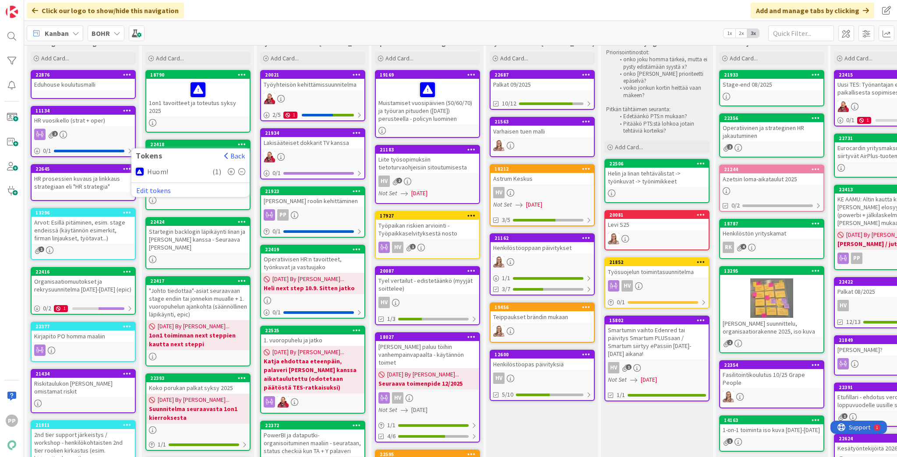
click at [248, 34] on div "Kanban BOHR 1x 2x 3x" at bounding box center [460, 33] width 873 height 24
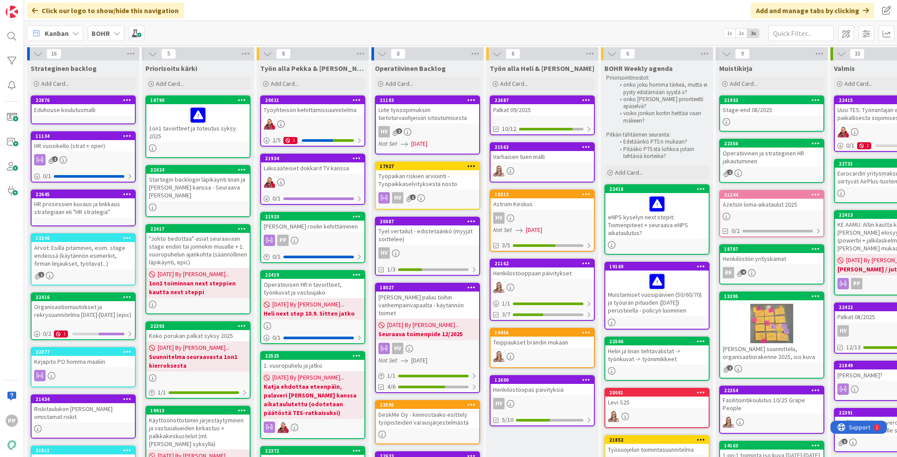
click at [223, 182] on div "Startegin backlogin läpikäynti Iinan ja [PERSON_NAME] kanssa - Seuraava [PERSON…" at bounding box center [197, 187] width 103 height 27
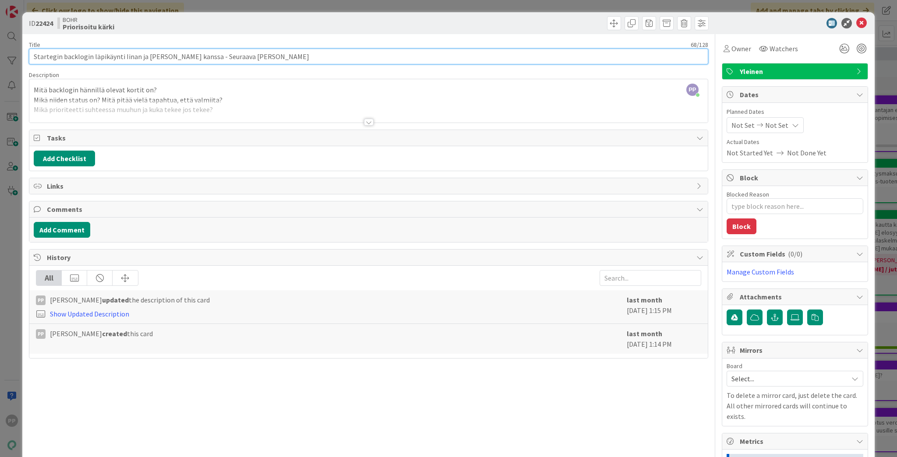
click at [58, 58] on input "Startegin backlogin läpikäynti Iinan ja [PERSON_NAME] kanssa - Seuraava [PERSON…" at bounding box center [368, 57] width 679 height 16
click at [20, 101] on div "ID 22424 BOHR Priorisoitu kärki Title 68 / 128 Startegin backlogin läpikäynti I…" at bounding box center [448, 228] width 897 height 457
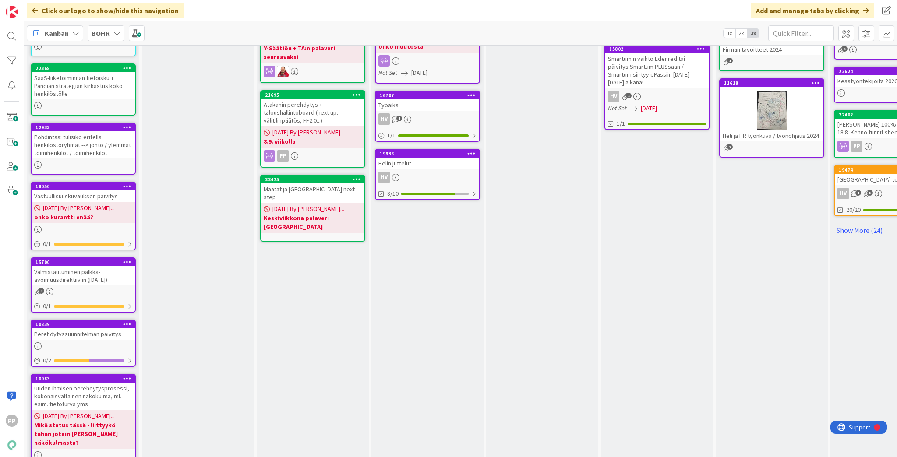
scroll to position [438, 0]
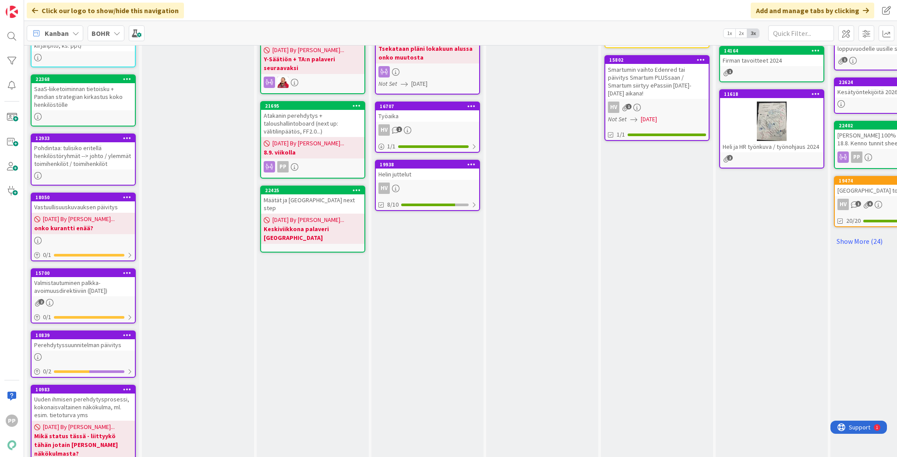
click at [88, 339] on div "Perehdytyssuunnitelman päivitys" at bounding box center [83, 344] width 103 height 11
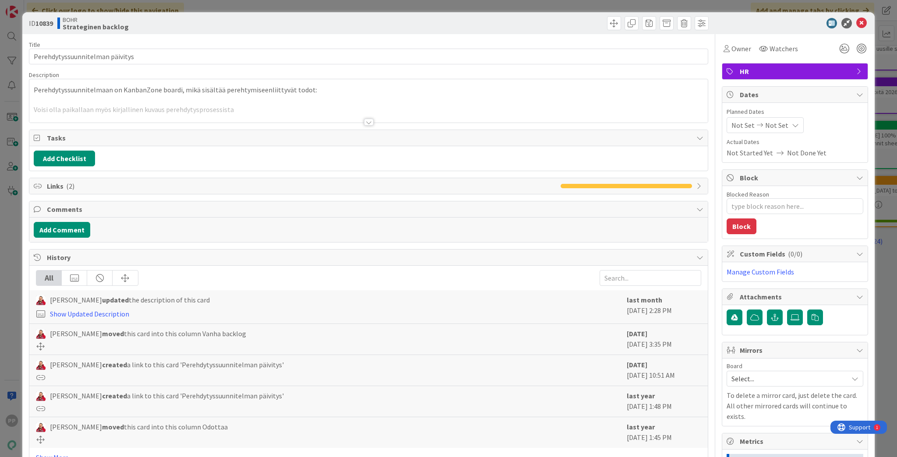
click at [123, 108] on div at bounding box center [368, 111] width 678 height 22
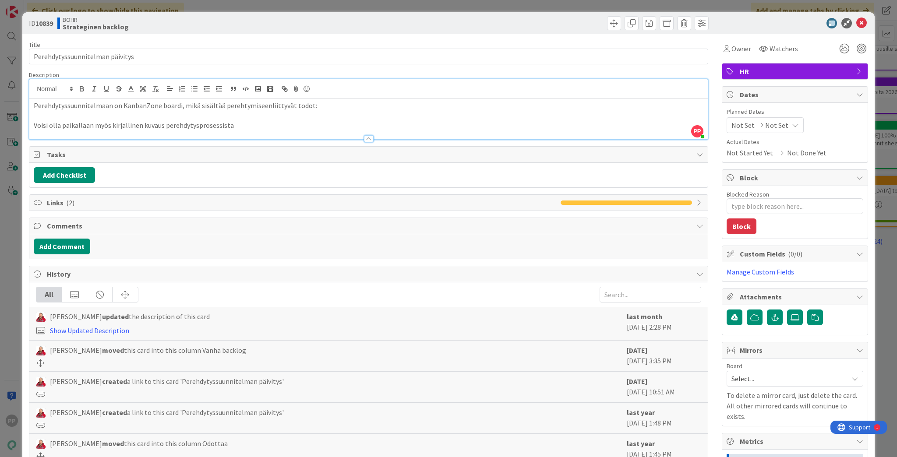
click at [9, 143] on div "ID 10839 BOHR Strateginen backlog Title 31 / 128 Perehdytyssuunnitelman päivity…" at bounding box center [448, 228] width 897 height 457
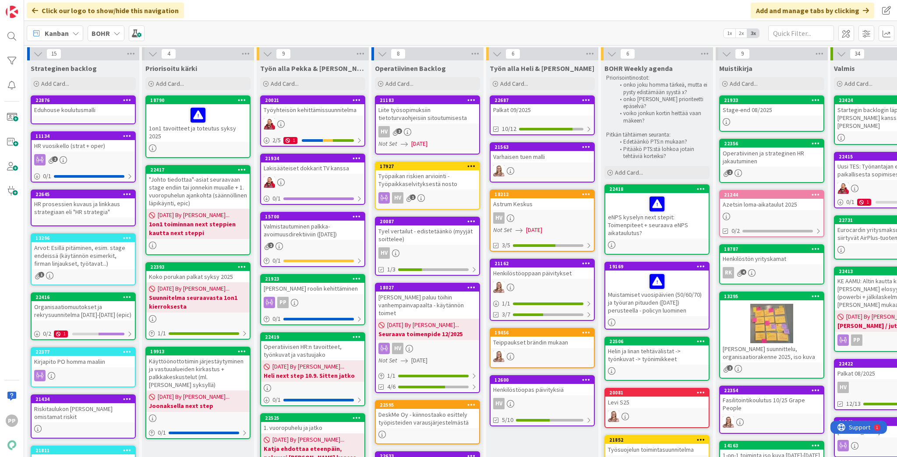
click at [323, 226] on div "Valmistautuminen palkka-avoimuusdirektiiviin ([DATE])" at bounding box center [312, 230] width 103 height 19
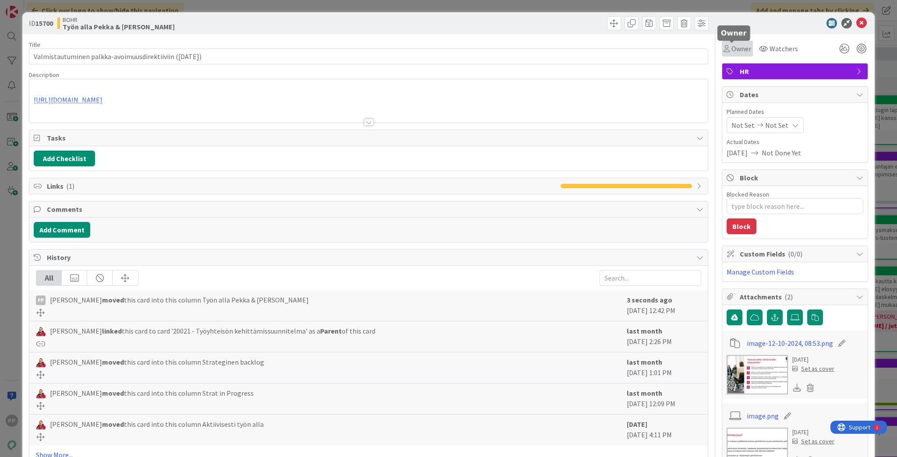
click at [672, 46] on div "Owner" at bounding box center [737, 48] width 28 height 11
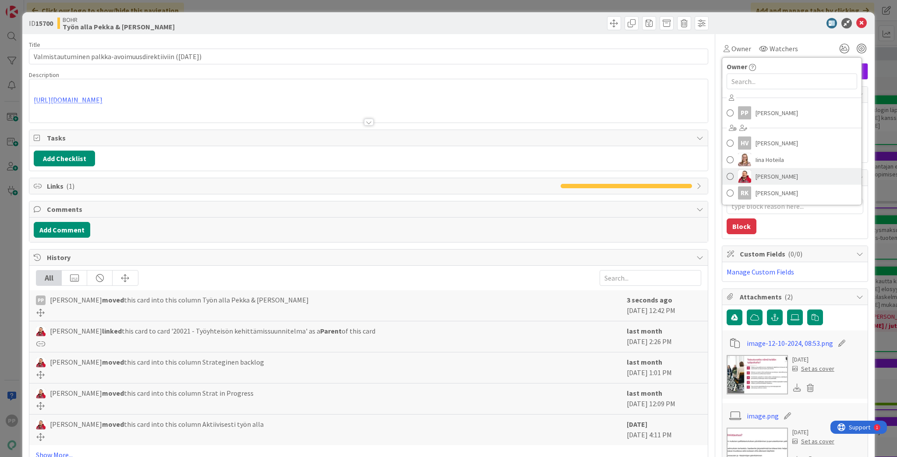
click at [672, 175] on span "[PERSON_NAME]" at bounding box center [776, 176] width 42 height 13
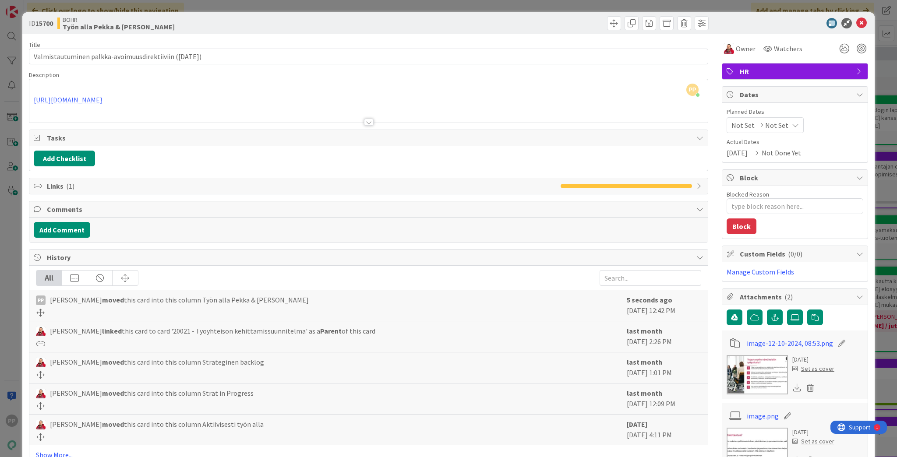
click at [672, 7] on div "ID 15700 [PERSON_NAME] Työn alla Pekka & [PERSON_NAME] Title 56 / 128 Valmistau…" at bounding box center [448, 228] width 897 height 457
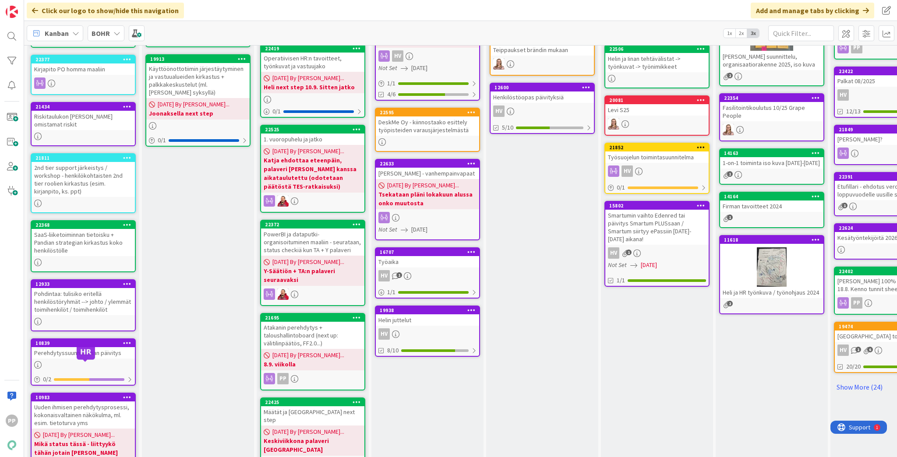
scroll to position [271, 0]
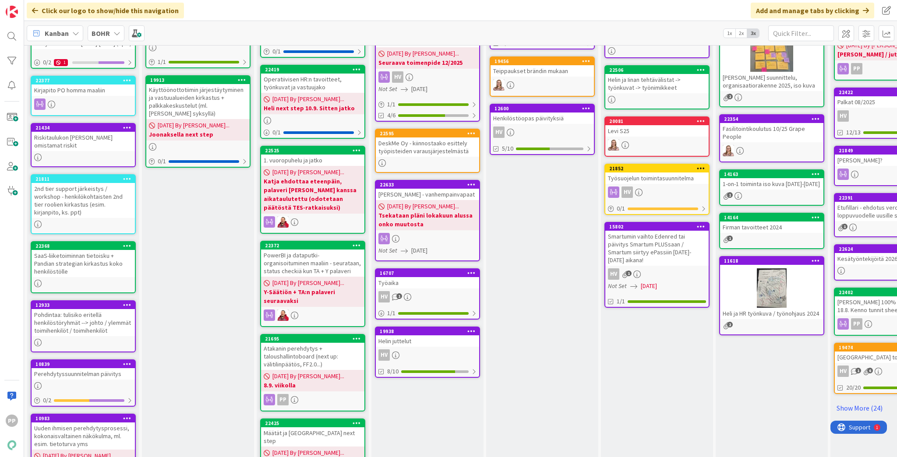
click at [100, 309] on div "Pohdintaa: tulisiko eritellä henkilöstöryhmät --> johto / ylemmät toimihenkilöt…" at bounding box center [83, 322] width 103 height 27
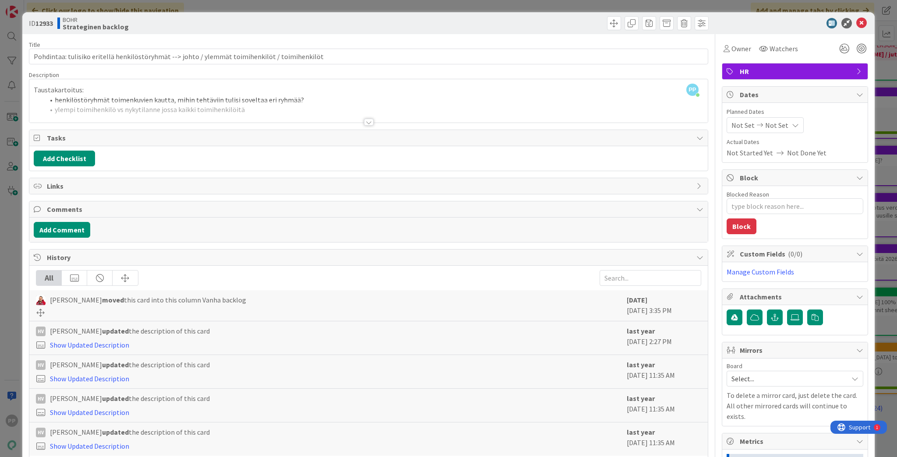
click at [114, 116] on div at bounding box center [368, 111] width 678 height 22
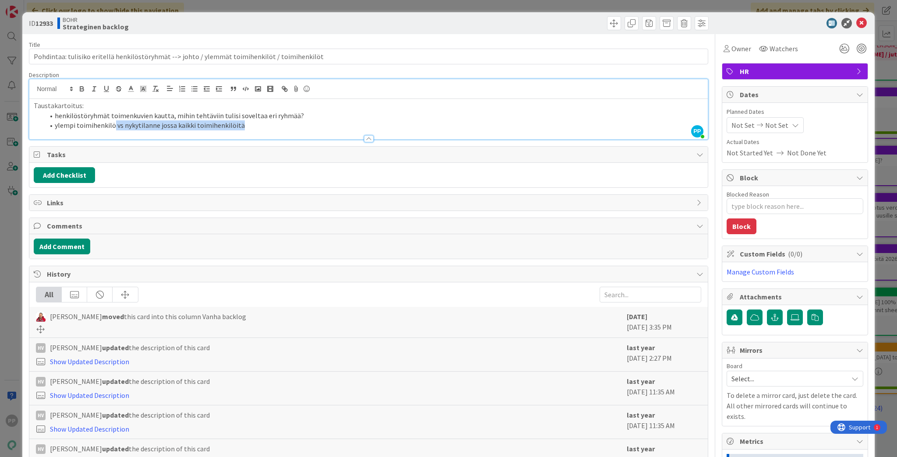
drag, startPoint x: 113, startPoint y: 125, endPoint x: 237, endPoint y: 128, distance: 124.4
click at [237, 128] on li "ylempi toimihenkilö vs nykytilanne jossa kaikki toimihenkilöitä" at bounding box center [373, 125] width 659 height 10
drag, startPoint x: 244, startPoint y: 127, endPoint x: 40, endPoint y: 126, distance: 204.5
click at [40, 126] on ol "henkilöstöryhmät toimenkuvien kautta, mihin tehtäviin tulisi soveltaa eri ryhmä…" at bounding box center [368, 121] width 669 height 20
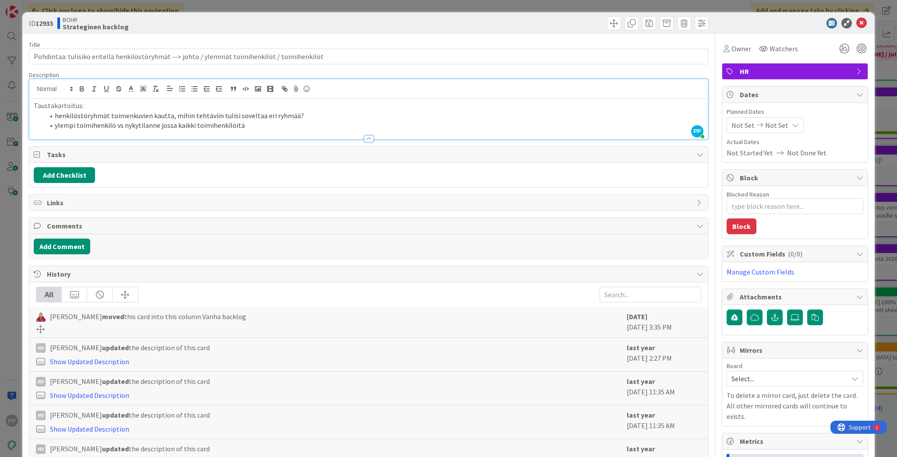
click at [55, 126] on span at bounding box center [55, 125] width 0 height 10
drag, startPoint x: 53, startPoint y: 126, endPoint x: 260, endPoint y: 130, distance: 207.5
click at [260, 130] on div "Description PP [PERSON_NAME] just joined Taustakartoitus: henkilöstöryhmät toim…" at bounding box center [368, 105] width 679 height 69
click at [264, 126] on li "ylempi toimihenkilö vs nykytilanne jossa kaikki toimihenkilöitä" at bounding box center [373, 125] width 659 height 10
click at [270, 126] on li "ylempi toimihenkilö vs nykytilanne jossa kaikki toimihenkilöitä" at bounding box center [373, 125] width 659 height 10
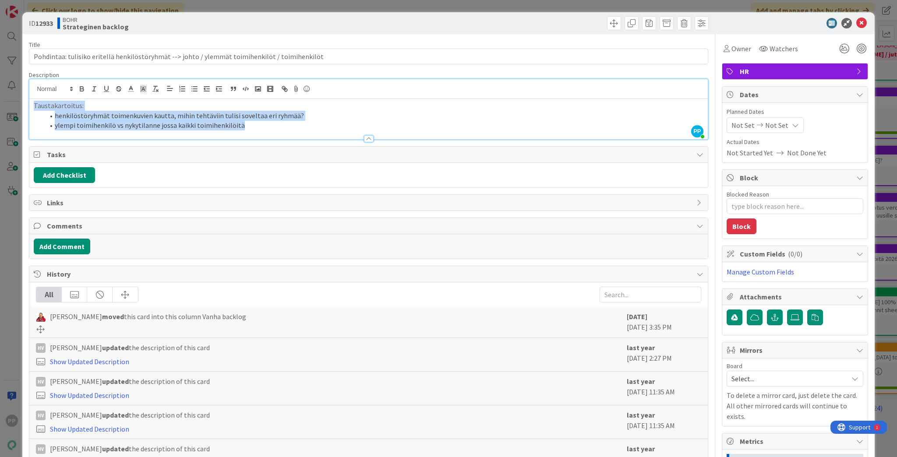
drag, startPoint x: 268, startPoint y: 126, endPoint x: 25, endPoint y: 108, distance: 244.5
click at [25, 108] on div "ID 12933 BOHR Strateginen backlog Title 96 / 128 Pohdintaa: tulisiko eritellä h…" at bounding box center [448, 308] width 852 height 593
click at [88, 118] on li "henkilöstöryhmät toimenkuvien kautta, mihin tehtäviin tulisi soveltaa eri ryhmä…" at bounding box center [373, 116] width 659 height 10
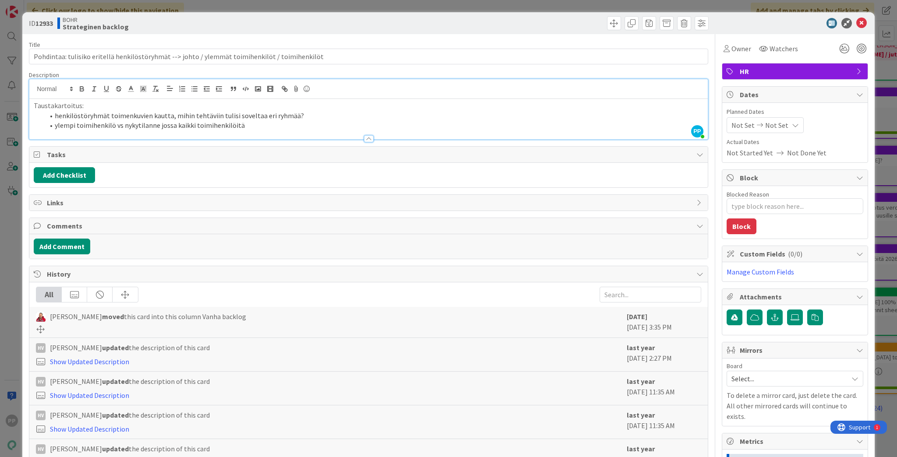
click at [26, 126] on div "ID 12933 BOHR Strateginen backlog Title 96 / 128 Pohdintaa: tulisiko eritellä h…" at bounding box center [448, 308] width 852 height 593
click at [11, 130] on div "ID 12933 BOHR Strateginen backlog Title 96 / 128 Pohdintaa: tulisiko eritellä h…" at bounding box center [448, 228] width 897 height 457
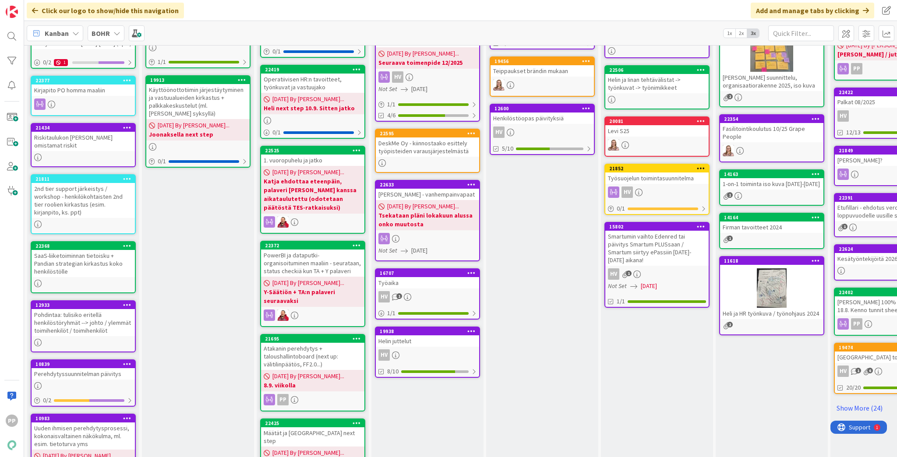
click at [120, 309] on div "Pohdintaa: tulisiko eritellä henkilöstöryhmät --> johto / ylemmät toimihenkilöt…" at bounding box center [83, 322] width 103 height 27
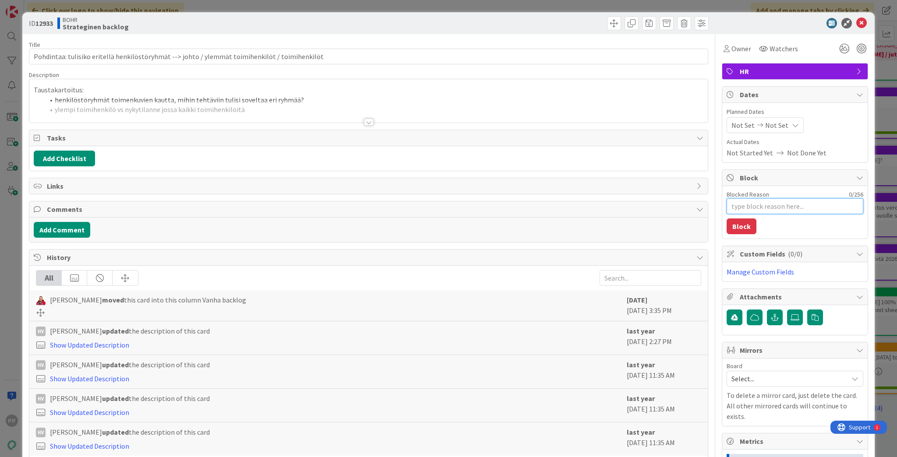
click at [672, 202] on textarea "Blocked Reason" at bounding box center [794, 206] width 137 height 16
click at [672, 223] on button "Block" at bounding box center [741, 226] width 30 height 16
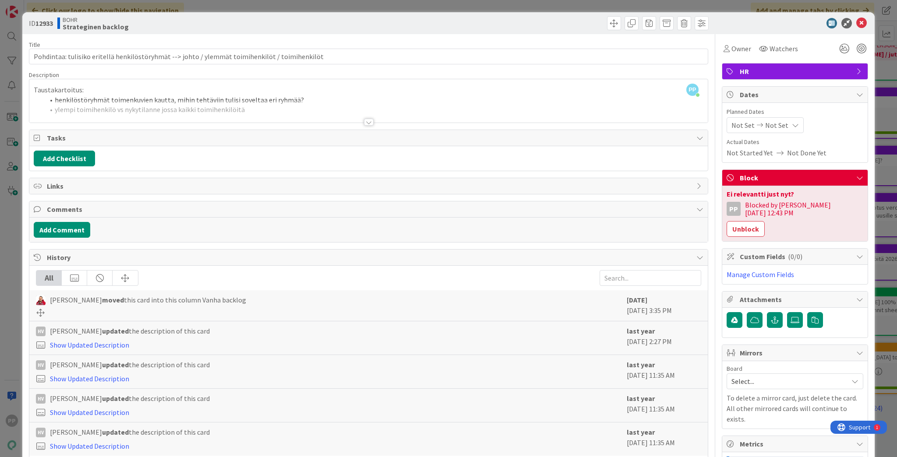
click at [672, 278] on div "ID 12933 BOHR Strateginen backlog Title 96 / 128 Pohdintaa: tulisiko eritellä h…" at bounding box center [448, 228] width 897 height 457
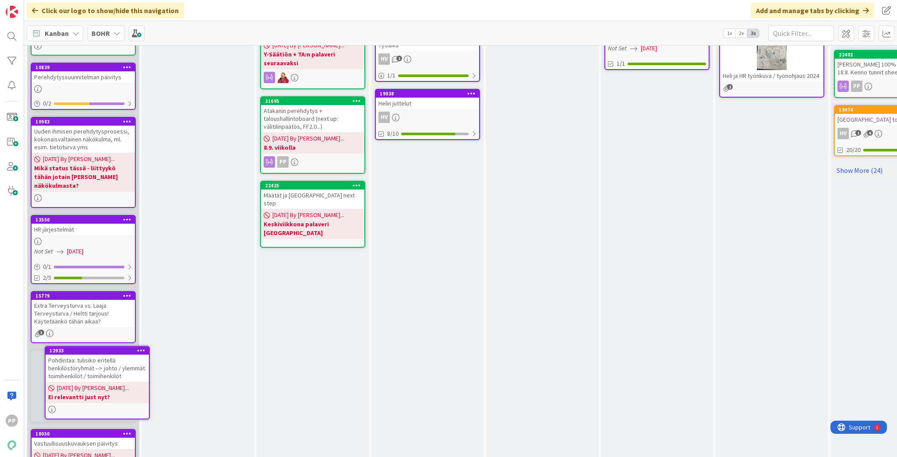
scroll to position [520, 0]
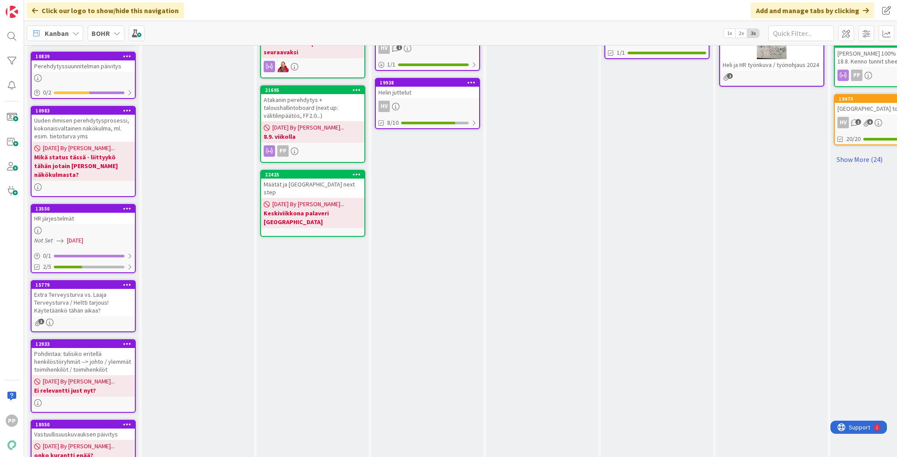
click at [85, 213] on div "HR järjestelmät" at bounding box center [83, 218] width 103 height 11
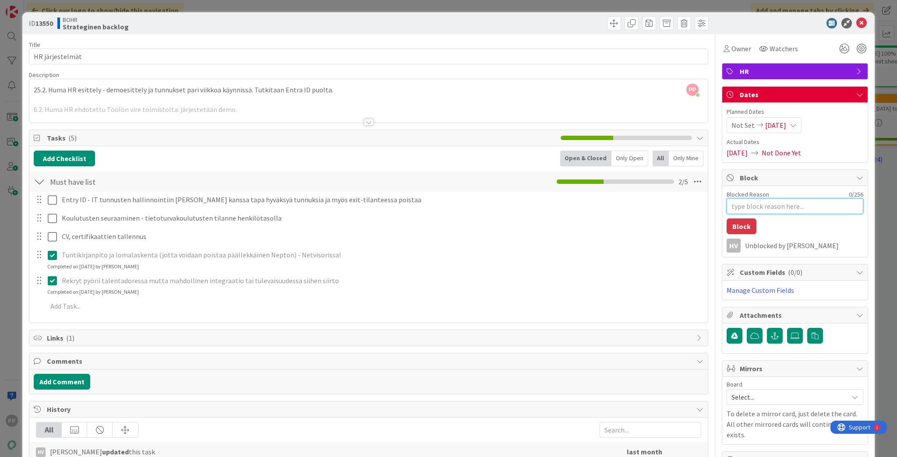
click at [672, 211] on textarea "Blocked Reason" at bounding box center [794, 206] width 137 height 16
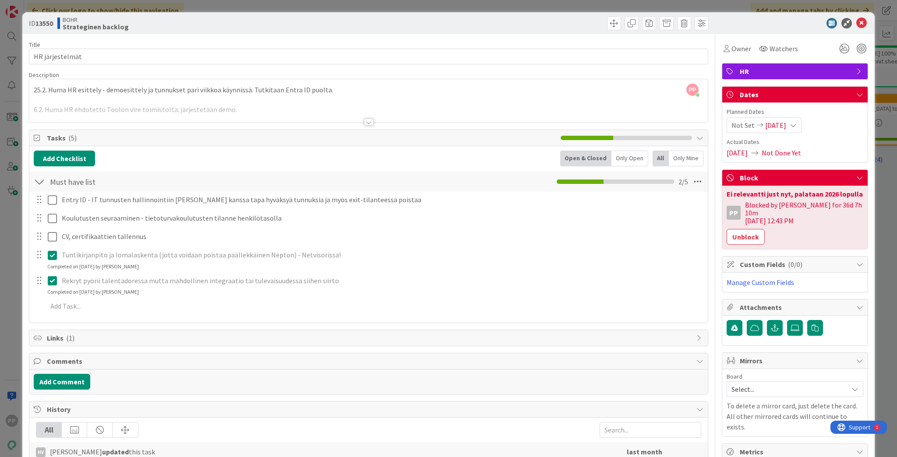
click at [672, 191] on div "**********" at bounding box center [448, 228] width 897 height 457
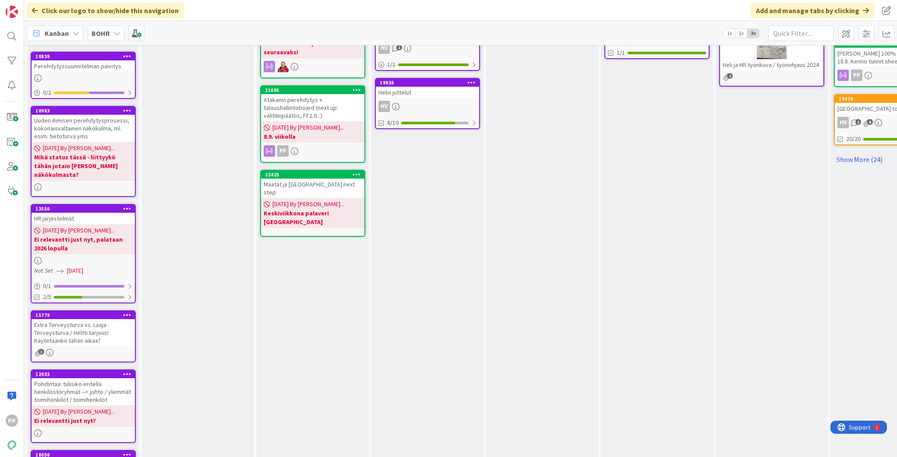
click at [124, 235] on b "Ei relevantti just nyt, palataan 2026 lopulla" at bounding box center [83, 244] width 98 height 18
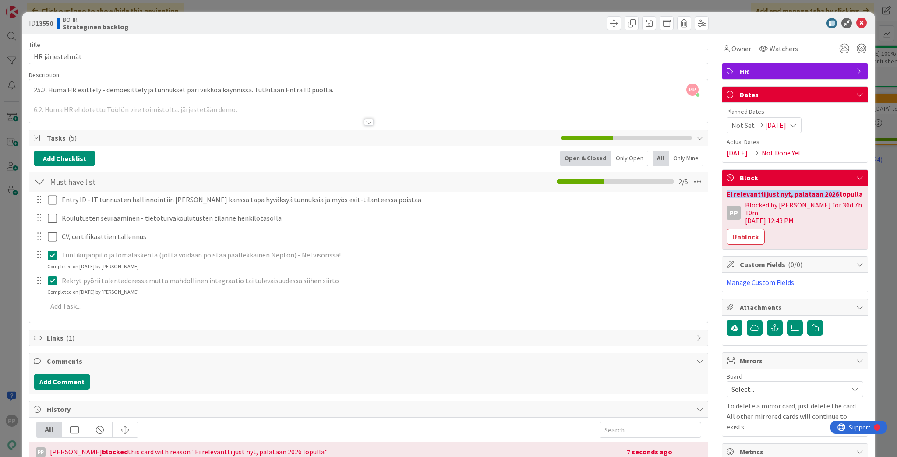
drag, startPoint x: 719, startPoint y: 192, endPoint x: 831, endPoint y: 195, distance: 111.2
click at [672, 195] on div "Ei relevantti just nyt, palataan 2026 lopulla PP Blocked by [PERSON_NAME] for 3…" at bounding box center [794, 217] width 145 height 63
copy div "Ei relevantti just nyt, palataan 2026"
click at [672, 229] on button "Unblock" at bounding box center [745, 237] width 38 height 16
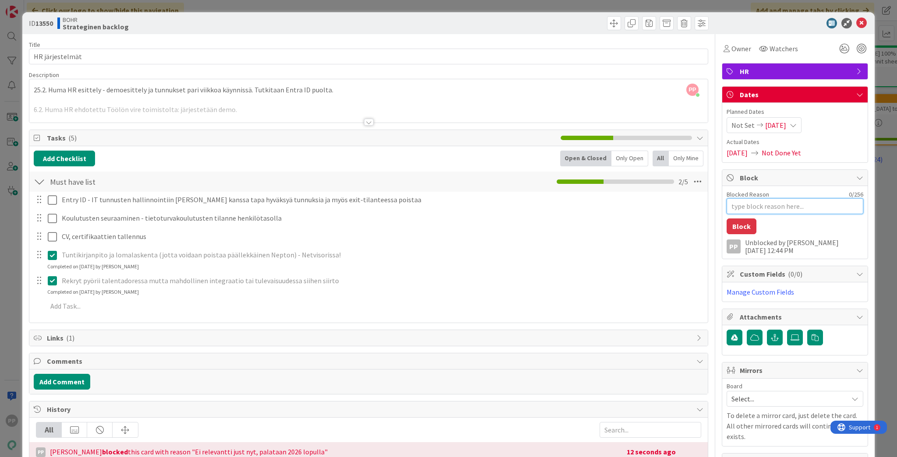
click at [672, 205] on textarea "Blocked Reason" at bounding box center [794, 206] width 137 height 16
paste textarea "Ei relevantti just nyt, palataan 2026"
click at [672, 224] on button "Block" at bounding box center [741, 226] width 30 height 16
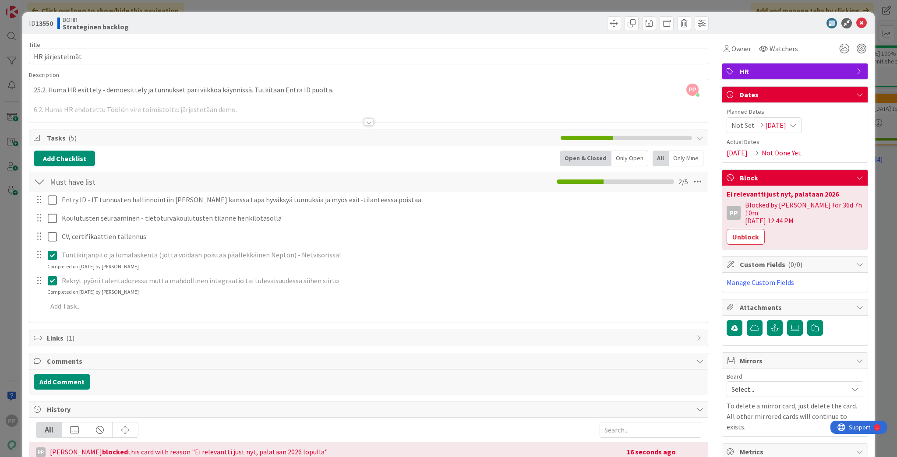
click at [672, 156] on div "**********" at bounding box center [448, 228] width 897 height 457
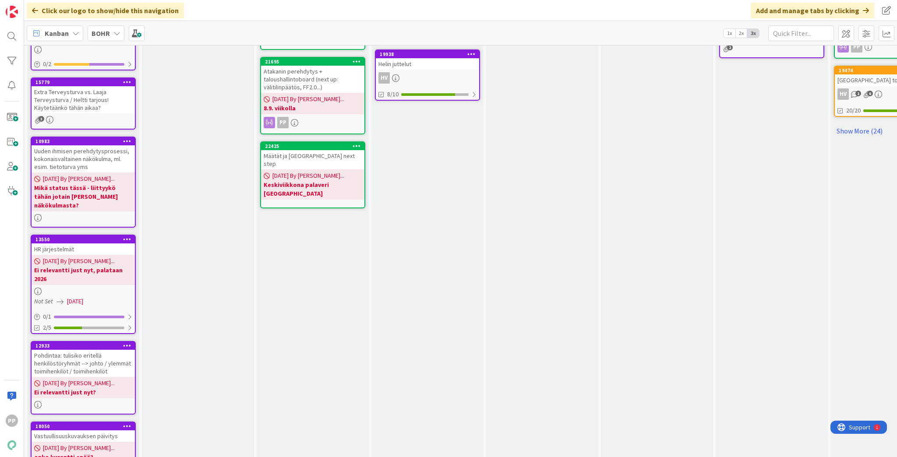
scroll to position [560, 0]
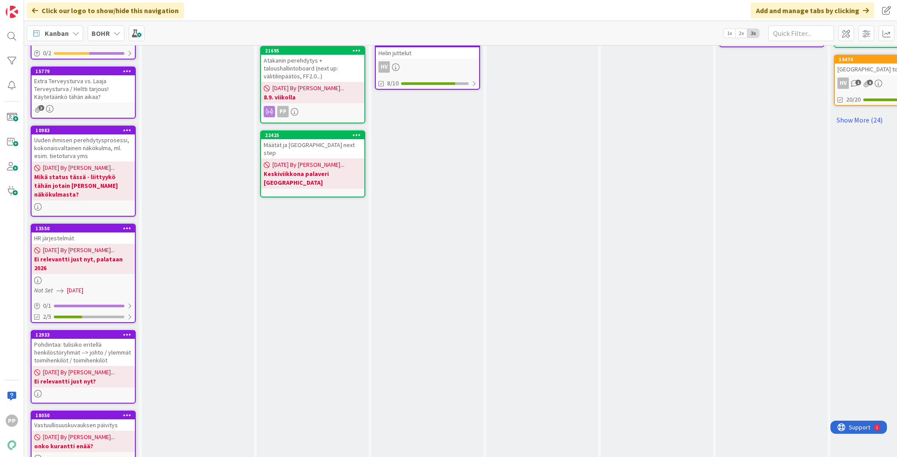
click at [95, 373] on div "Vastuullisuuskuvauksen päivitys" at bounding box center [83, 424] width 103 height 11
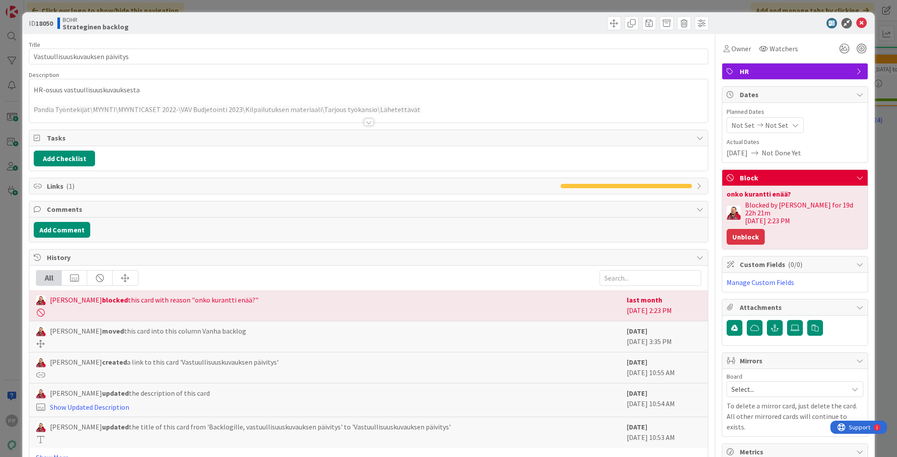
click at [672, 229] on button "Unblock" at bounding box center [745, 237] width 38 height 16
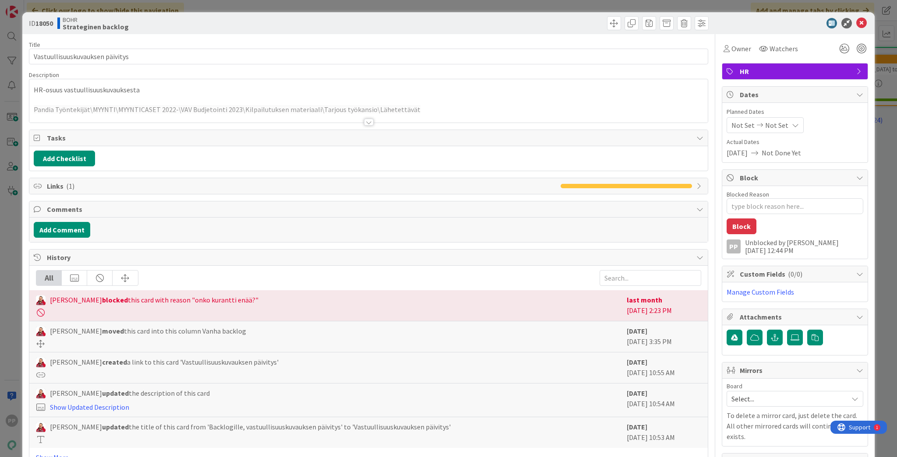
scroll to position [538, 0]
click at [672, 225] on button "Block" at bounding box center [741, 226] width 30 height 16
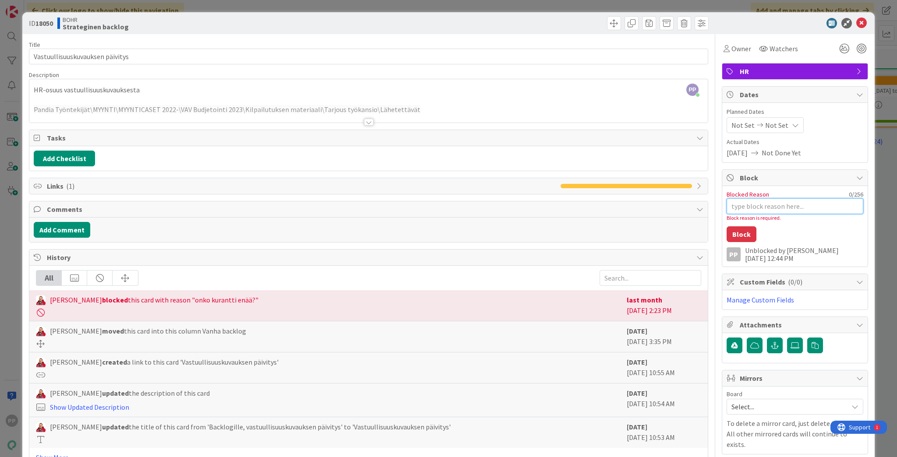
click at [672, 207] on textarea "Blocked Reason" at bounding box center [794, 206] width 137 height 16
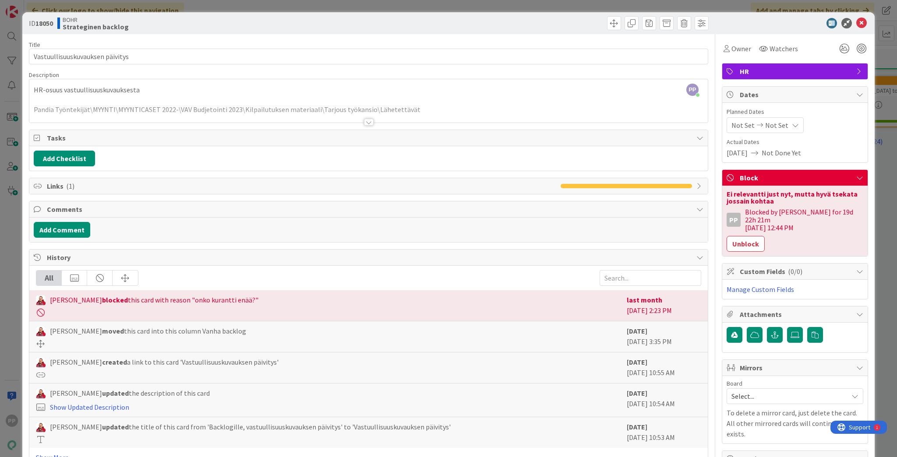
scroll to position [560, 0]
click at [672, 204] on div "ID 18050 BOHR Strateginen backlog Title 31 / 128 Vastuullisuuskuvauksen päivity…" at bounding box center [448, 228] width 897 height 457
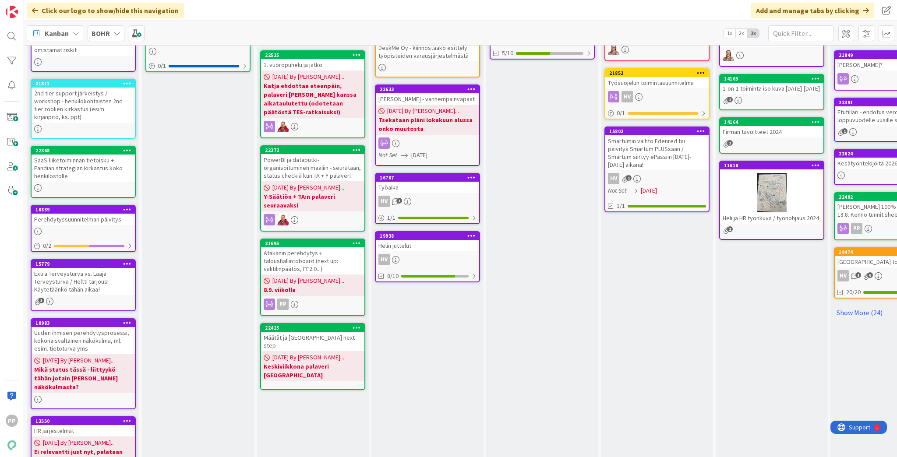
scroll to position [358, 0]
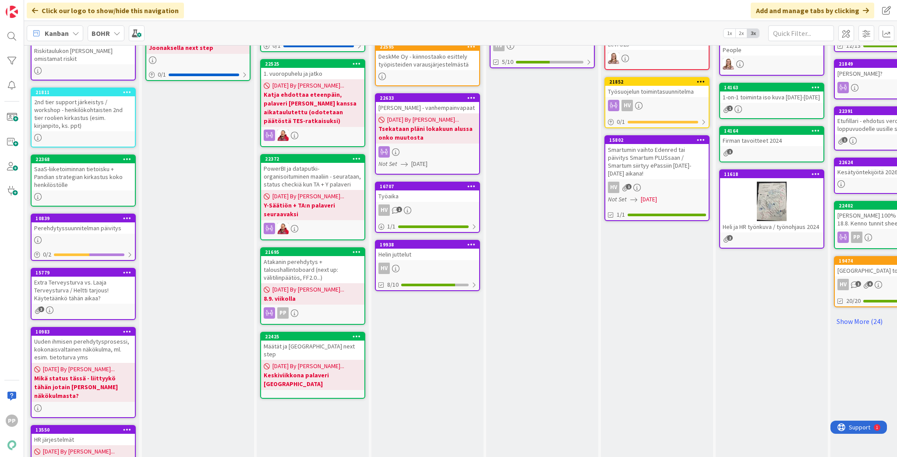
click at [73, 277] on div "Extra Terveysturva vs. Laaja Terveysturva / Heltti tarjous! Käytetäänkö tähän a…" at bounding box center [83, 290] width 103 height 27
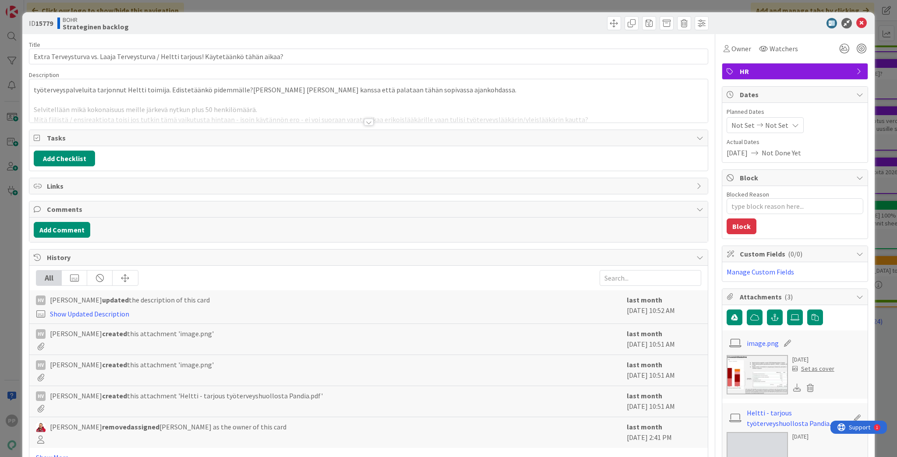
click at [142, 113] on div at bounding box center [368, 111] width 678 height 22
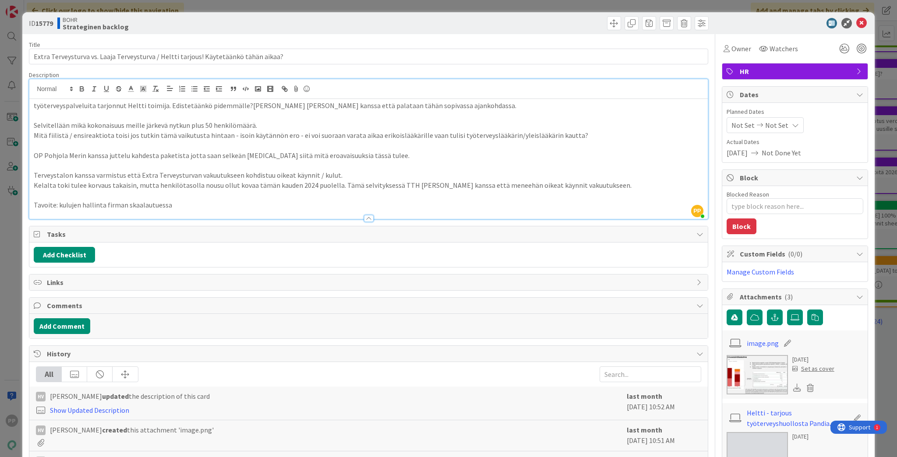
click at [18, 187] on div "ID 15779 BOHR Strateginen backlog Title 84 / 128 Extra Terveysturva vs. Laaja T…" at bounding box center [448, 228] width 897 height 457
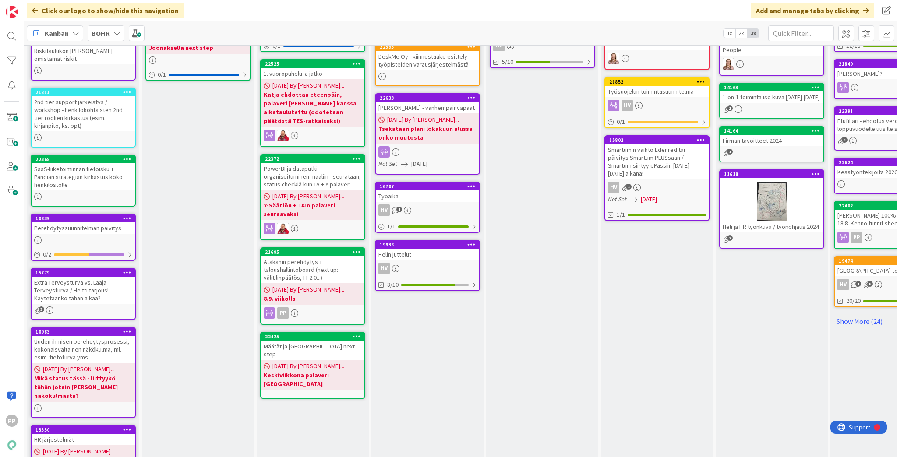
click at [65, 277] on div "Extra Terveysturva vs. Laaja Terveysturva / Heltti tarjous! Käytetäänkö tähän a…" at bounding box center [83, 290] width 103 height 27
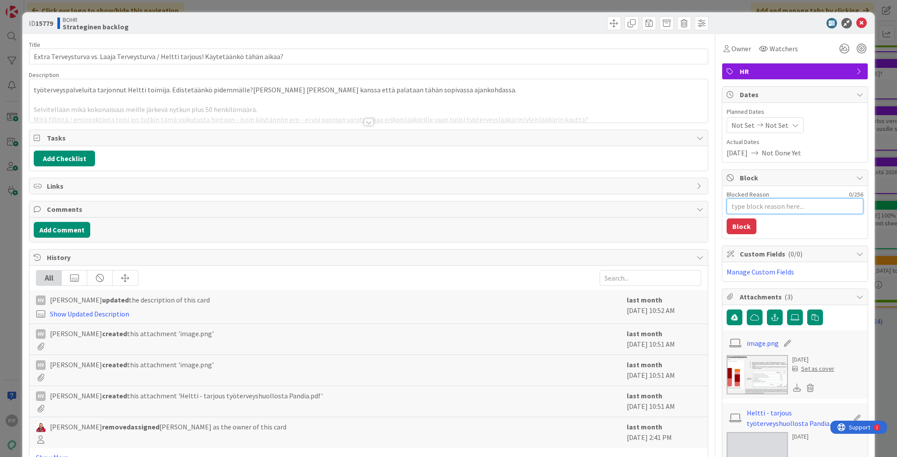
click at [672, 207] on textarea "Blocked Reason" at bounding box center [794, 206] width 137 height 16
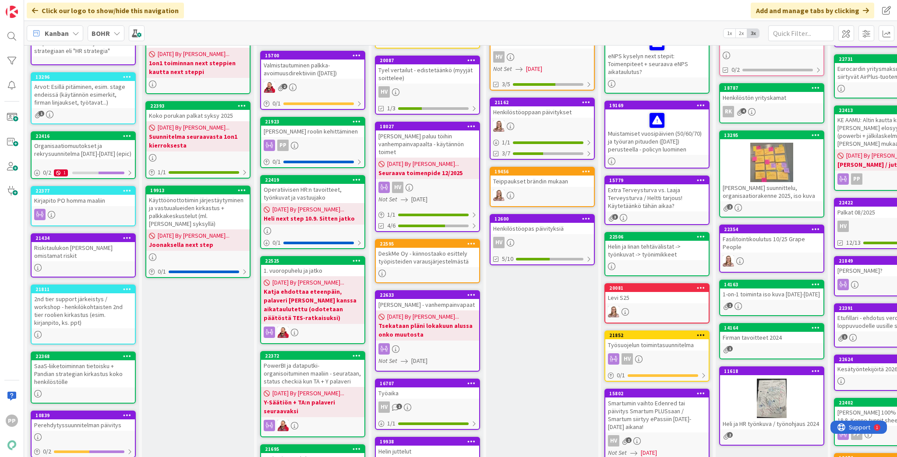
scroll to position [150, 0]
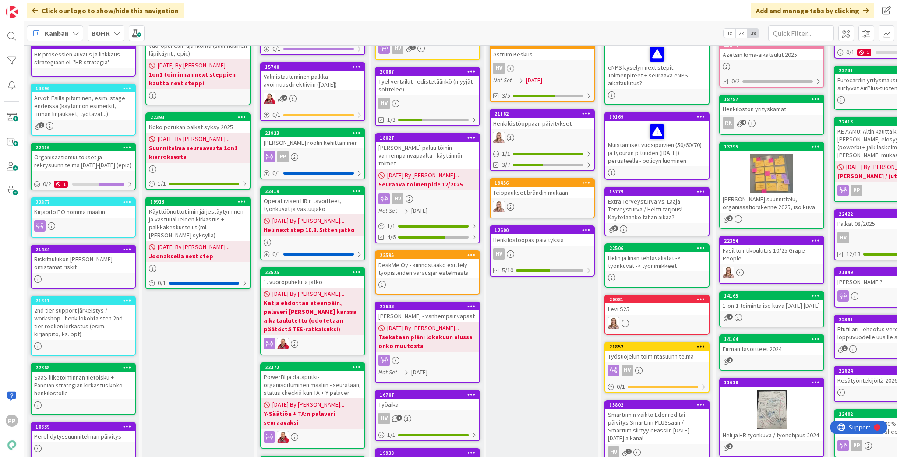
click at [77, 372] on div "SaaS-liiketoiminnan tietoisku + Pandian strategian kirkastus koko henkilöstölle" at bounding box center [83, 385] width 103 height 27
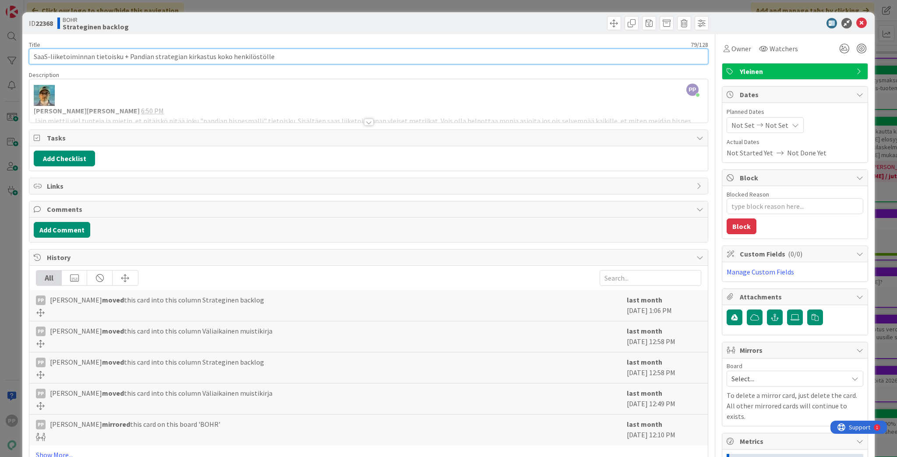
drag, startPoint x: 125, startPoint y: 56, endPoint x: 749, endPoint y: 72, distance: 623.6
click at [672, 72] on div "Title 79 / 128 SaaS-liiketoiminnan tietoisku + Pandian strategian kirkastus kok…" at bounding box center [448, 316] width 839 height 565
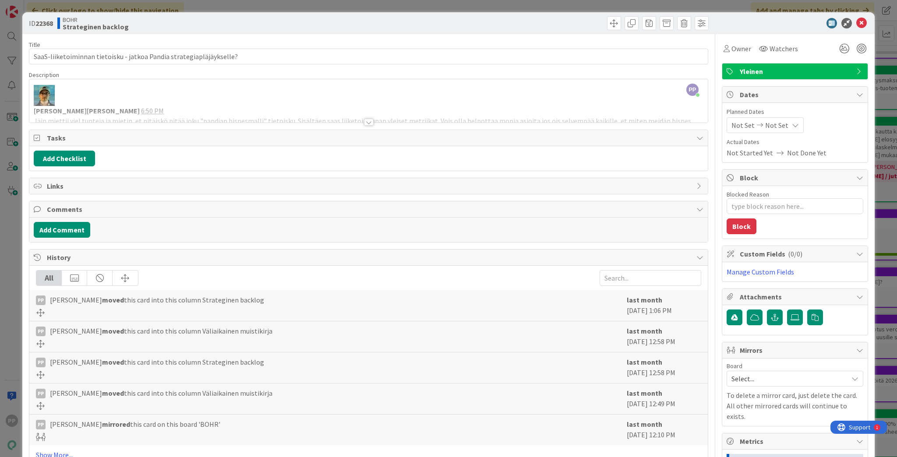
click at [527, 40] on div "Title 68 / 128 SaaS-liiketoiminnan tietoisku - jatkoa Pandia strategiapläjäykse…" at bounding box center [368, 316] width 679 height 565
click at [537, 8] on div "ID 22368 BOHR Strateginen backlog Title 68 / 128 SaaS-liiketoiminnan tietoisku …" at bounding box center [448, 228] width 897 height 457
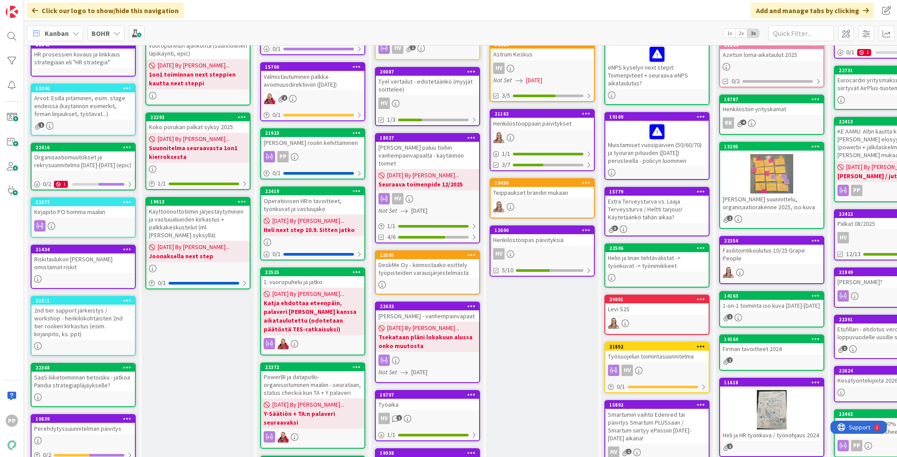
click at [102, 372] on div "SaaS-liiketoiminnan tietoisku - jatkoa Pandia strategiapläjäykselle?" at bounding box center [83, 381] width 103 height 19
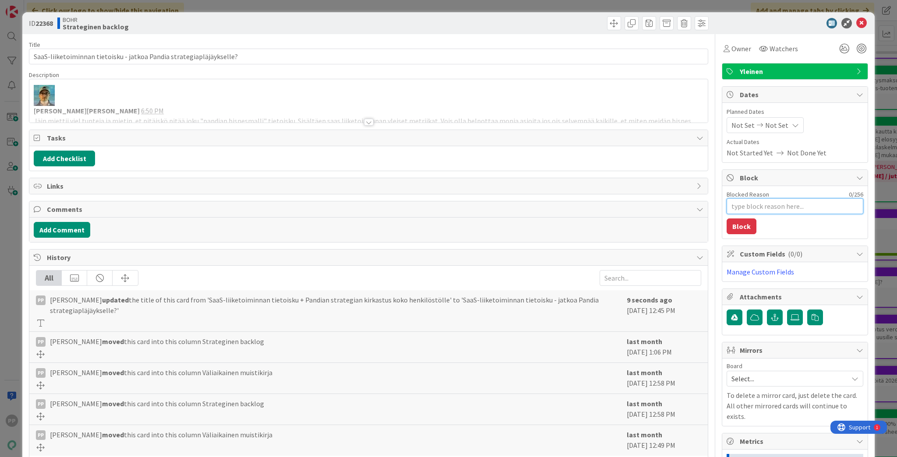
click at [672, 202] on textarea "Blocked Reason" at bounding box center [794, 206] width 137 height 16
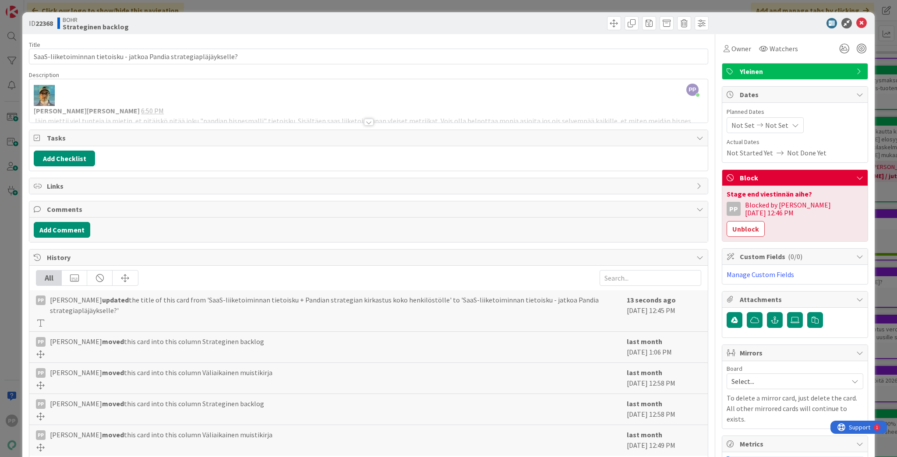
drag, startPoint x: 875, startPoint y: 203, endPoint x: 859, endPoint y: 187, distance: 22.9
click at [672, 203] on div "ID 22368 BOHR Strateginen backlog Title 68 / 128 SaaS-liiketoiminnan tietoisku …" at bounding box center [448, 228] width 897 height 457
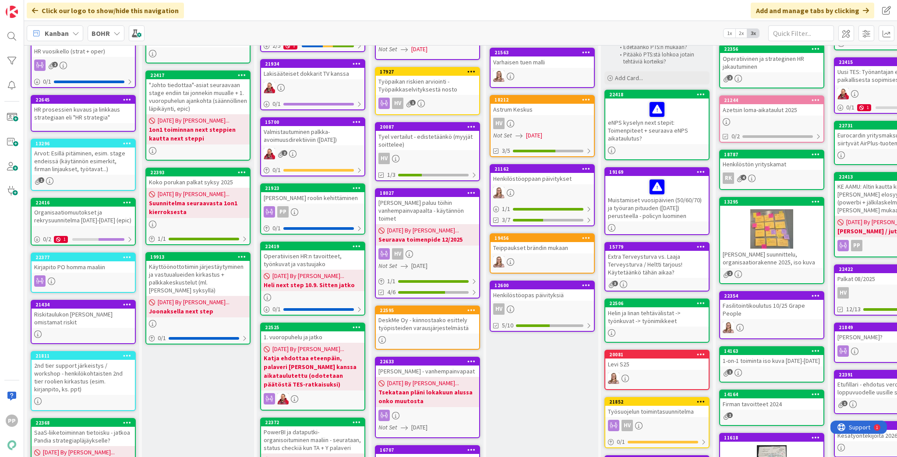
scroll to position [80, 0]
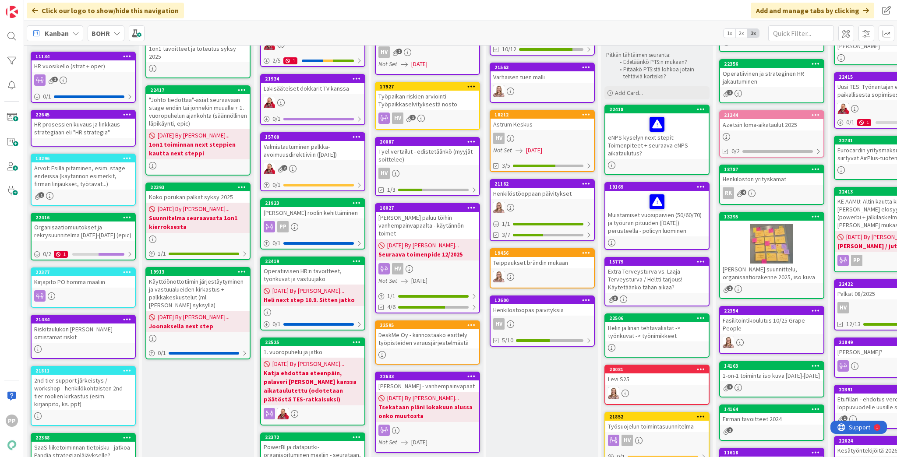
click at [75, 373] on div "2nd tier support järkeistys / workshop - henkilökohtaisten 2nd tier roolien kir…" at bounding box center [83, 392] width 103 height 35
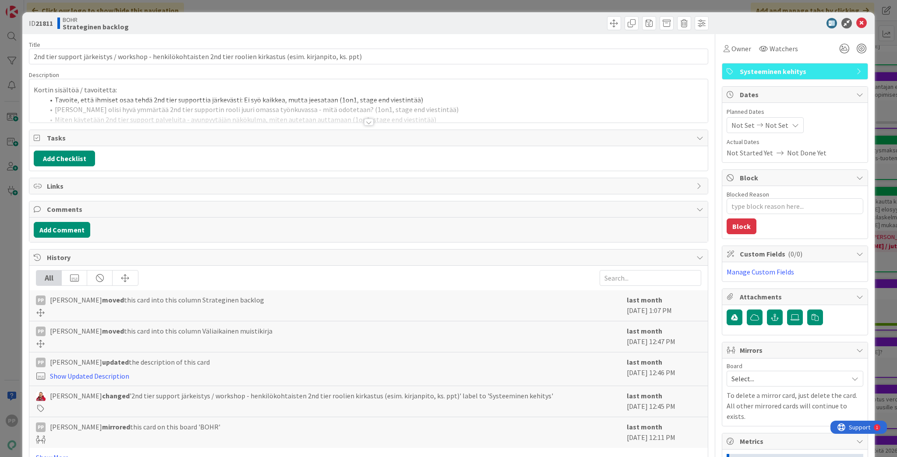
click at [130, 108] on div at bounding box center [368, 111] width 678 height 22
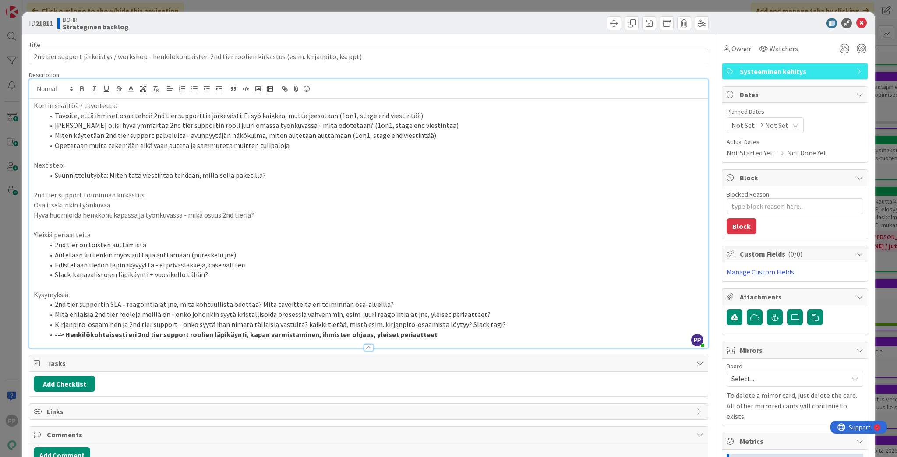
click at [20, 196] on div "ID 21811 BOHR Strateginen backlog Title 113 / 128 2nd tier support järkeistys /…" at bounding box center [448, 228] width 897 height 457
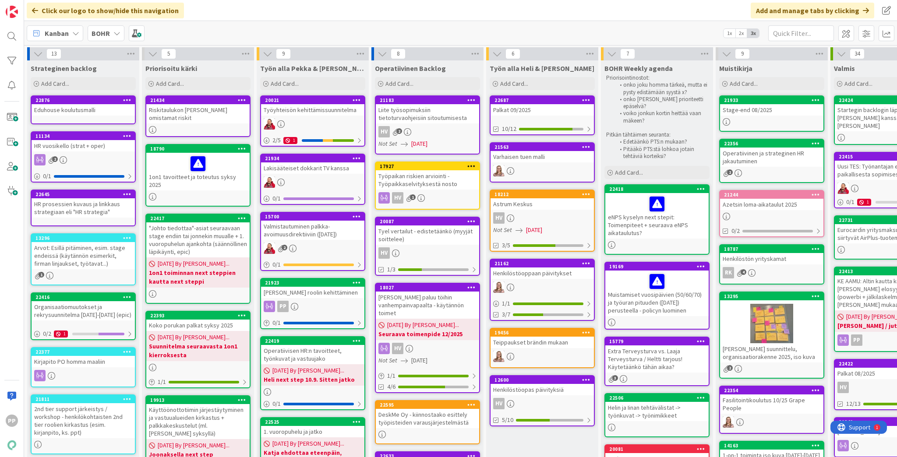
click at [245, 98] on icon at bounding box center [242, 100] width 8 height 6
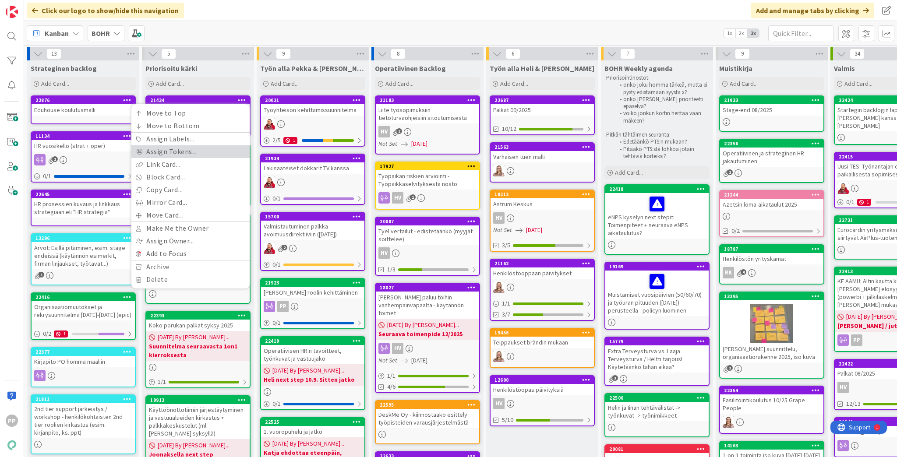
click at [187, 151] on link "Assign Tokens..." at bounding box center [190, 151] width 118 height 13
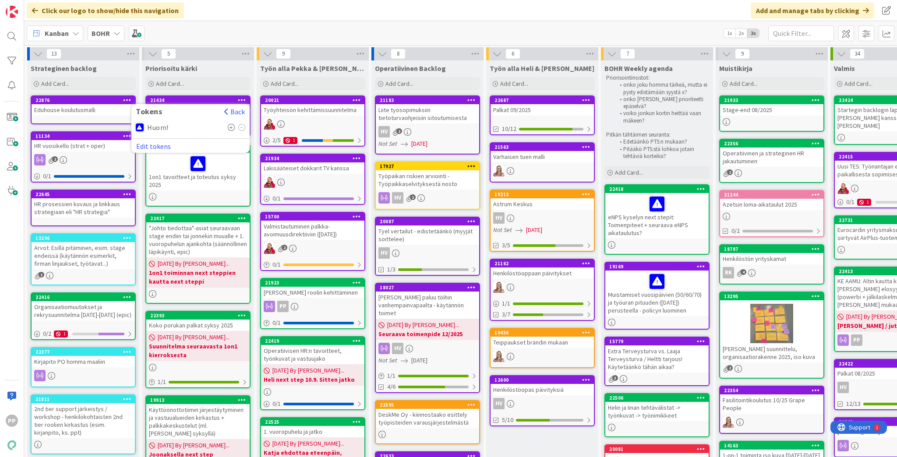
click at [235, 124] on icon at bounding box center [231, 127] width 7 height 7
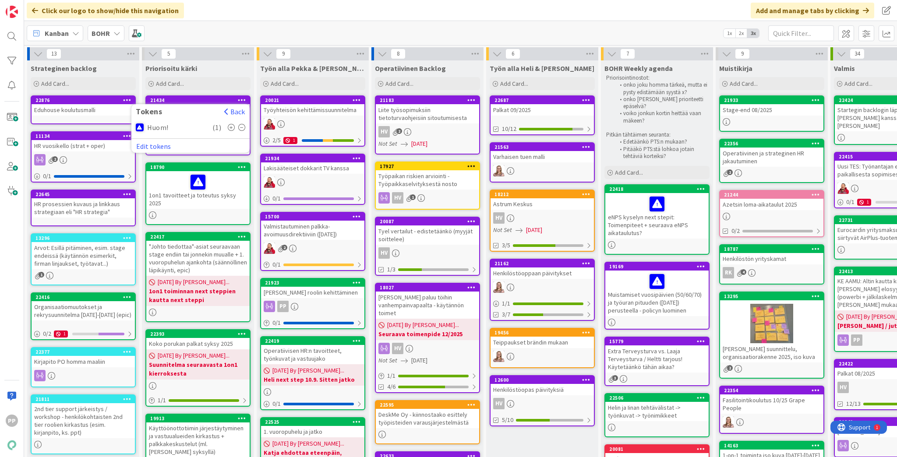
click at [256, 34] on div "Kanban BOHR 1x 2x 3x" at bounding box center [460, 33] width 873 height 24
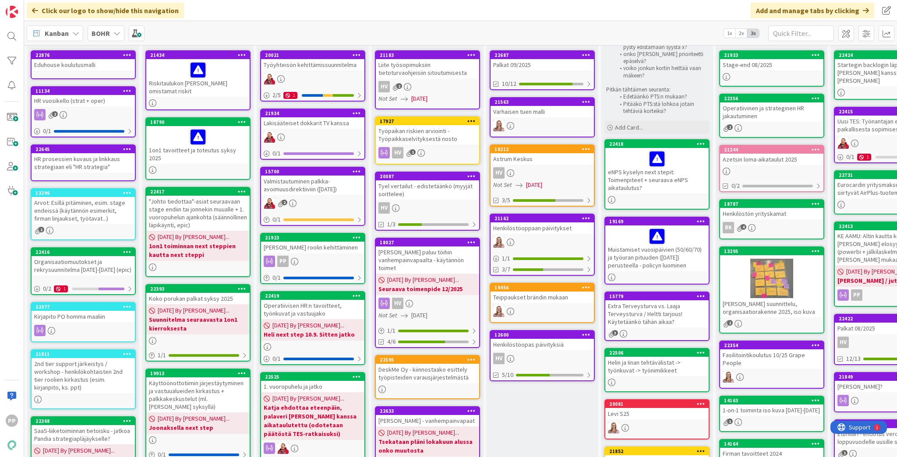
scroll to position [35, 0]
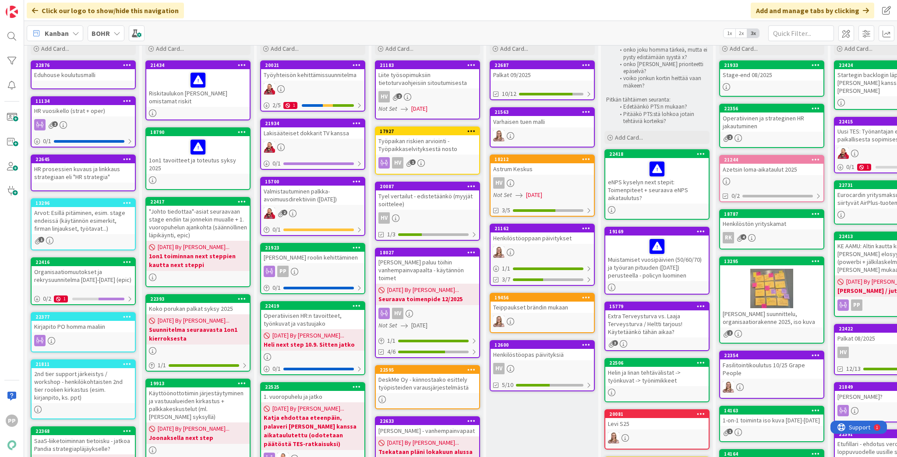
click at [78, 328] on div "Kirjapito PO homma maaliin" at bounding box center [83, 326] width 103 height 11
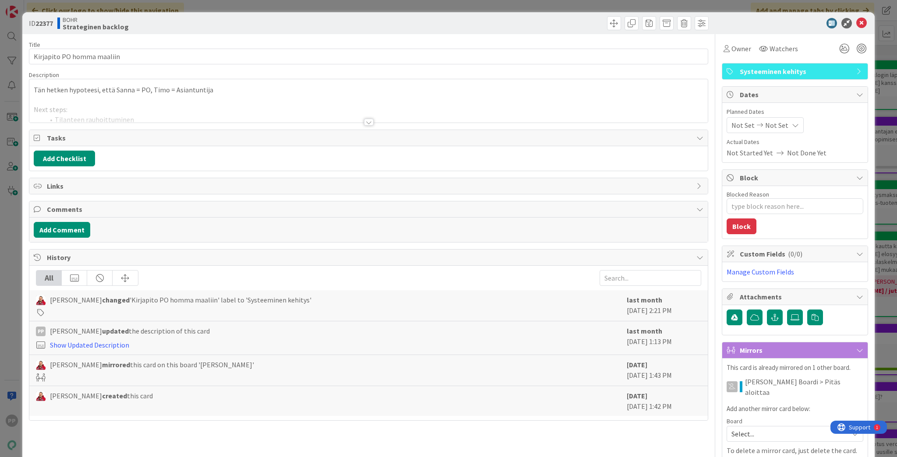
click at [84, 109] on div at bounding box center [368, 111] width 678 height 22
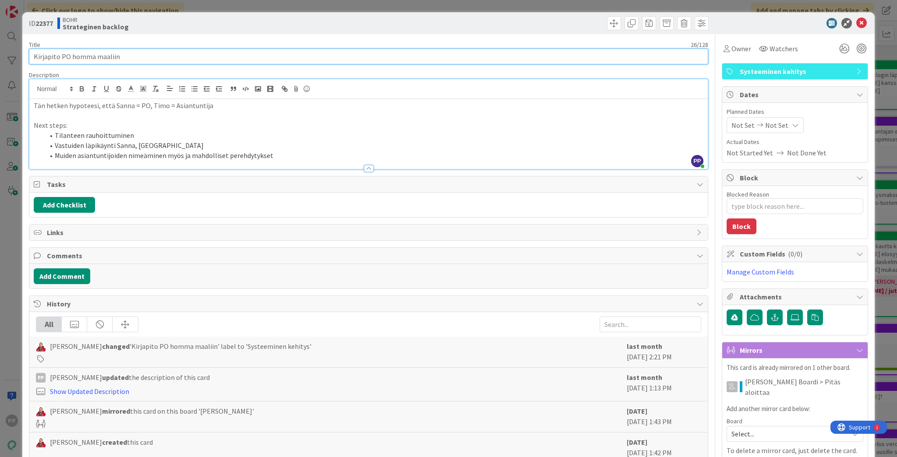
click at [144, 60] on input "Kirjapito PO homma maaliin" at bounding box center [368, 57] width 679 height 16
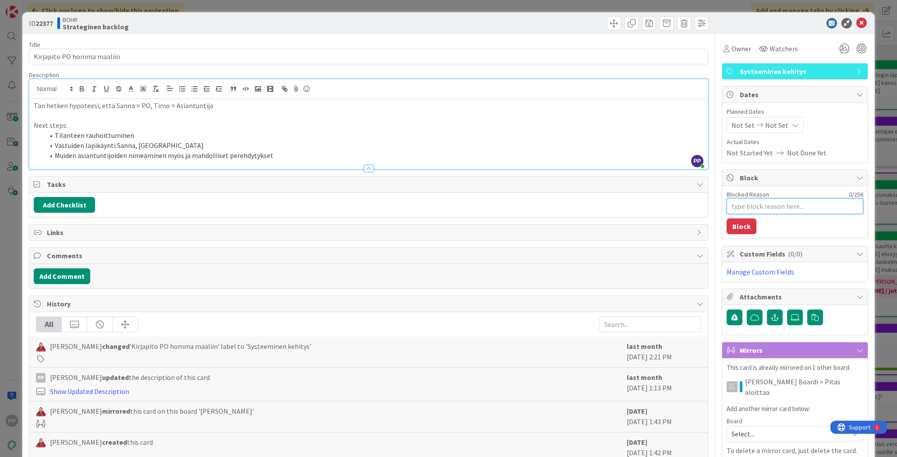
click at [672, 203] on textarea "Blocked Reason" at bounding box center [794, 206] width 137 height 16
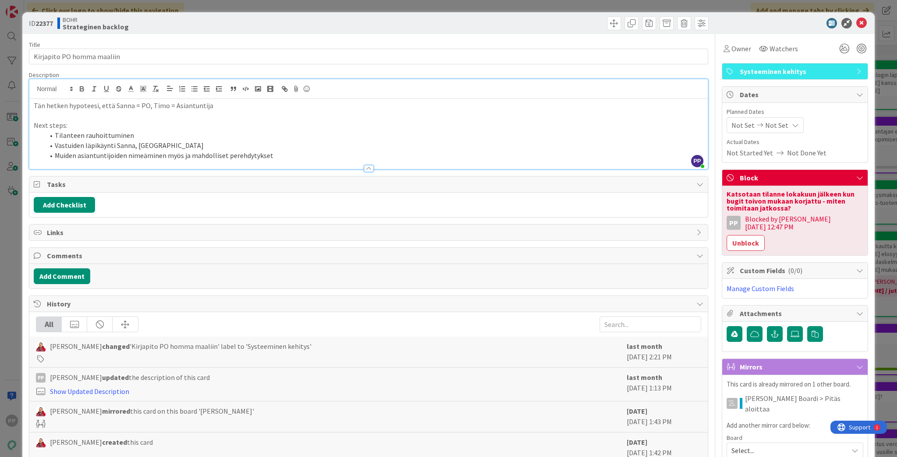
click at [672, 206] on div "ID 22377 BOHR Strateginen backlog Title 26 / 128 Kirjapito PO homma maaliin Des…" at bounding box center [448, 228] width 897 height 457
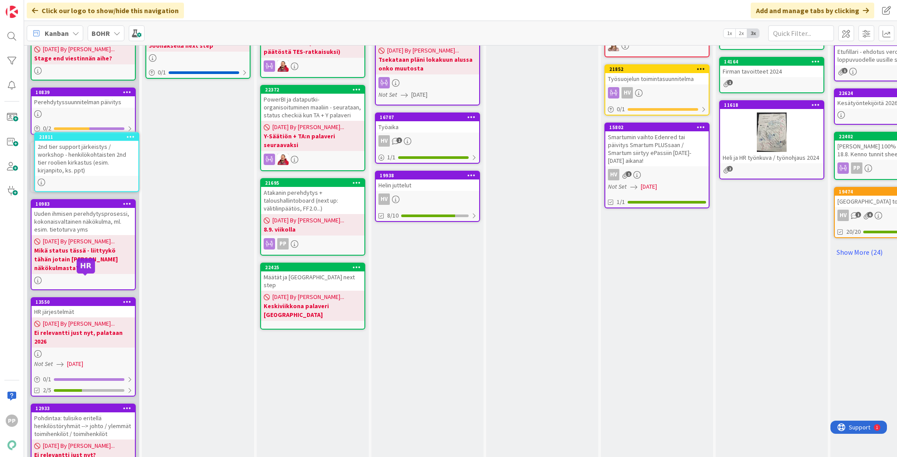
scroll to position [426, 0]
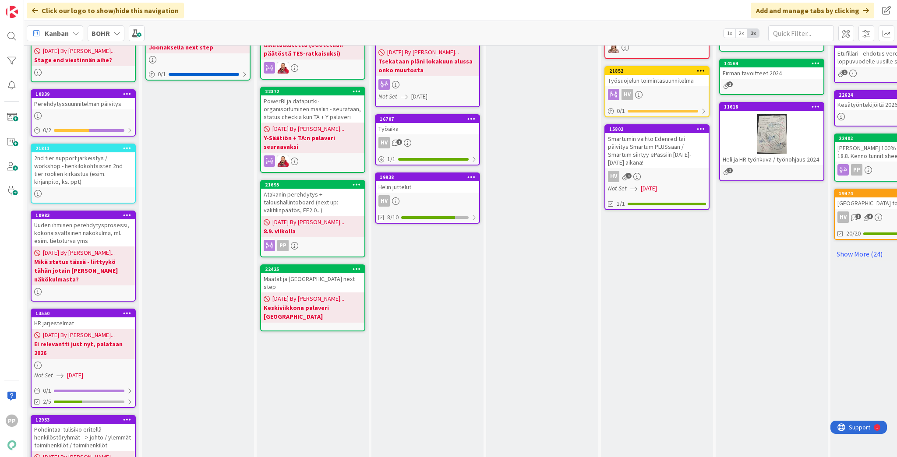
click at [92, 158] on div "2nd tier support järkeistys / workshop - henkilökohtaisten 2nd tier roolien kir…" at bounding box center [83, 169] width 103 height 35
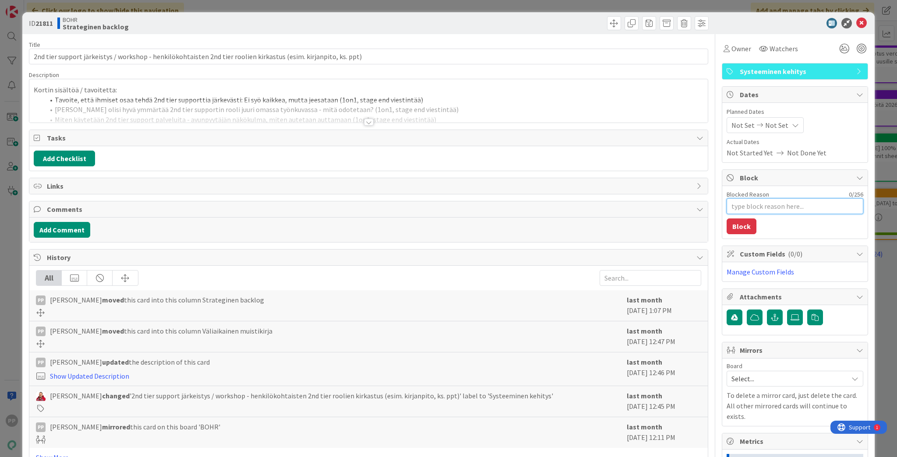
click at [672, 202] on textarea "Blocked Reason" at bounding box center [794, 206] width 137 height 16
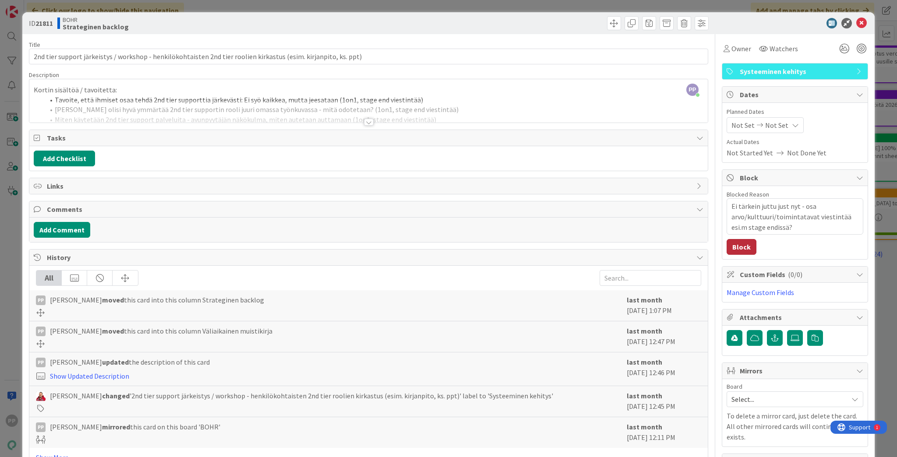
click at [672, 240] on button "Block" at bounding box center [741, 247] width 30 height 16
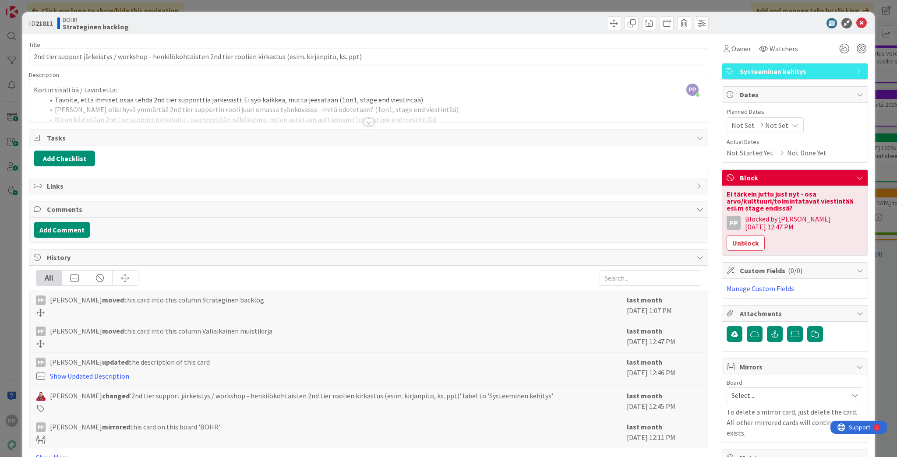
click at [672, 265] on span "Custom Fields ( 0/0 )" at bounding box center [795, 270] width 112 height 11
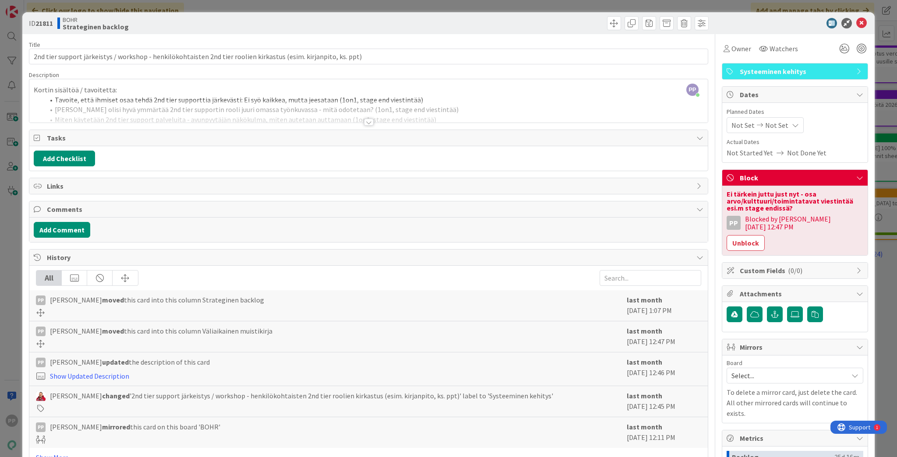
click at [672, 259] on div "ID 21811 BOHR Strateginen backlog Title 113 / 128 2nd tier support järkeistys /…" at bounding box center [448, 228] width 897 height 457
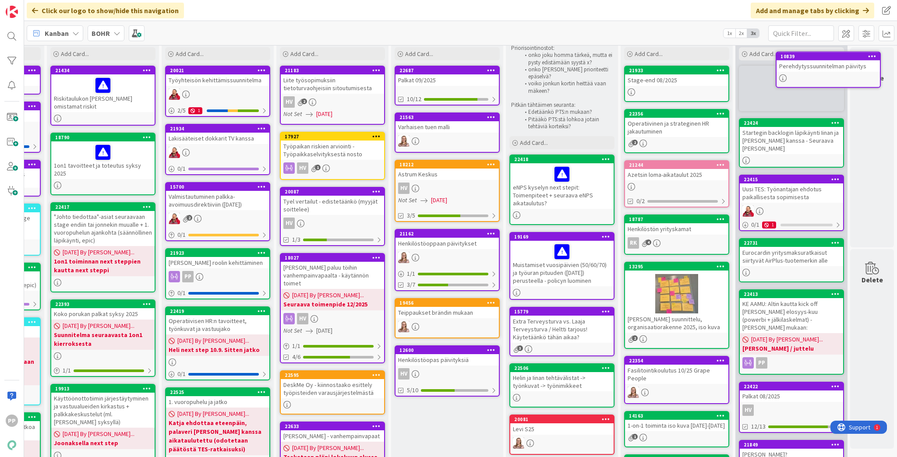
scroll to position [0, 100]
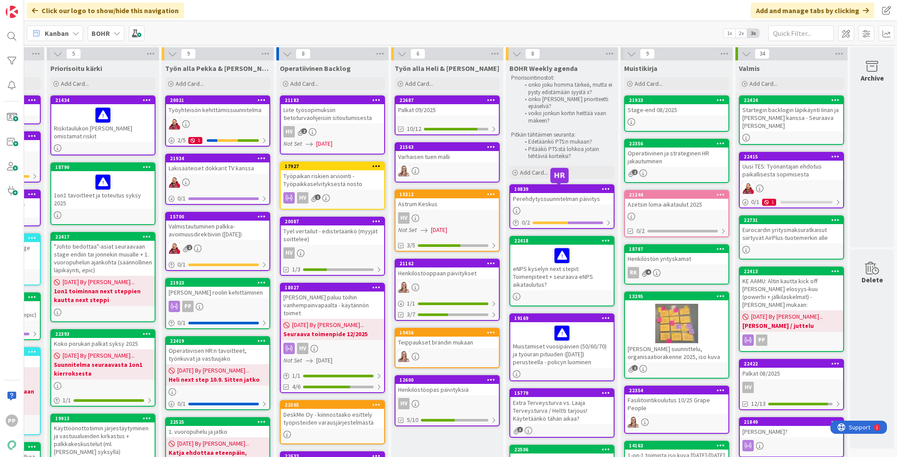
click at [558, 198] on div "Perehdytyssuunnitelman päivitys" at bounding box center [561, 198] width 103 height 11
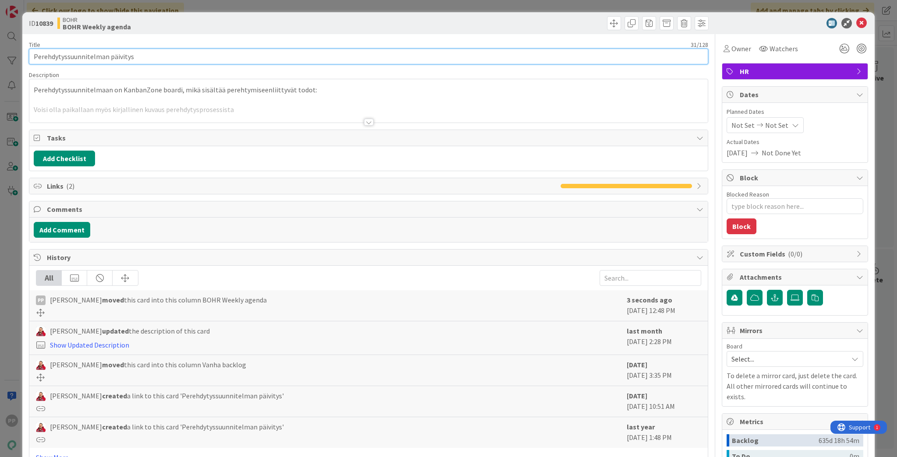
click at [368, 59] on input "Perehdytyssuunnitelman päivitys" at bounding box center [368, 57] width 679 height 16
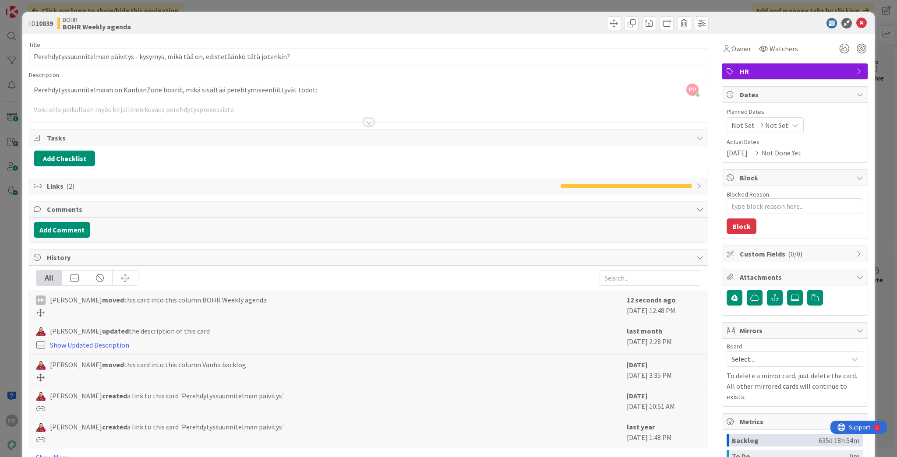
click at [390, 39] on div "Title 83 / 128 Perehdytyssuunnitelman päivitys - kysymys, mikä tää on, edistetä…" at bounding box center [368, 306] width 679 height 545
click at [390, 7] on div "ID 10839 BOHR BOHR Weekly agenda Title 83 / 128 Perehdytyssuunnitelman päivitys…" at bounding box center [448, 228] width 897 height 457
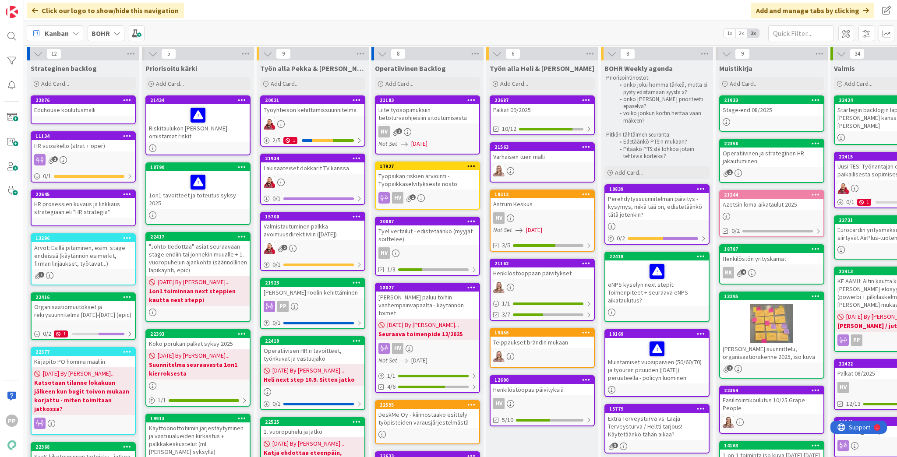
click at [89, 315] on div "Organisaatiomuutokset ja rekrysuunnitelma [DATE]-[DATE] (epic)" at bounding box center [83, 310] width 103 height 19
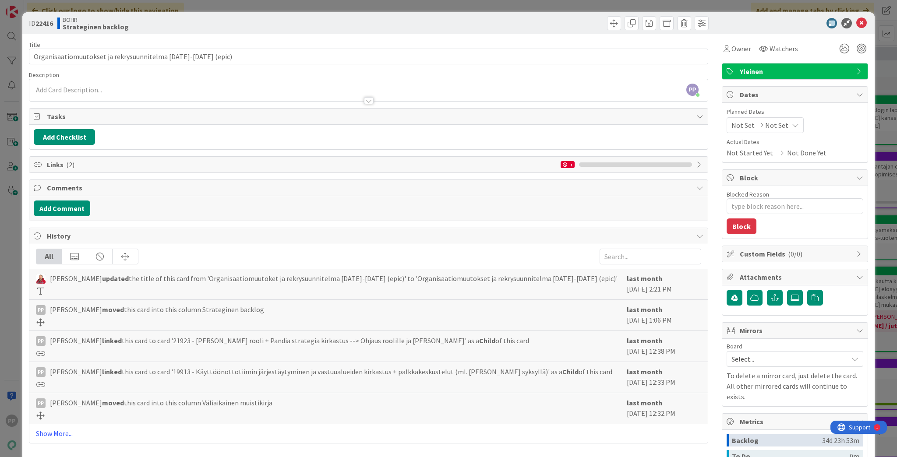
click at [56, 160] on span "Links ( 2 )" at bounding box center [301, 164] width 509 height 11
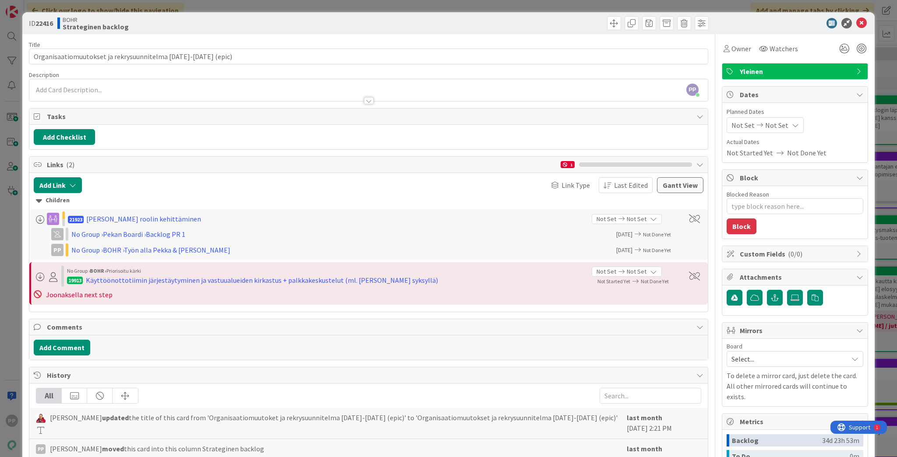
click at [212, 42] on div "Title 58 / 128" at bounding box center [368, 45] width 679 height 8
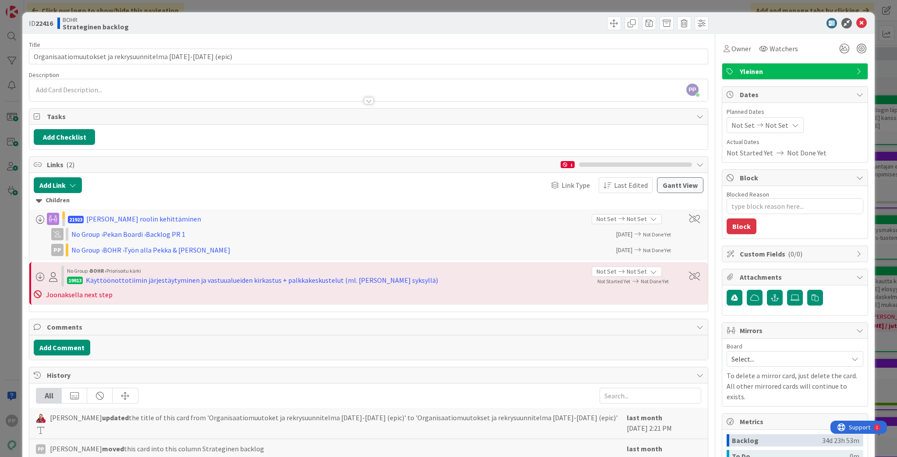
click at [210, 28] on div "BOHR Strateginen backlog" at bounding box center [211, 23] width 309 height 14
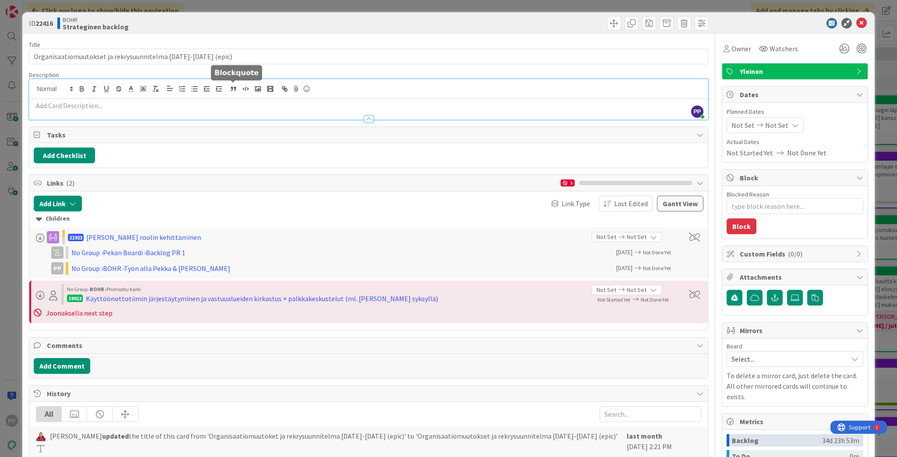
click at [229, 88] on div "PP [PERSON_NAME] just joined" at bounding box center [368, 99] width 678 height 40
click at [227, 108] on p at bounding box center [368, 106] width 669 height 10
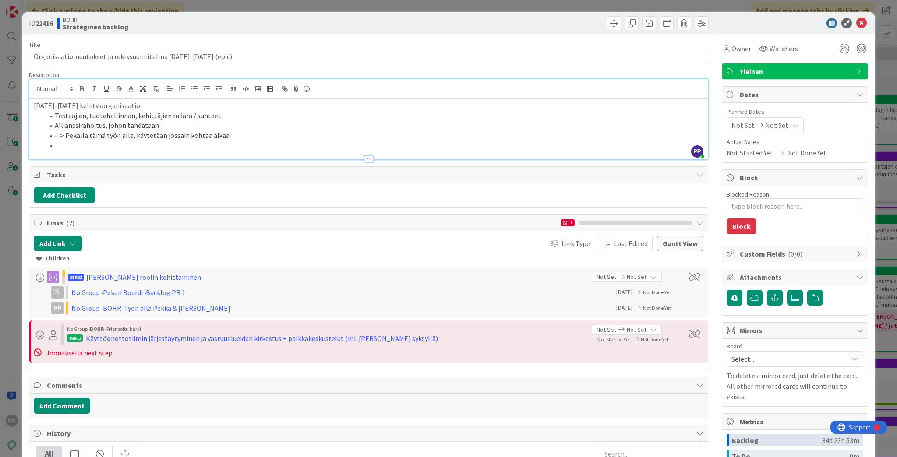
click at [225, 69] on div "Title 58 / 128 Organisaatiomuutokset ja rekrysuunnitelma [DATE]-[DATE] (epic) D…" at bounding box center [368, 337] width 679 height 607
drag, startPoint x: 238, startPoint y: 33, endPoint x: 239, endPoint y: 28, distance: 5.8
click at [238, 33] on div "ID 22416 BOHR Strateginen backlog" at bounding box center [448, 23] width 852 height 22
click at [242, 10] on div "ID 22416 BOHR Strateginen backlog Title 58 / 128 Organisaatiomuutokset ja rekry…" at bounding box center [448, 228] width 897 height 457
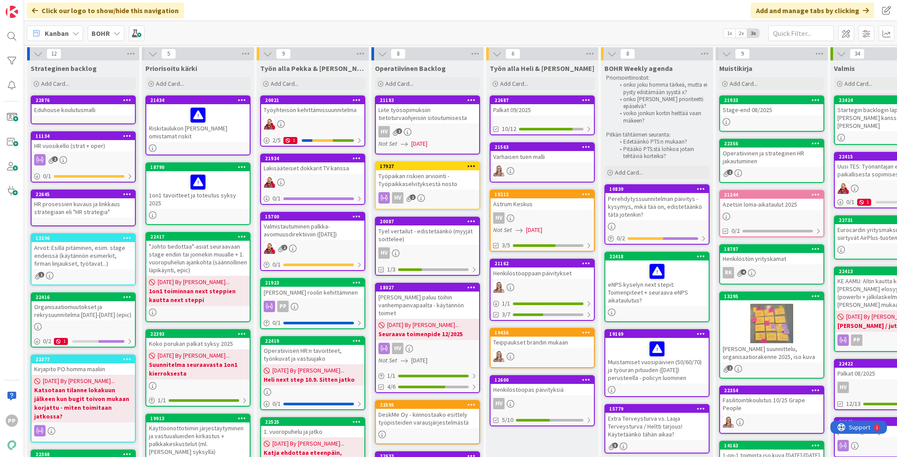
click at [81, 211] on div "HR prosessien kuvaus ja linkkaus strategiaan eli "HR strategia"" at bounding box center [83, 207] width 103 height 19
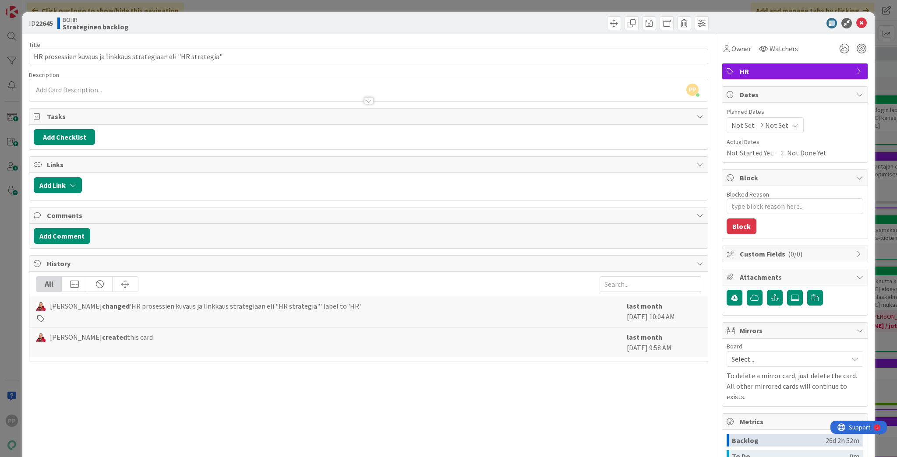
drag, startPoint x: 167, startPoint y: 18, endPoint x: 172, endPoint y: 7, distance: 12.1
click at [167, 18] on div "BOHR Strateginen backlog" at bounding box center [211, 23] width 309 height 14
click at [172, 7] on div "ID 22645 BOHR Strateginen backlog Title 63 / 128 HR prosessien kuvaus ja linkka…" at bounding box center [448, 228] width 897 height 457
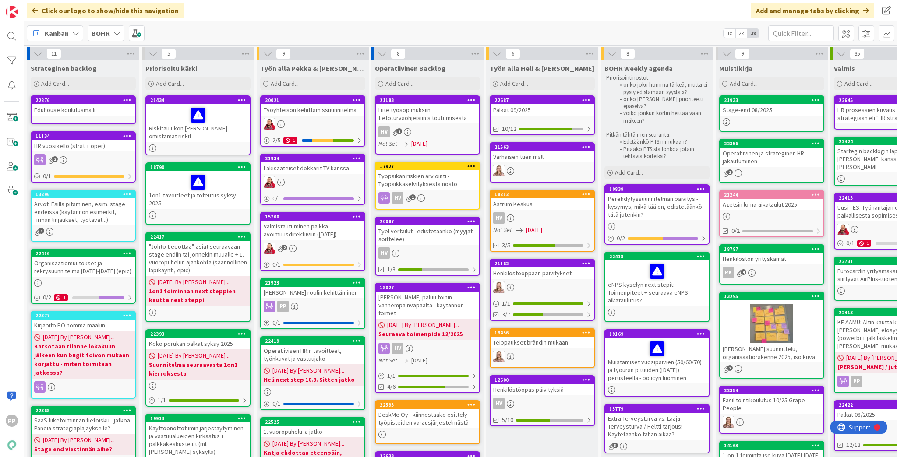
click at [95, 148] on div "HR vuosikello (strat + oper)" at bounding box center [83, 145] width 103 height 11
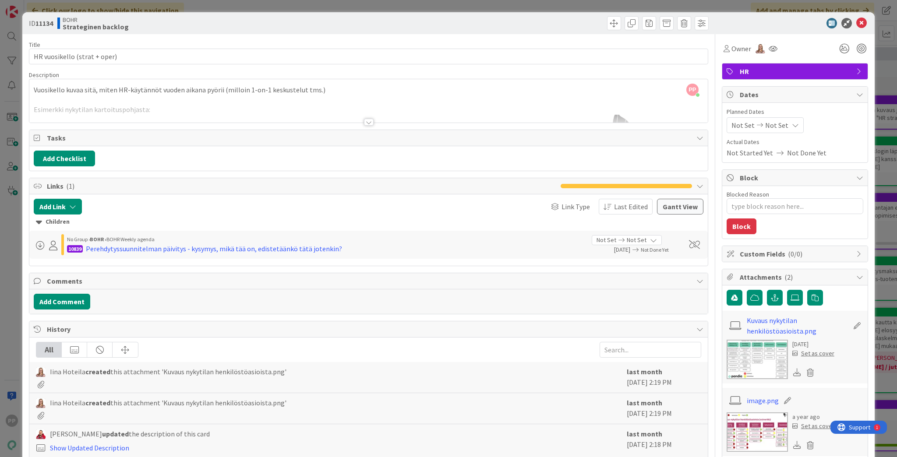
click at [150, 74] on div "Description" at bounding box center [368, 75] width 679 height 8
click at [229, 33] on div "ID 11134 BOHR Strateginen backlog" at bounding box center [448, 23] width 852 height 22
click at [230, 26] on div "BOHR Strateginen backlog" at bounding box center [211, 23] width 309 height 14
click at [221, 4] on div "ID 11134 BOHR Strateginen backlog Title 28 / 128 HR vuosikello (strat + oper) D…" at bounding box center [448, 228] width 897 height 457
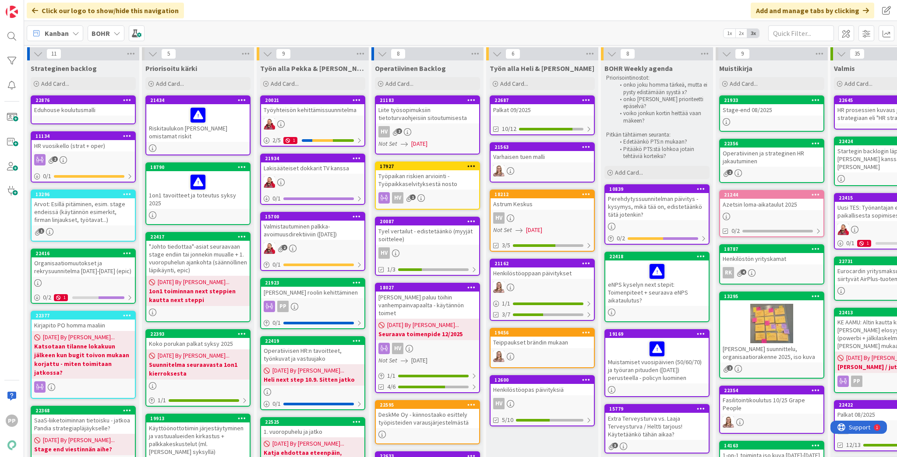
click at [89, 149] on div "HR vuosikello (strat + oper)" at bounding box center [83, 145] width 103 height 11
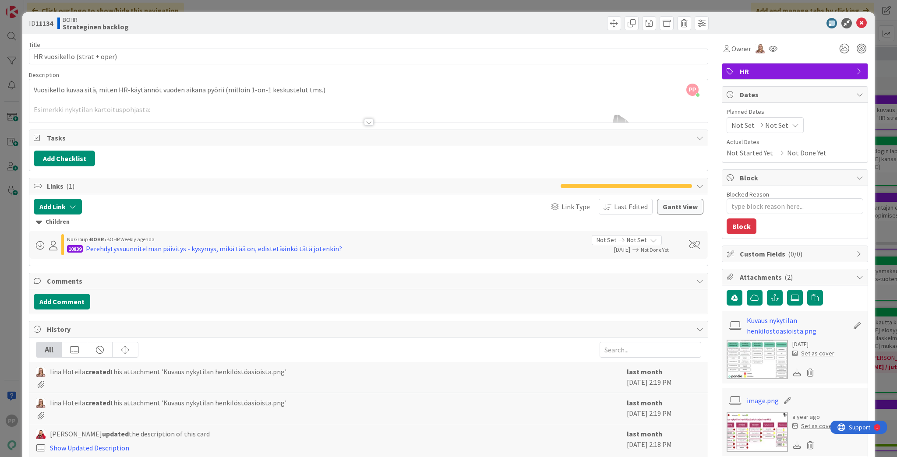
click at [232, 106] on div at bounding box center [368, 111] width 678 height 22
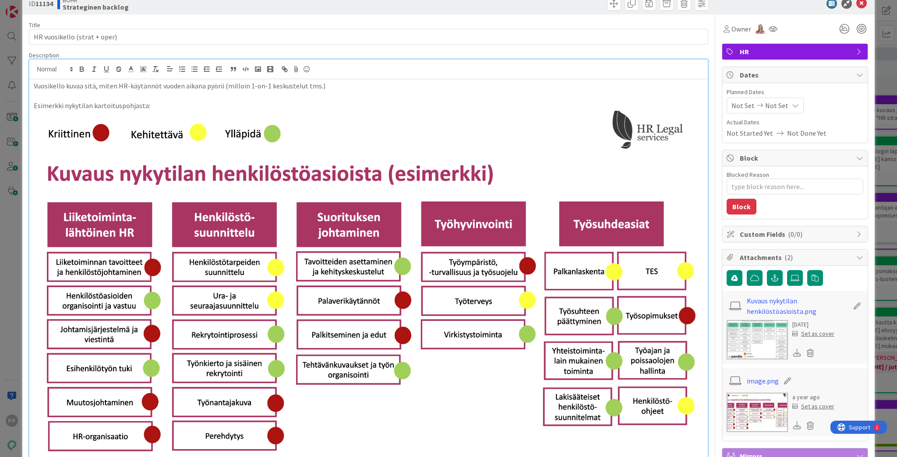
scroll to position [35, 0]
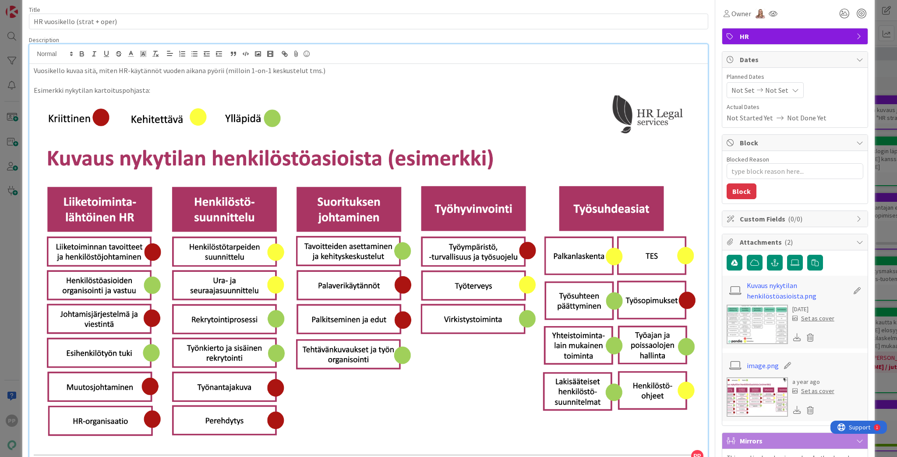
click at [321, 284] on img at bounding box center [368, 275] width 669 height 360
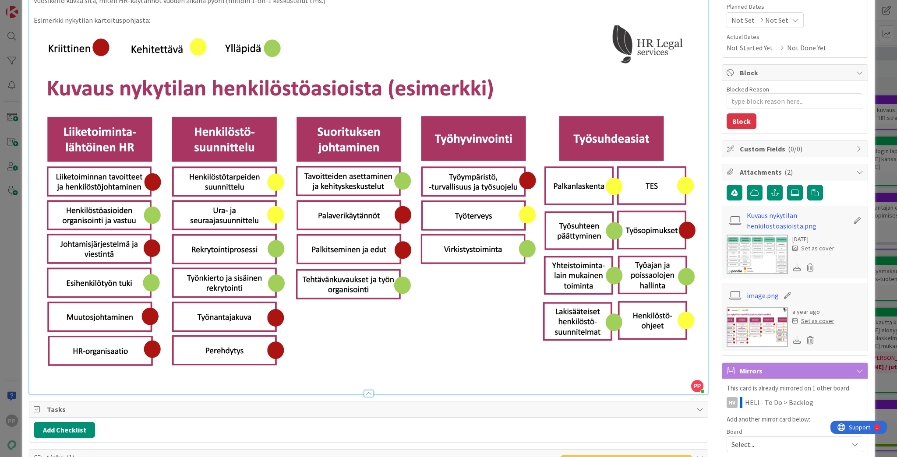
scroll to position [70, 0]
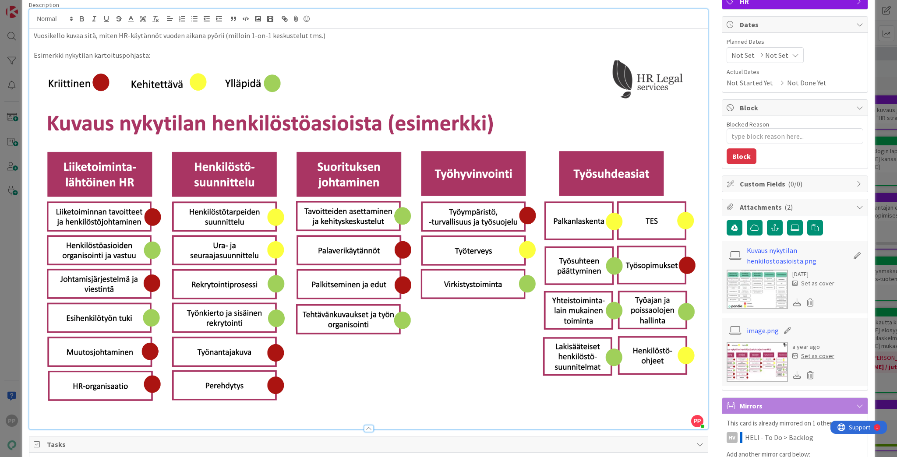
click at [564, 222] on img at bounding box center [368, 240] width 669 height 360
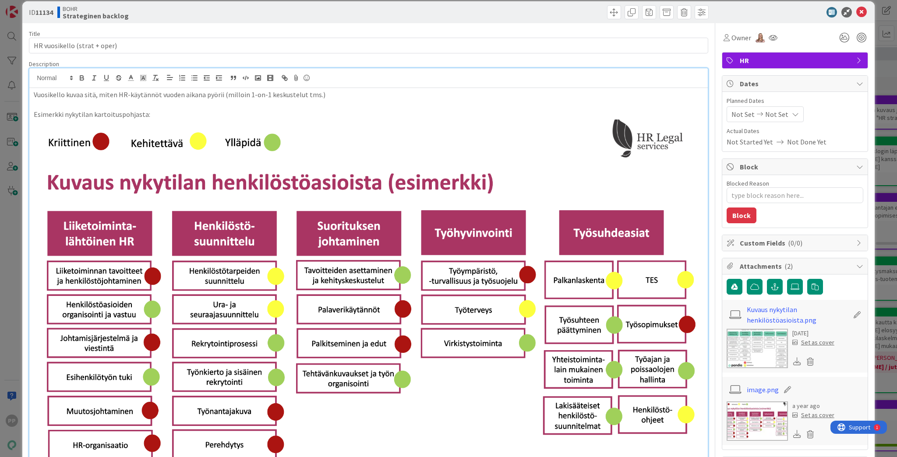
scroll to position [0, 0]
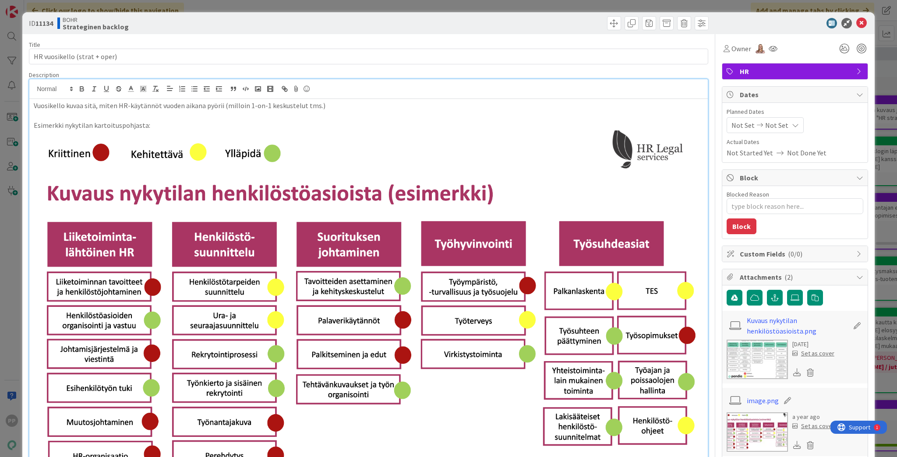
click at [672, 355] on img at bounding box center [756, 359] width 61 height 39
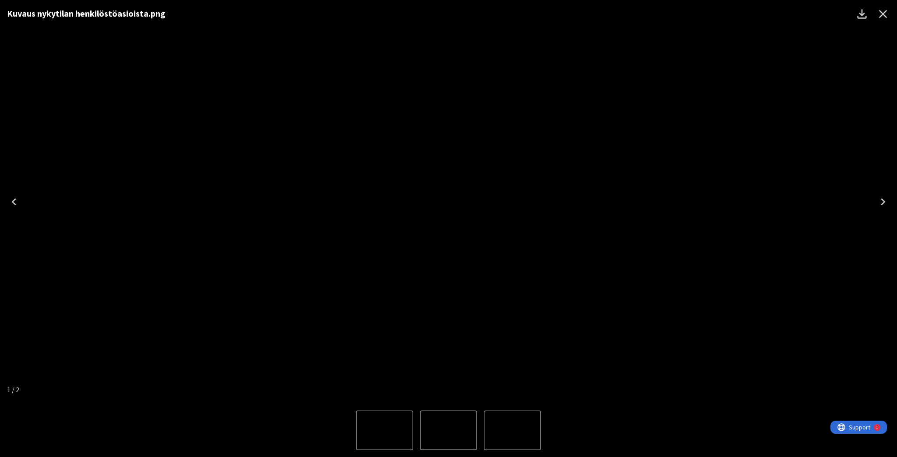
click at [448, 202] on img "1 of 2" at bounding box center [448, 202] width 0 height 0
click at [672, 181] on div "Kuvaus nykytilan henkilöstöasioista.png" at bounding box center [448, 202] width 897 height 404
click at [672, 16] on icon "Close" at bounding box center [883, 14] width 14 height 14
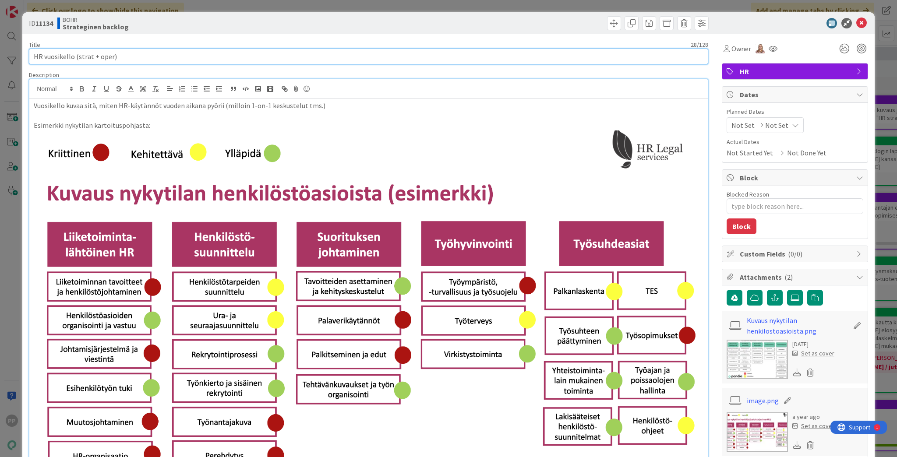
click at [134, 60] on input "HR vuosikello (strat + oper)" at bounding box center [368, 57] width 679 height 16
click at [143, 58] on input "HR vuosikello (strat + oper)" at bounding box center [368, 57] width 679 height 16
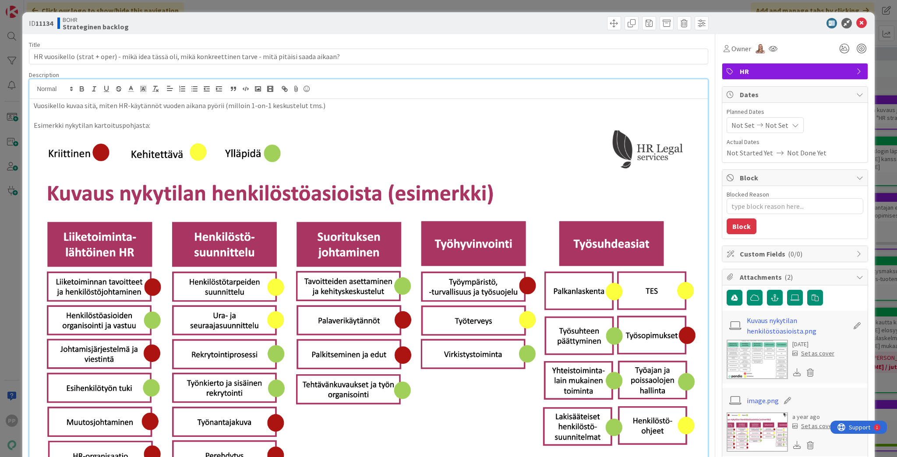
click at [172, 25] on div "BOHR Strateginen backlog" at bounding box center [211, 23] width 309 height 14
click at [172, 28] on div "BOHR Strateginen backlog" at bounding box center [211, 23] width 309 height 14
click at [187, 9] on div "ID 11134 BOHR Strateginen backlog Title 105 / 128 HR vuosikello (strat + oper) …" at bounding box center [448, 228] width 897 height 457
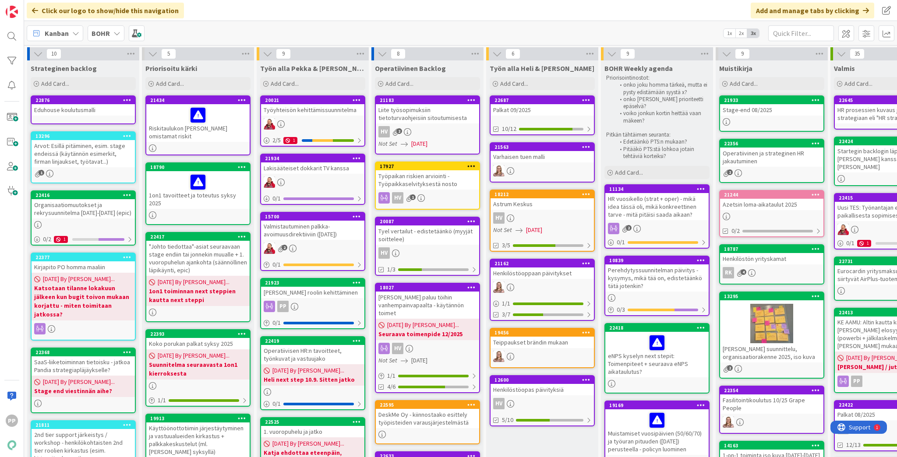
click at [107, 112] on div "Eduhouse koulutusmalli" at bounding box center [83, 109] width 103 height 11
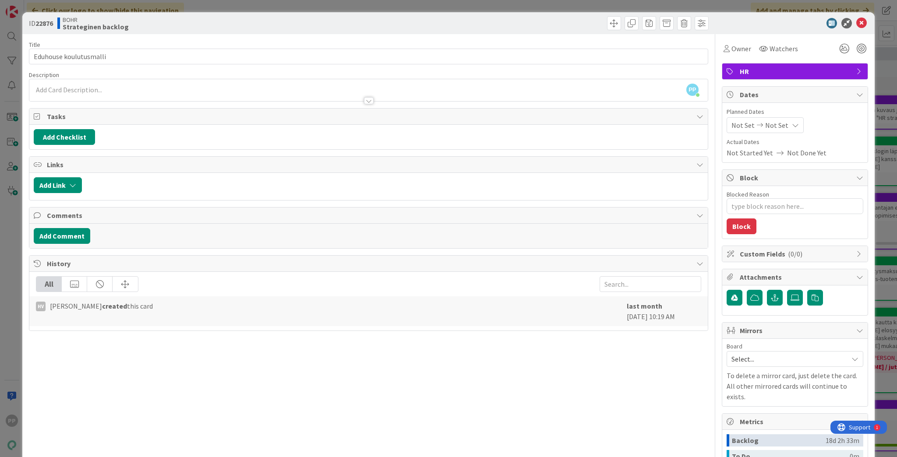
click at [14, 337] on div "ID 22876 BOHR Strateginen backlog Title 22 / 128 Eduhouse koulutusmalli Descrip…" at bounding box center [448, 228] width 897 height 457
